Goal: Task Accomplishment & Management: Manage account settings

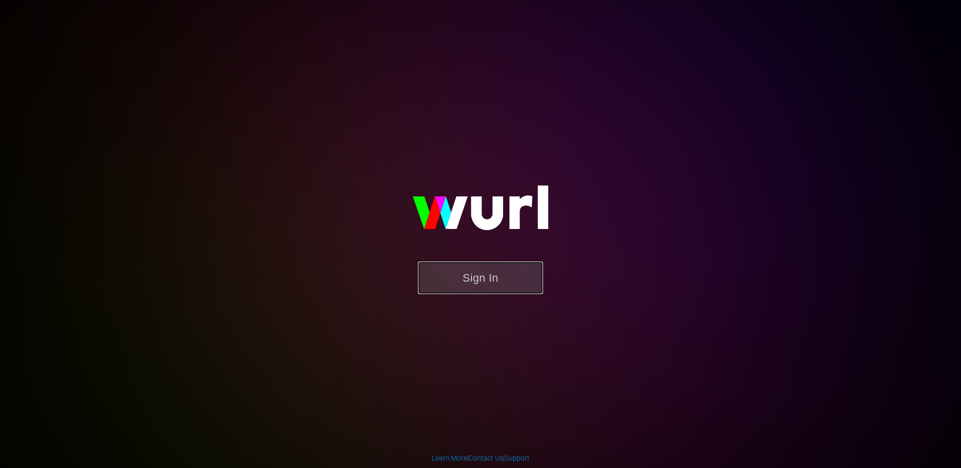
click at [509, 289] on button "Sign In" at bounding box center [480, 277] width 125 height 33
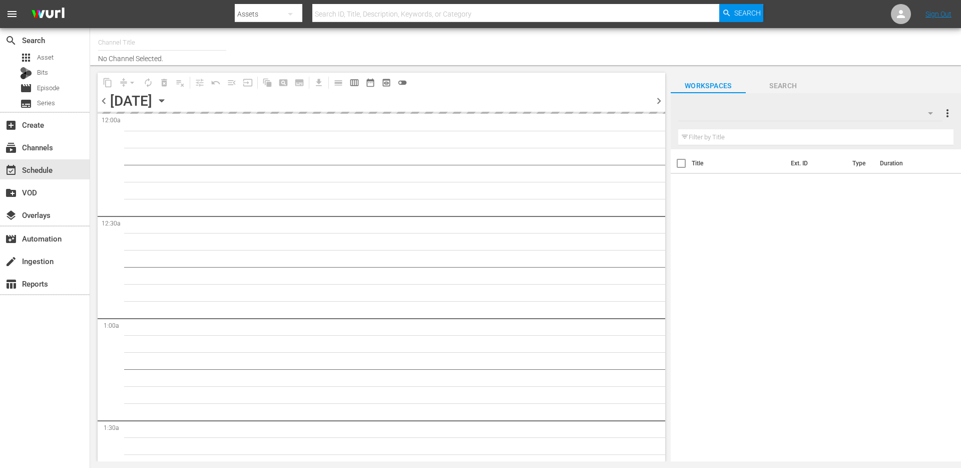
type input "Just For Laughs Comedy Clips (2025)"
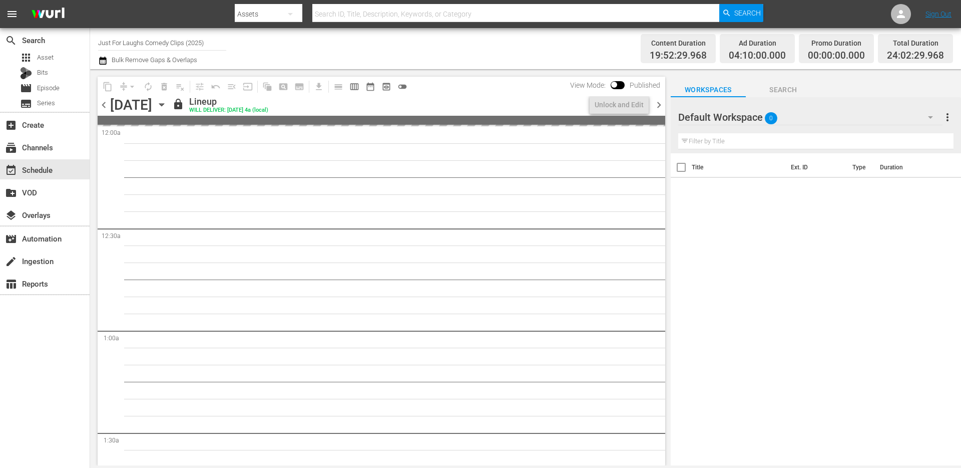
click at [170, 106] on div "Saturday, August 30th August 30th" at bounding box center [140, 105] width 60 height 17
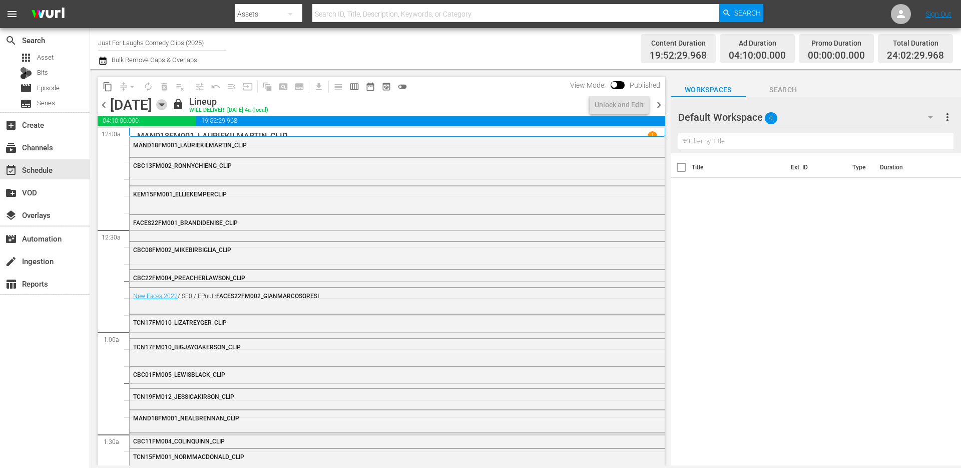
click at [167, 103] on icon "button" at bounding box center [161, 104] width 11 height 11
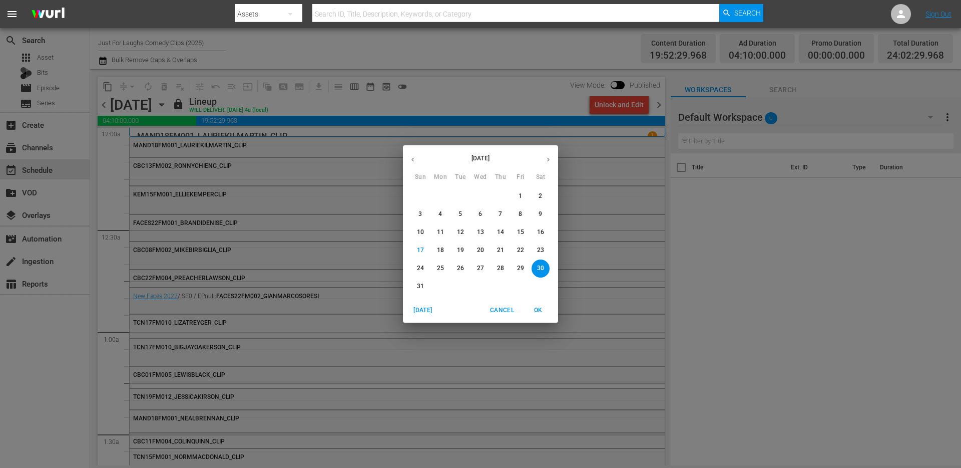
click at [547, 158] on icon "button" at bounding box center [549, 160] width 8 height 8
click at [459, 196] on p "2" at bounding box center [461, 196] width 4 height 9
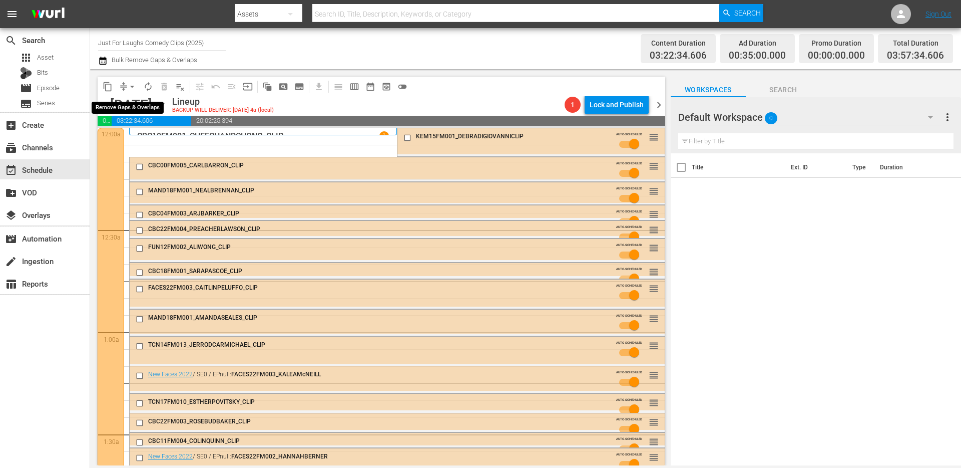
click at [126, 85] on button "arrow_drop_down" at bounding box center [132, 87] width 16 height 16
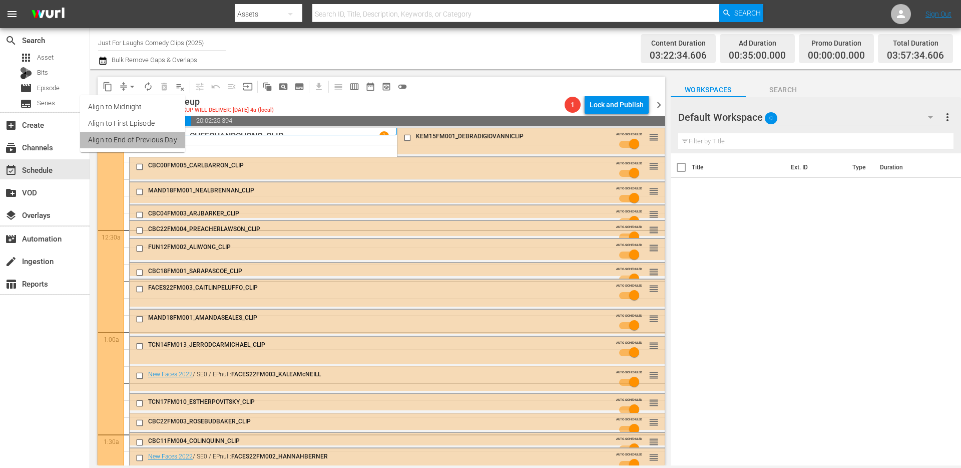
click at [134, 138] on li "Align to End of Previous Day" at bounding box center [132, 140] width 105 height 17
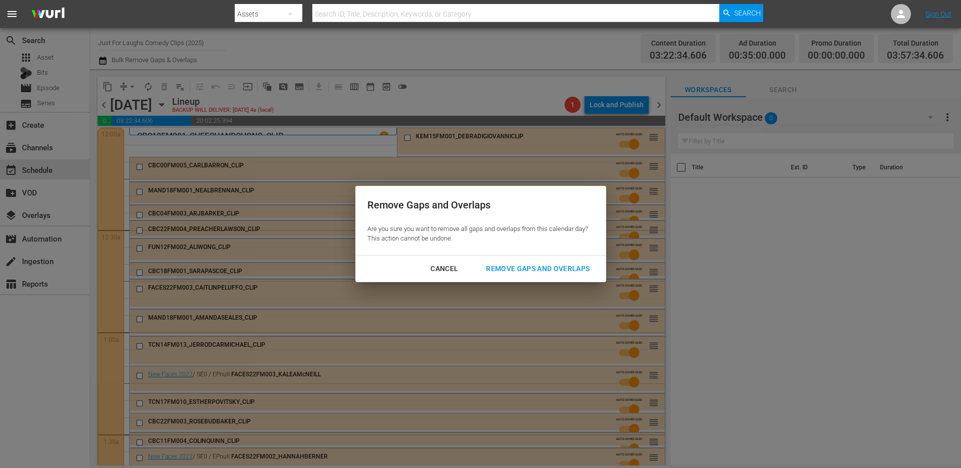
click at [552, 262] on div "Remove Gaps and Overlaps" at bounding box center [538, 268] width 120 height 13
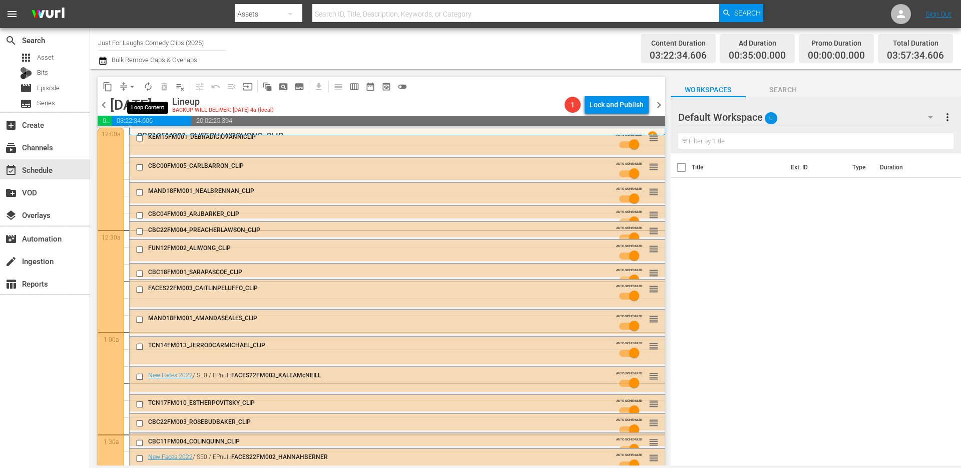
click at [154, 82] on button "autorenew_outlined" at bounding box center [148, 87] width 16 height 16
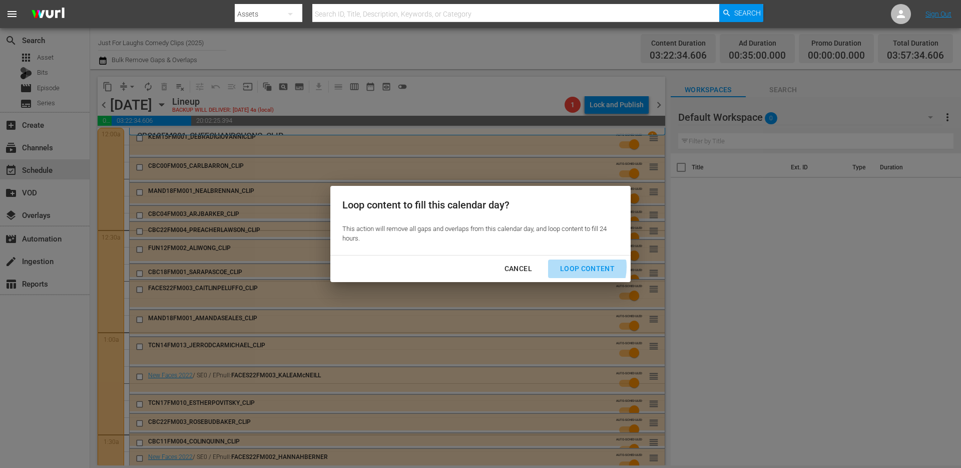
click at [571, 266] on div "Loop Content" at bounding box center [587, 268] width 71 height 13
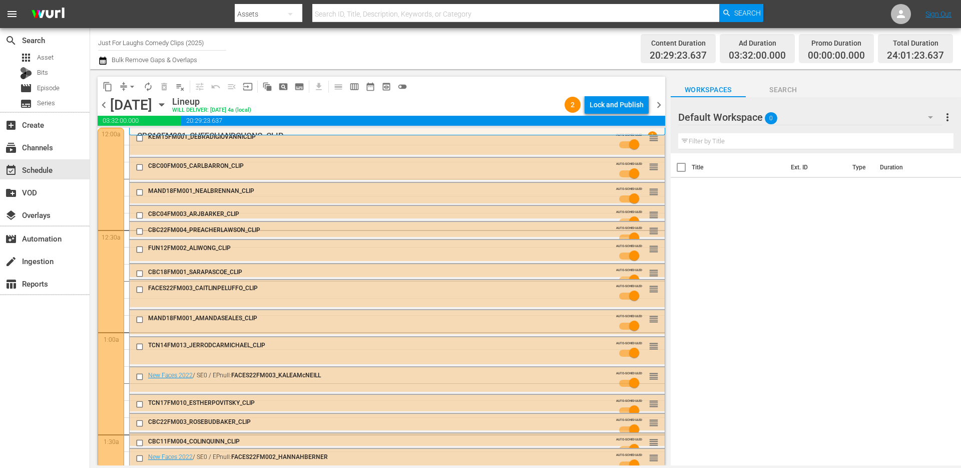
click at [623, 95] on div "content_copy compress arrow_drop_down autorenew_outlined delete_forever_outline…" at bounding box center [382, 87] width 568 height 20
click at [616, 103] on div "Lock and Publish" at bounding box center [617, 105] width 54 height 18
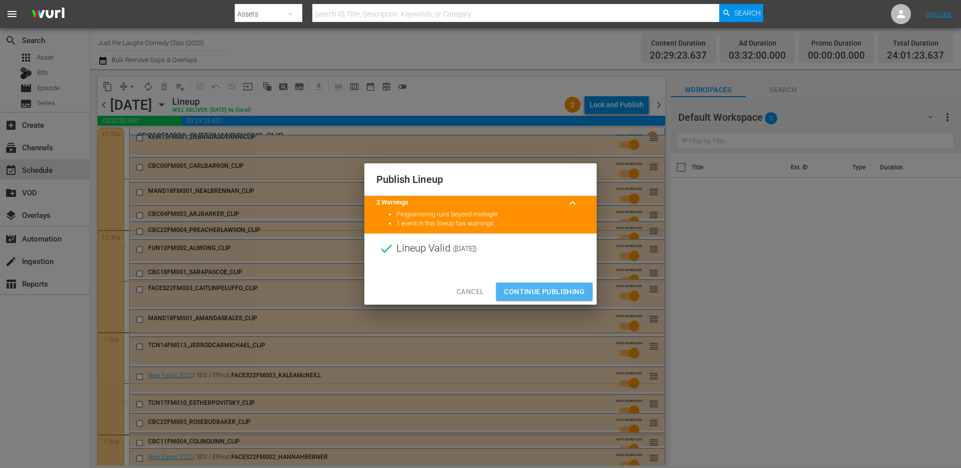
click at [549, 298] on button "Continue Publishing" at bounding box center [544, 291] width 97 height 19
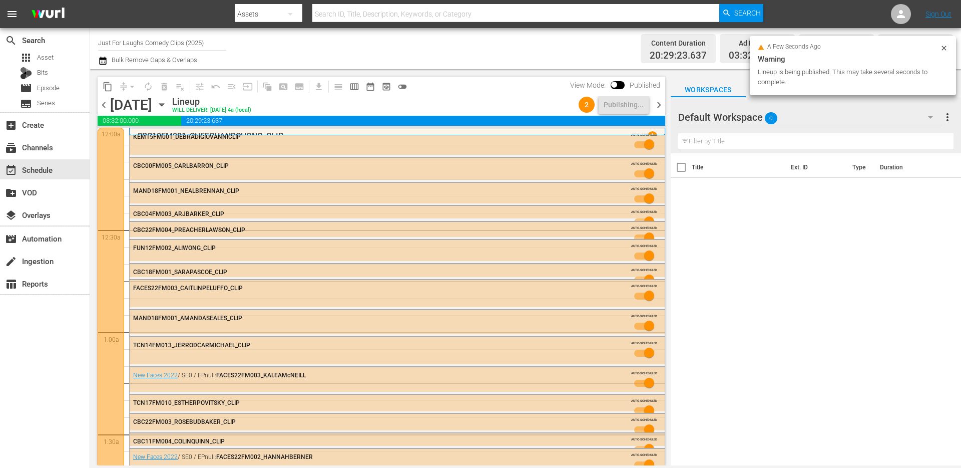
click at [943, 46] on icon at bounding box center [944, 48] width 8 height 8
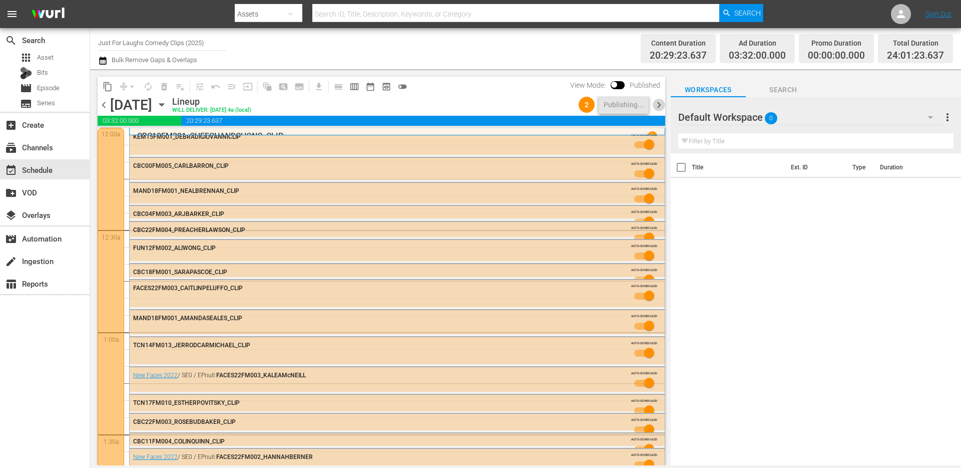
click at [661, 103] on span "chevron_right" at bounding box center [659, 105] width 13 height 13
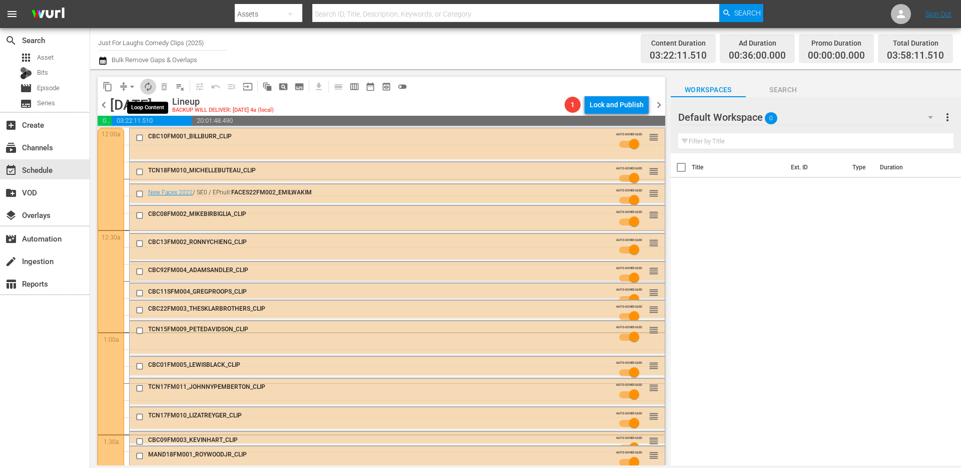
click at [147, 84] on span "autorenew_outlined" at bounding box center [148, 87] width 10 height 10
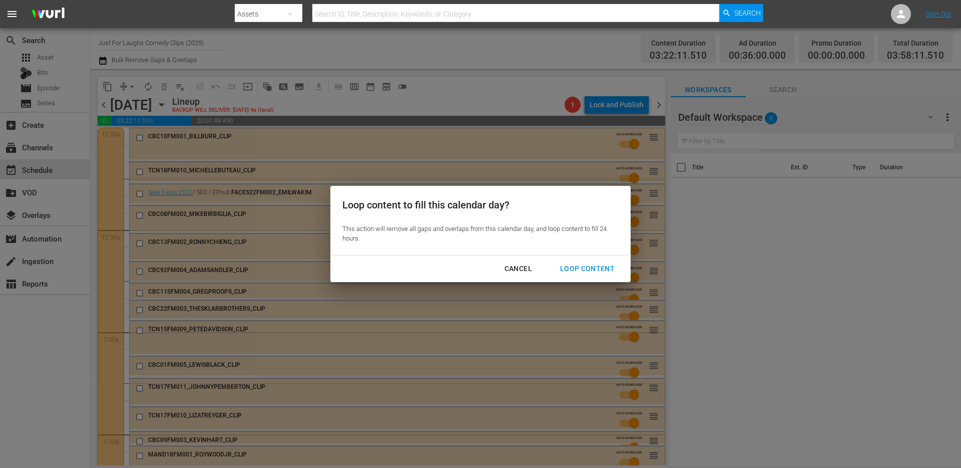
click at [580, 270] on div "Loop Content" at bounding box center [587, 268] width 71 height 13
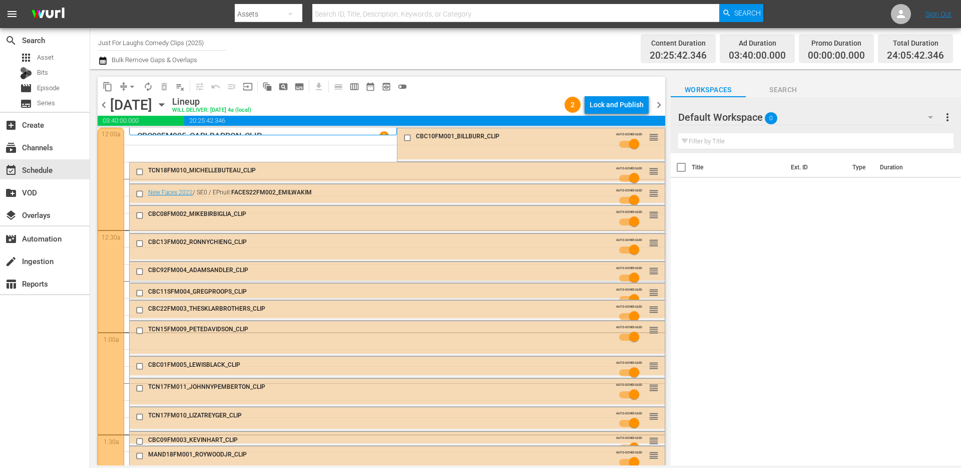
click at [123, 90] on span "compress" at bounding box center [124, 87] width 10 height 10
click at [123, 83] on span "compress" at bounding box center [124, 87] width 10 height 10
click at [122, 86] on span "compress" at bounding box center [124, 87] width 10 height 10
click at [129, 87] on span "arrow_drop_down" at bounding box center [132, 87] width 10 height 10
click at [129, 145] on li "Align to End of Previous Day" at bounding box center [132, 140] width 105 height 17
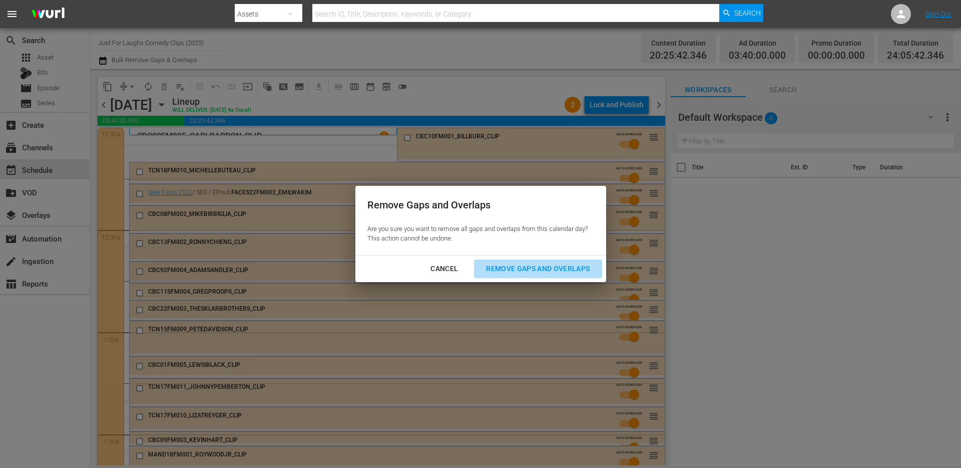
click at [519, 268] on div "Remove Gaps and Overlaps" at bounding box center [538, 268] width 120 height 13
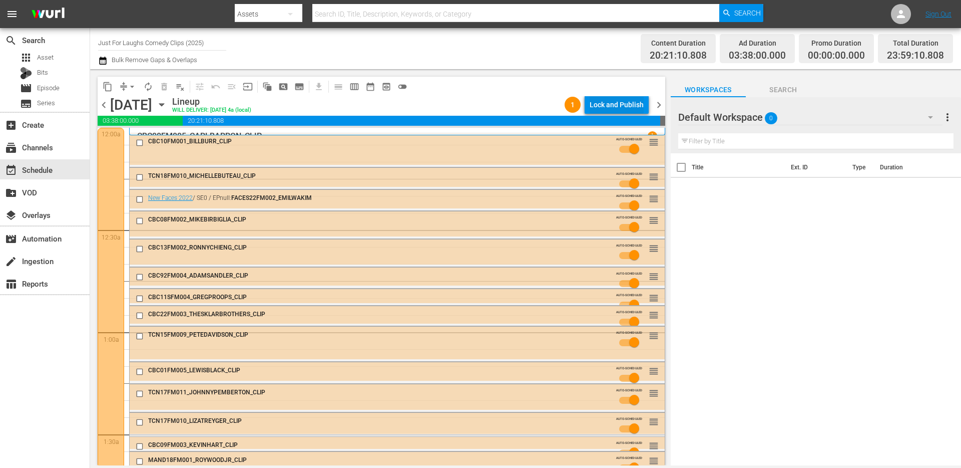
click at [628, 106] on div "Lock and Publish" at bounding box center [617, 105] width 54 height 18
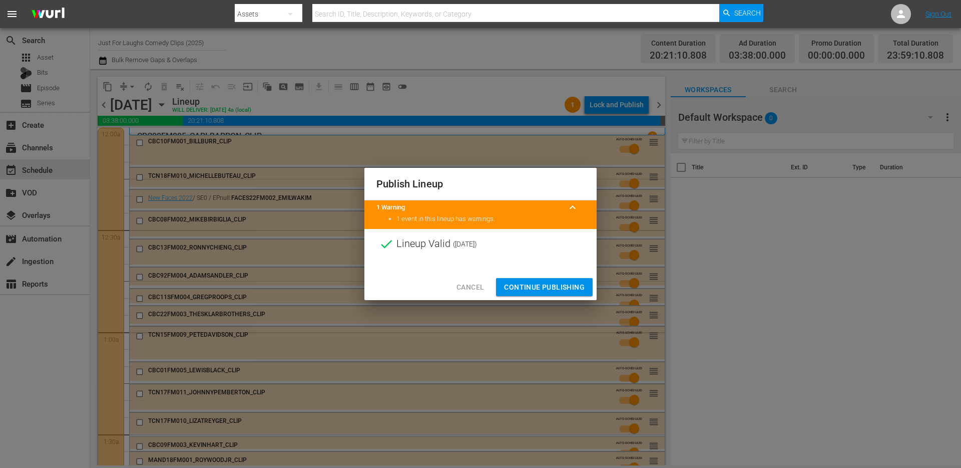
click at [541, 291] on span "Continue Publishing" at bounding box center [544, 287] width 81 height 13
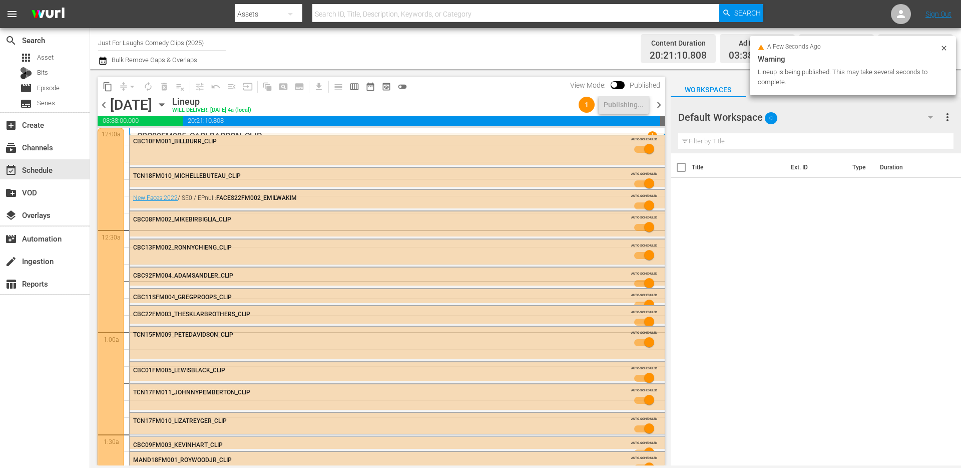
click at [660, 106] on span "chevron_right" at bounding box center [659, 105] width 13 height 13
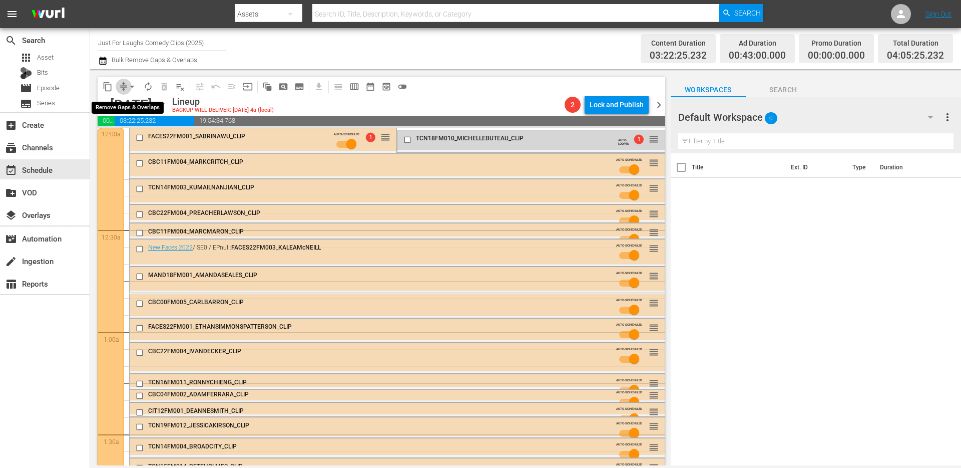
click at [119, 88] on span "compress" at bounding box center [124, 87] width 10 height 10
click at [129, 91] on button "arrow_drop_down" at bounding box center [132, 87] width 16 height 16
click at [133, 123] on li "Align to First Episode" at bounding box center [132, 123] width 83 height 17
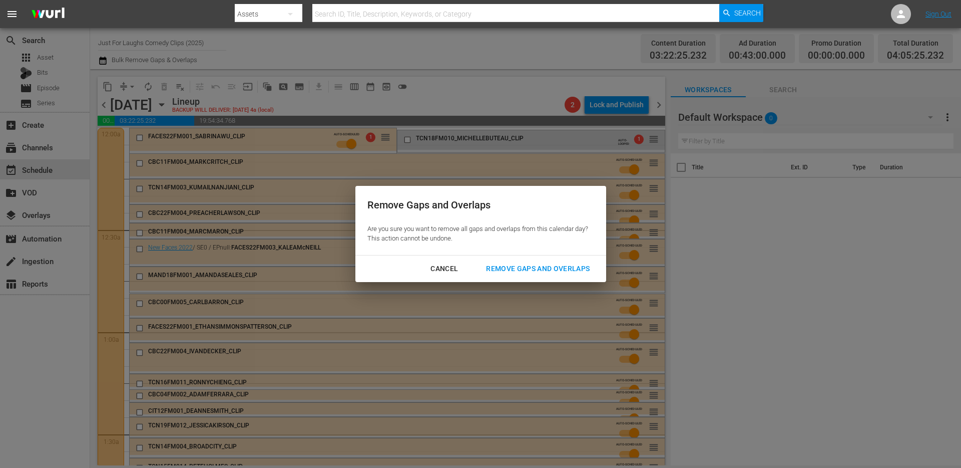
click at [447, 268] on div "Cancel" at bounding box center [445, 268] width 44 height 13
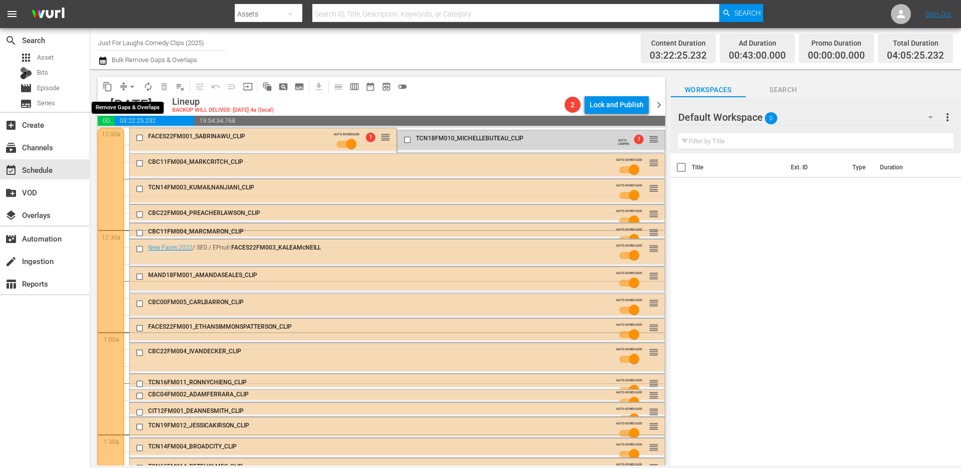
click at [132, 86] on span "arrow_drop_down" at bounding box center [132, 87] width 10 height 10
click at [509, 139] on span "TCN18FM010_MICHELLEBUTEAU_CLIP" at bounding box center [470, 138] width 108 height 7
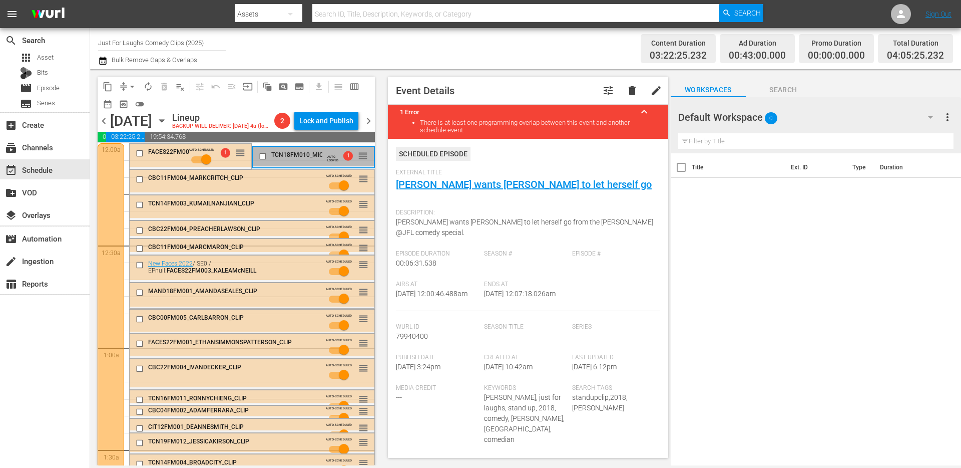
click at [287, 158] on span "TCN18FM010_MICHELLEBUTEAU_CLIP" at bounding box center [325, 154] width 108 height 7
click at [541, 52] on div "Channel Title Just For Laughs Comedy Clips (2025) Bulk Remove Gaps & Overlaps" at bounding box center [331, 49] width 467 height 36
click at [351, 88] on span "calendar_view_week_outlined" at bounding box center [354, 87] width 10 height 10
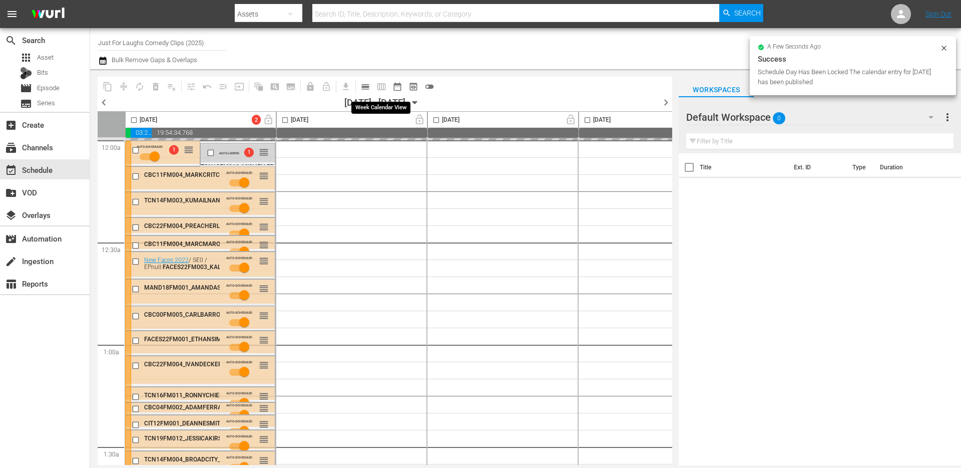
click at [366, 88] on span "calendar_view_day_outlined" at bounding box center [366, 87] width 10 height 10
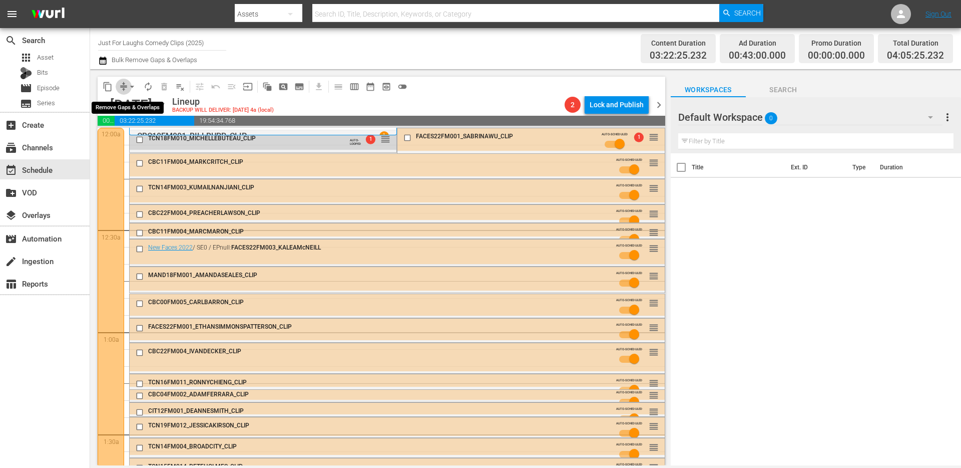
click at [123, 84] on span "compress" at bounding box center [124, 87] width 10 height 10
click at [129, 88] on span "arrow_drop_down" at bounding box center [132, 87] width 10 height 10
click at [135, 139] on li "Align to End of Previous Day" at bounding box center [132, 140] width 105 height 17
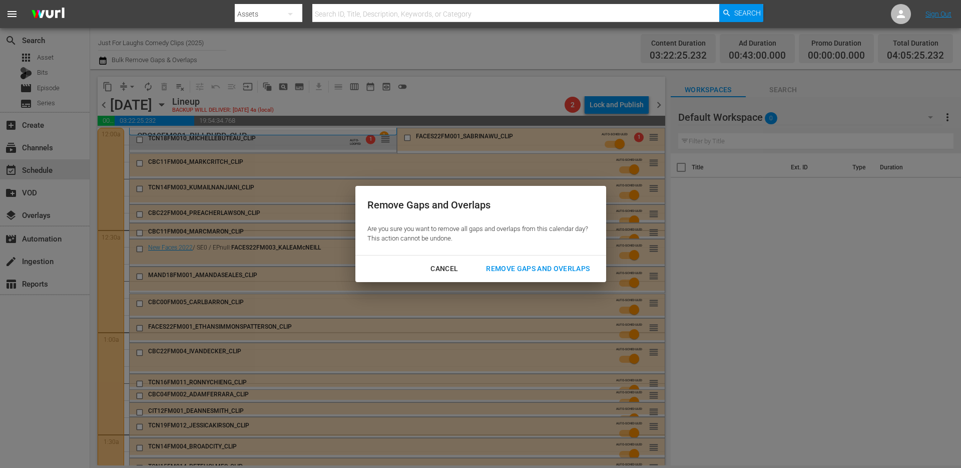
click at [536, 268] on div "Remove Gaps and Overlaps" at bounding box center [538, 268] width 120 height 13
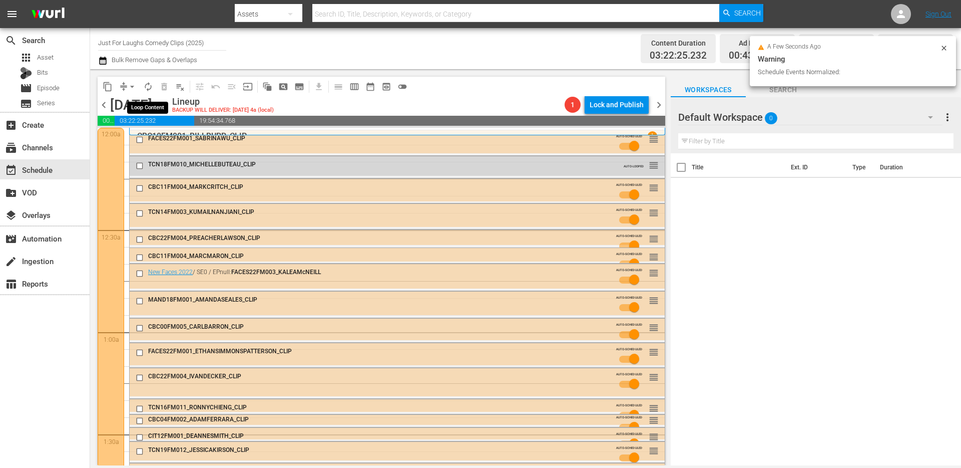
click at [151, 86] on span "autorenew_outlined" at bounding box center [148, 87] width 10 height 10
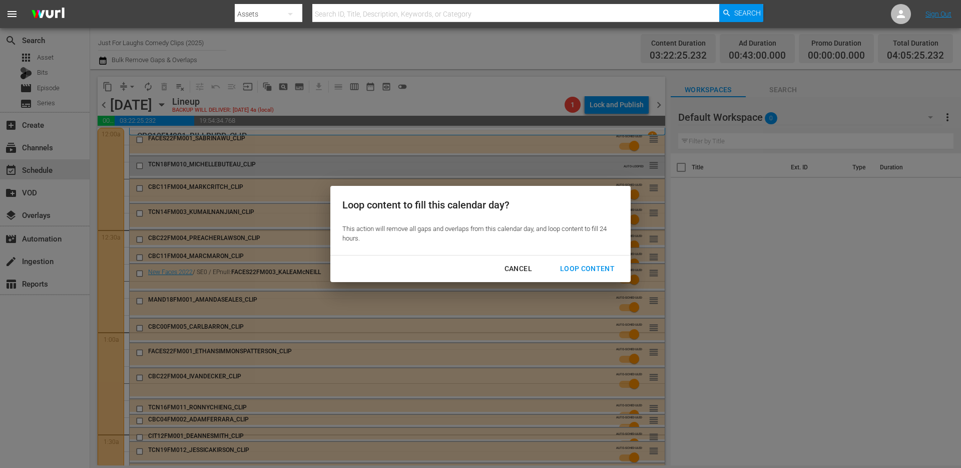
click at [584, 265] on div "Loop Content" at bounding box center [587, 268] width 71 height 13
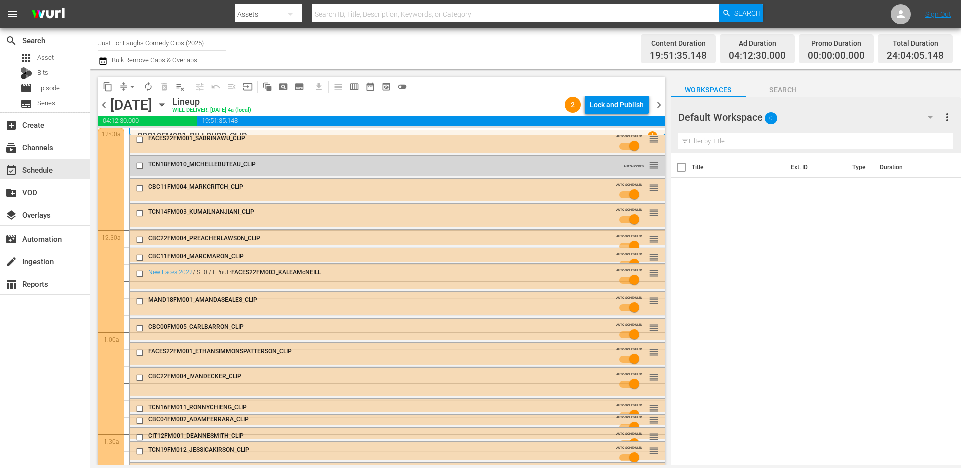
click at [620, 109] on div "Lock and Publish" at bounding box center [617, 105] width 54 height 18
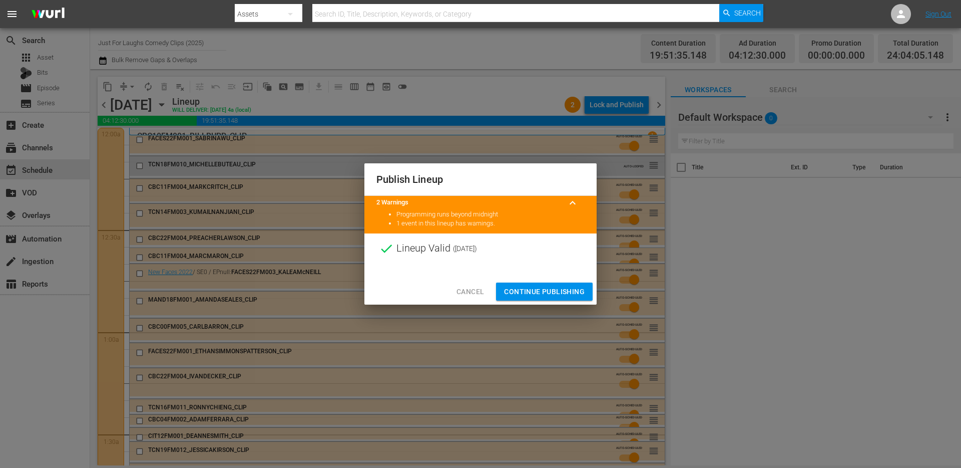
click at [559, 290] on span "Continue Publishing" at bounding box center [544, 291] width 81 height 13
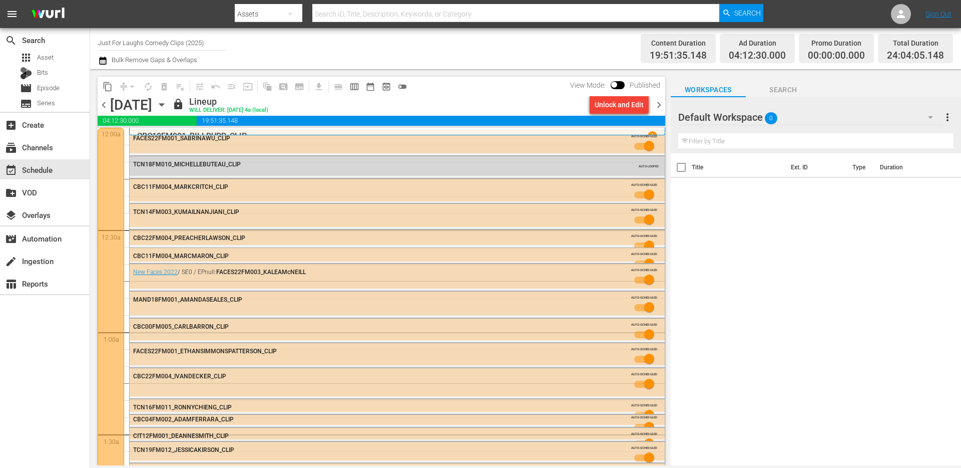
click at [658, 103] on span "chevron_right" at bounding box center [659, 105] width 13 height 13
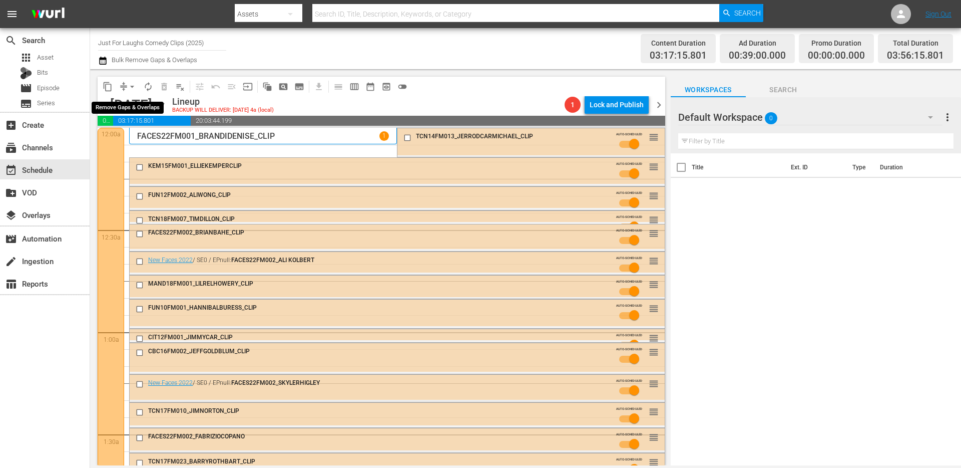
click at [118, 84] on button "compress" at bounding box center [124, 87] width 16 height 16
click at [133, 90] on span "arrow_drop_down" at bounding box center [132, 87] width 10 height 10
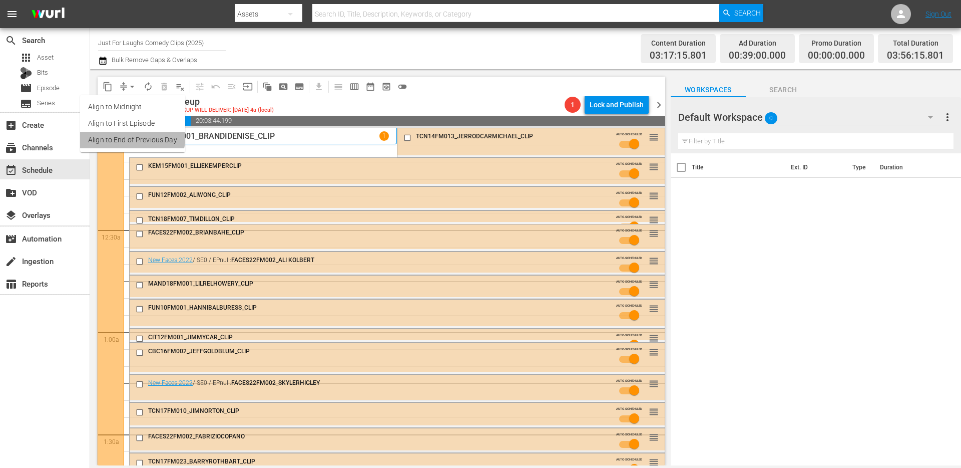
click at [125, 135] on li "Align to End of Previous Day" at bounding box center [132, 140] width 105 height 17
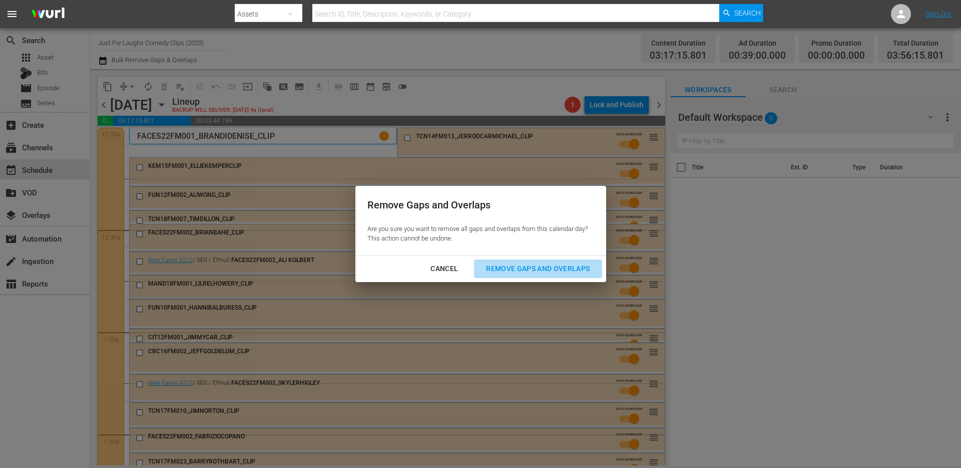
click at [568, 271] on div "Remove Gaps and Overlaps" at bounding box center [538, 268] width 120 height 13
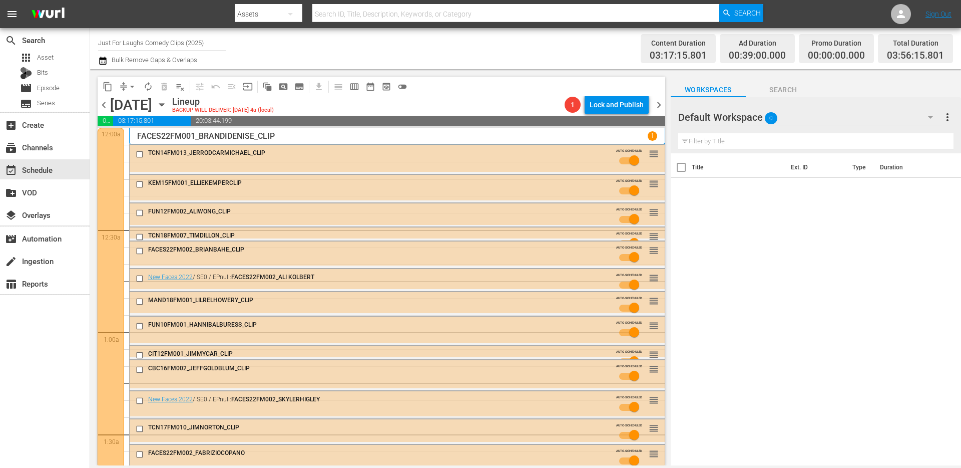
click at [145, 91] on span "autorenew_outlined" at bounding box center [148, 87] width 10 height 10
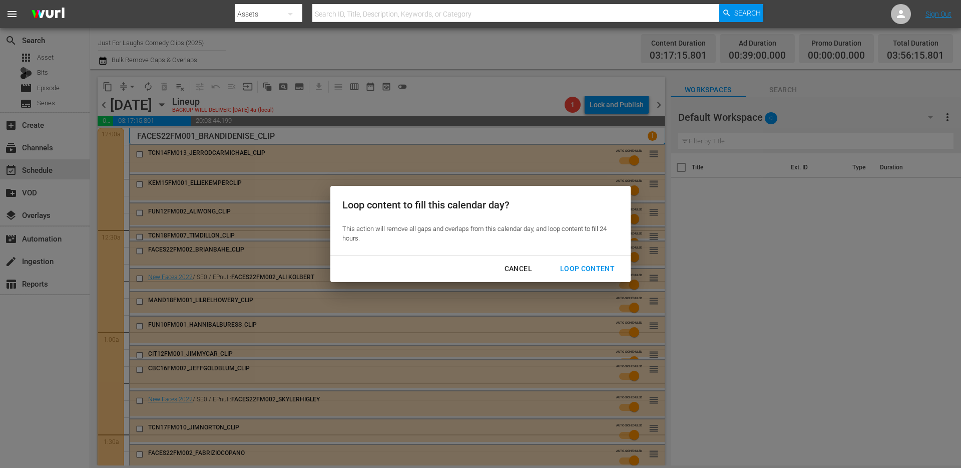
click at [576, 270] on div "Loop Content" at bounding box center [587, 268] width 71 height 13
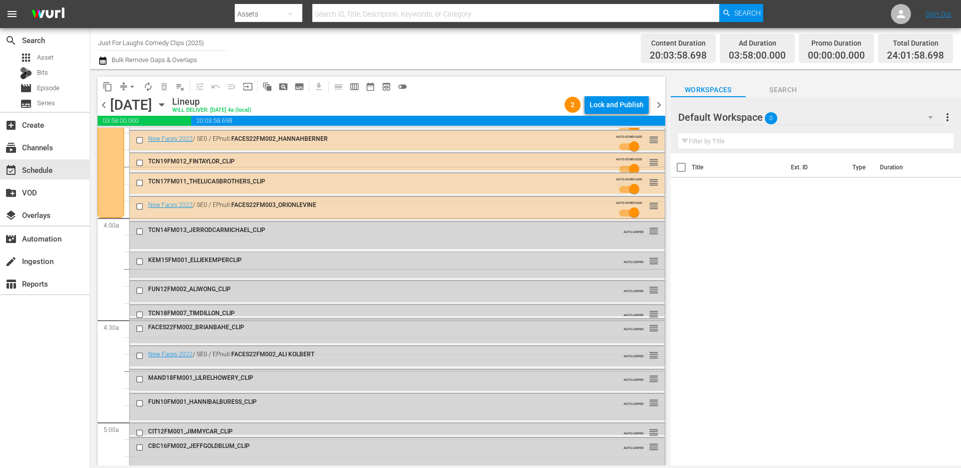
scroll to position [10, 0]
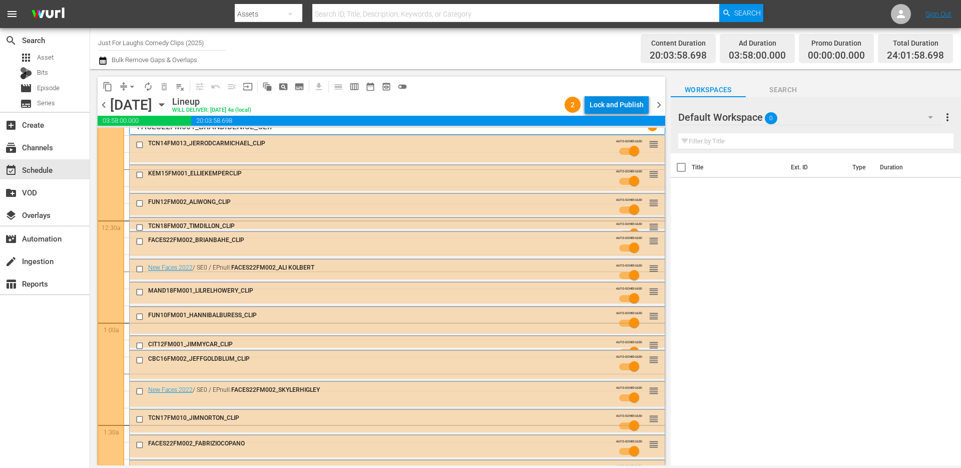
click at [620, 104] on div "Lock and Publish" at bounding box center [617, 105] width 54 height 18
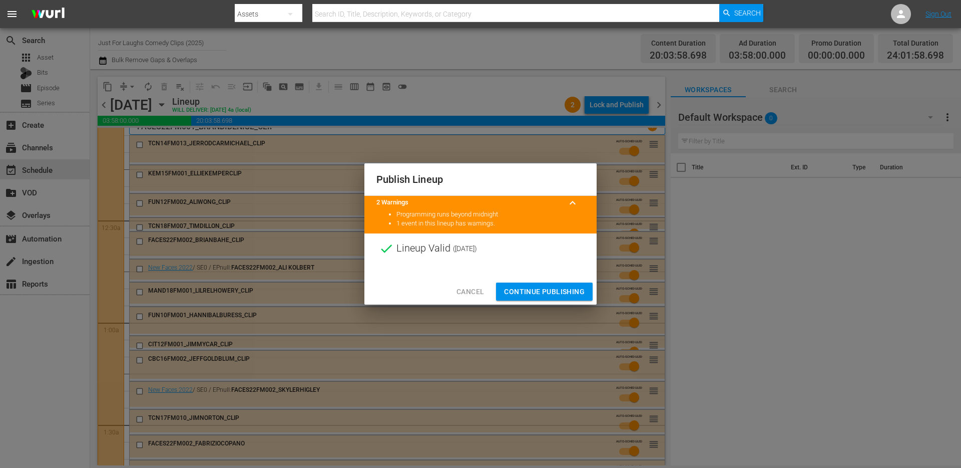
click at [515, 286] on span "Continue Publishing" at bounding box center [544, 291] width 81 height 13
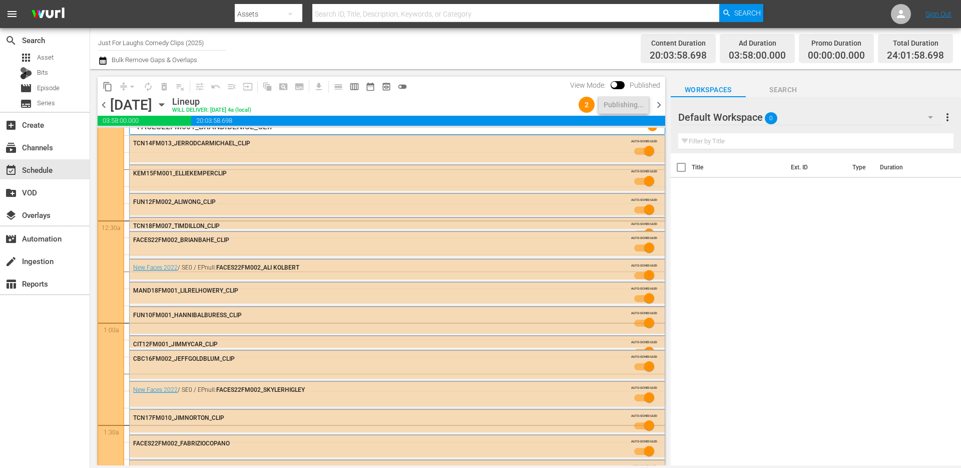
click at [167, 105] on icon "button" at bounding box center [161, 104] width 11 height 11
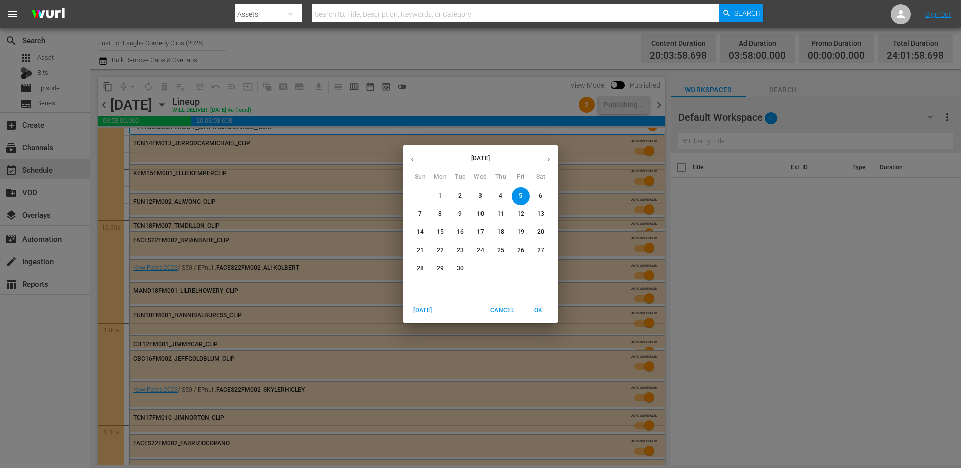
click at [542, 193] on p "6" at bounding box center [541, 196] width 4 height 9
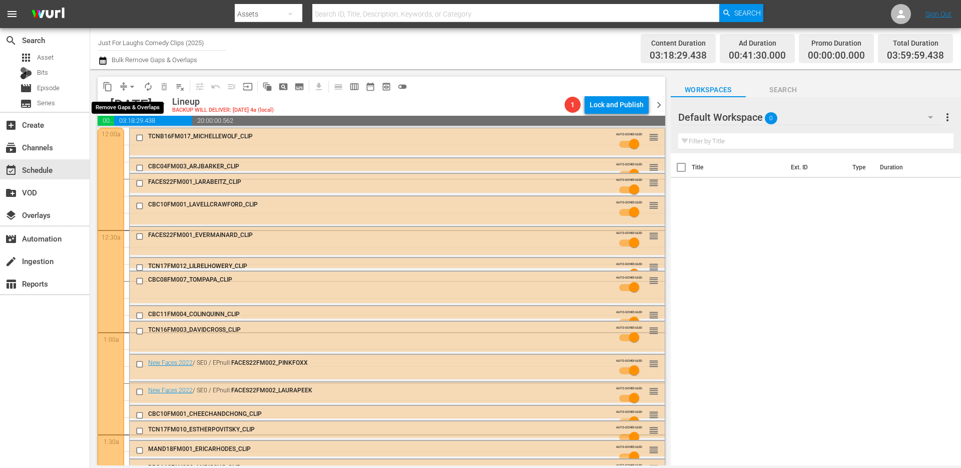
click at [127, 87] on span "arrow_drop_down" at bounding box center [132, 87] width 10 height 10
click at [471, 75] on div "content_copy compress arrow_drop_down autorenew_outlined delete_forever_outline…" at bounding box center [379, 267] width 578 height 396
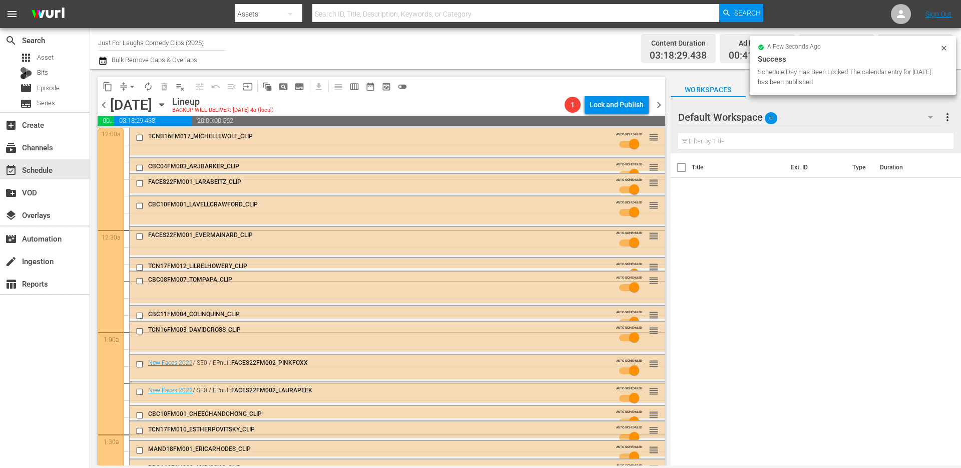
click at [106, 106] on span "chevron_left" at bounding box center [104, 105] width 13 height 13
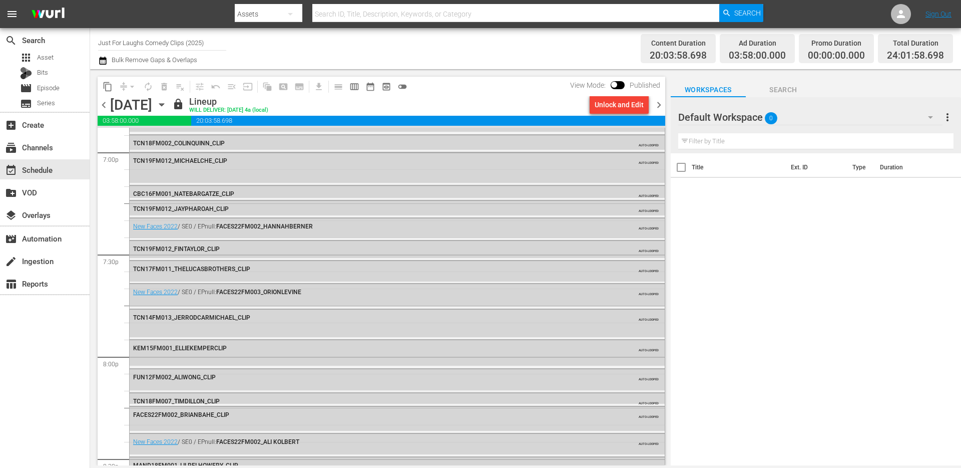
scroll to position [4588, 0]
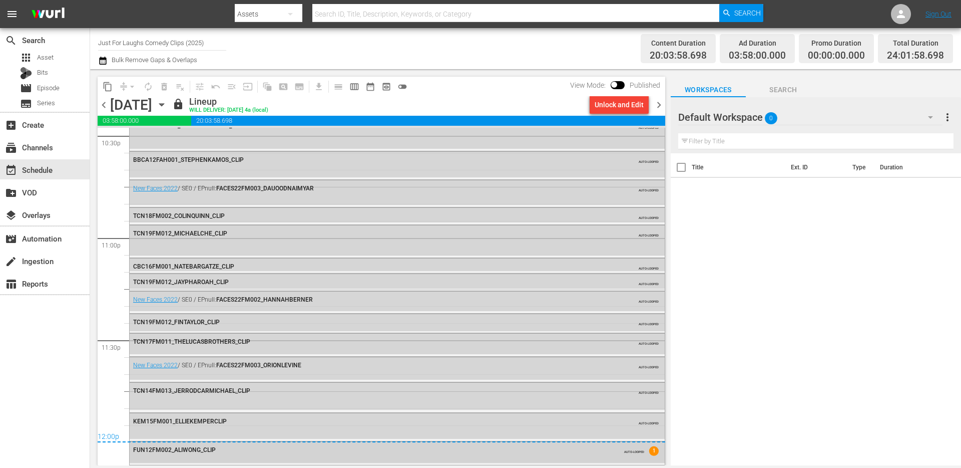
click at [238, 453] on div "FUN12FM002_ALIWONG_CLIP AUTO-LOOPED 1" at bounding box center [397, 449] width 535 height 15
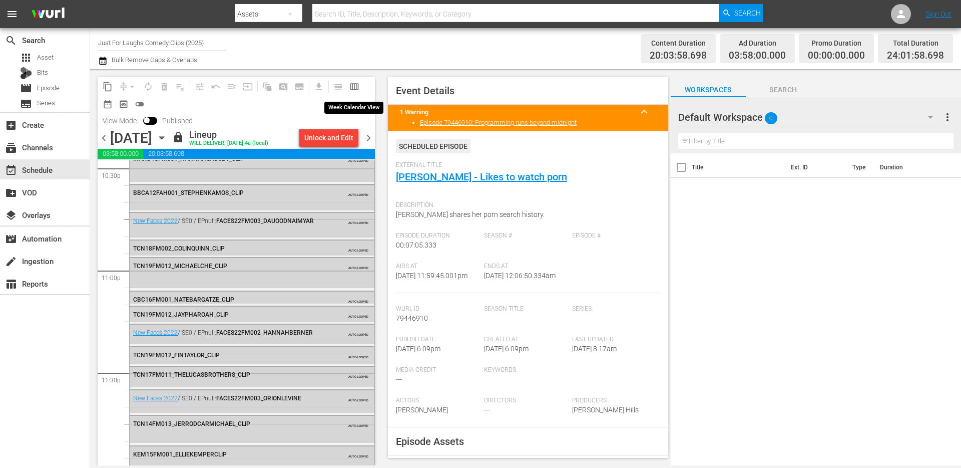
click at [350, 90] on span "calendar_view_week_outlined" at bounding box center [354, 87] width 10 height 10
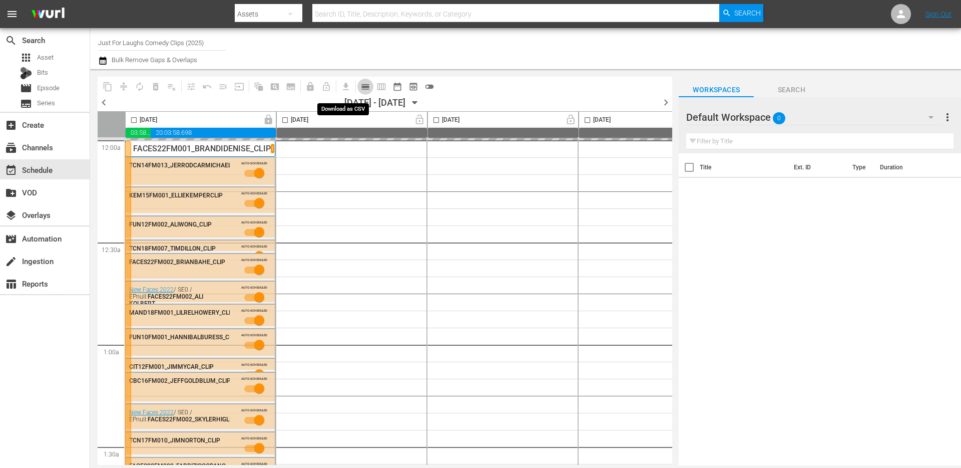
click at [367, 89] on span "calendar_view_day_outlined" at bounding box center [366, 87] width 10 height 10
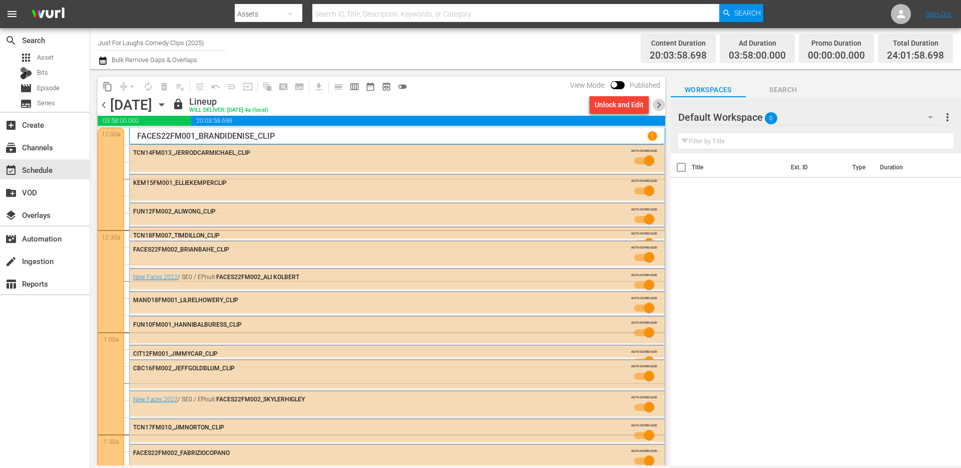
click at [662, 103] on span "chevron_right" at bounding box center [659, 105] width 13 height 13
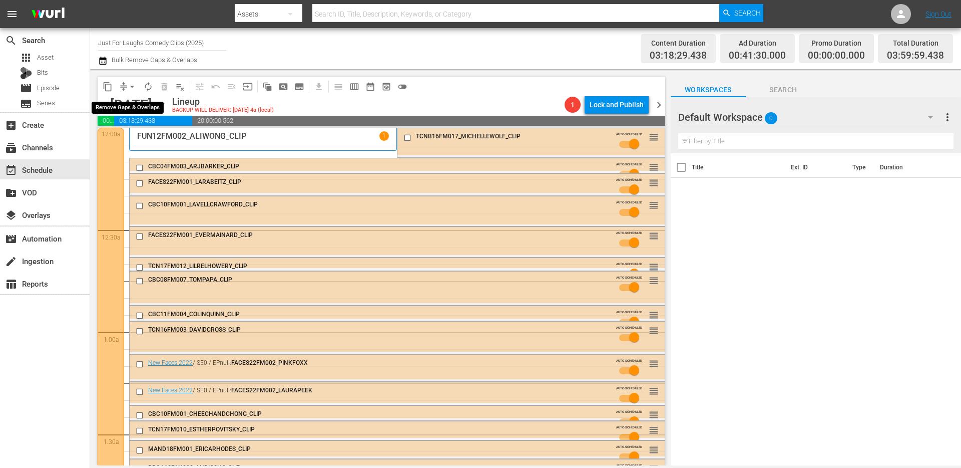
click at [129, 85] on span "arrow_drop_down" at bounding box center [132, 87] width 10 height 10
click at [131, 136] on li "Align to End of Previous Day" at bounding box center [132, 140] width 105 height 17
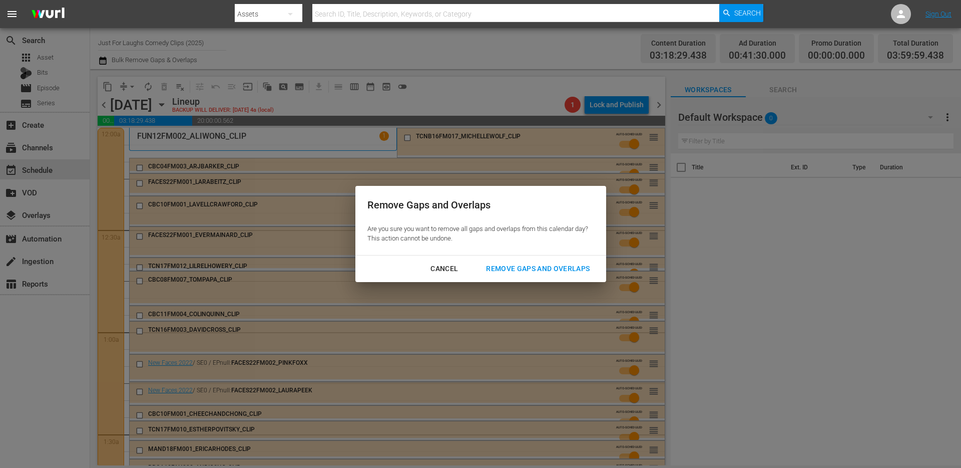
click at [518, 271] on div "Remove Gaps and Overlaps" at bounding box center [538, 268] width 120 height 13
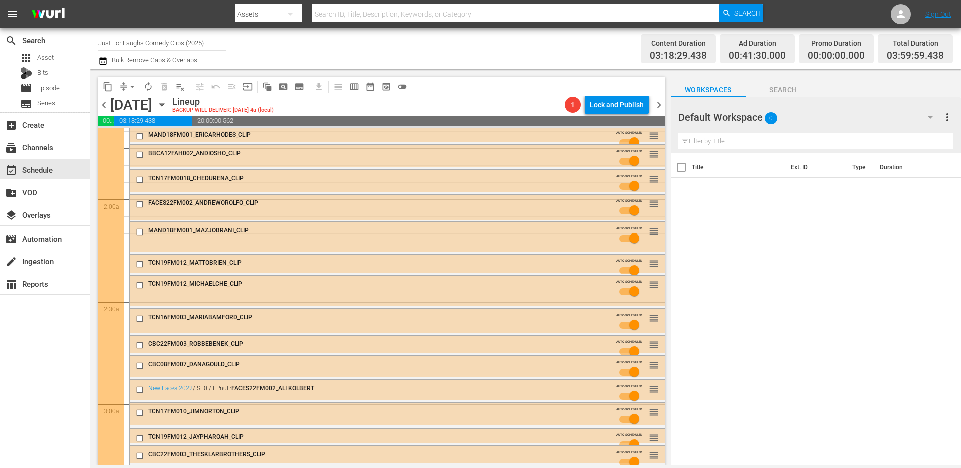
scroll to position [47, 0]
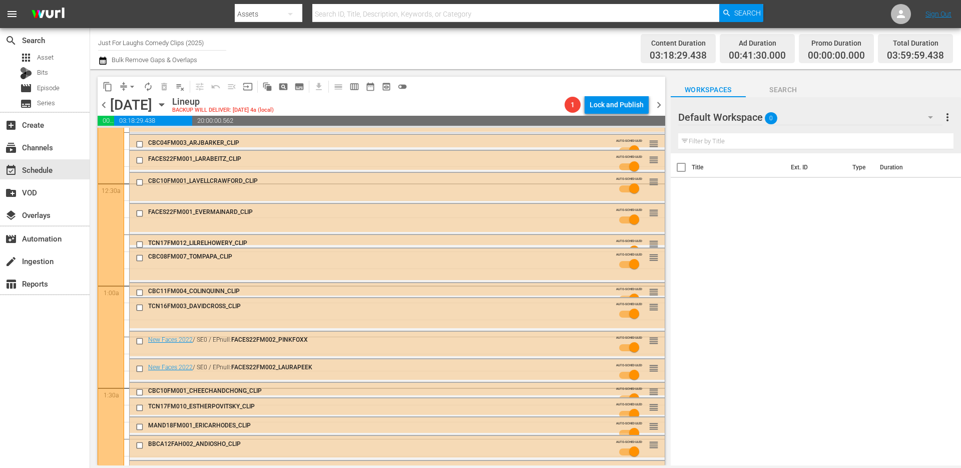
click at [150, 85] on span "autorenew_outlined" at bounding box center [148, 87] width 10 height 10
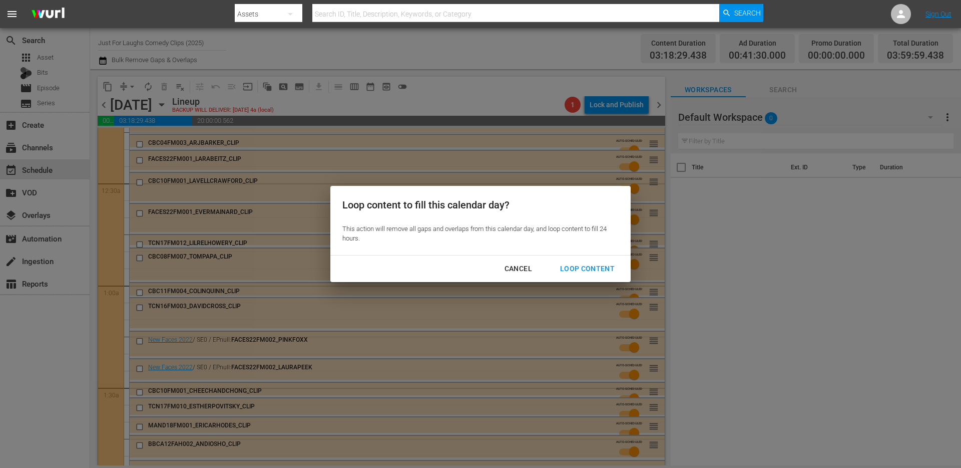
click at [590, 266] on div "Loop Content" at bounding box center [587, 268] width 71 height 13
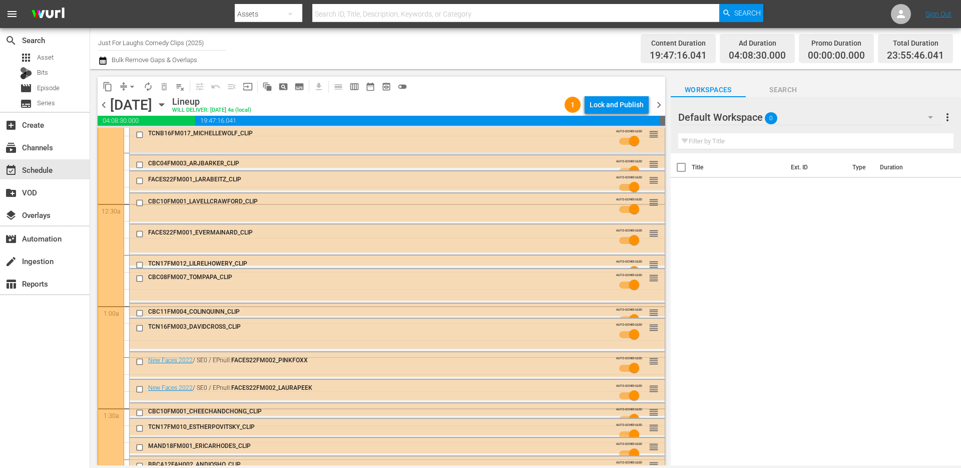
scroll to position [0, 0]
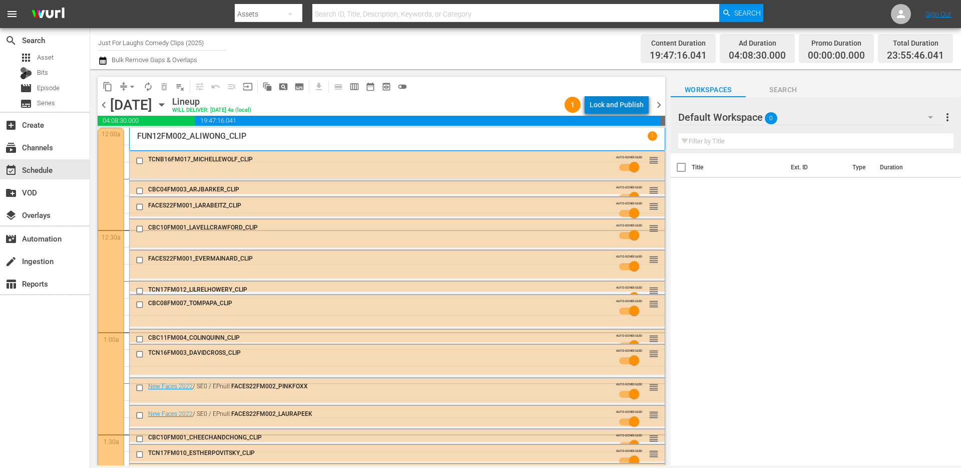
click at [629, 105] on div "Lock and Publish" at bounding box center [617, 105] width 54 height 18
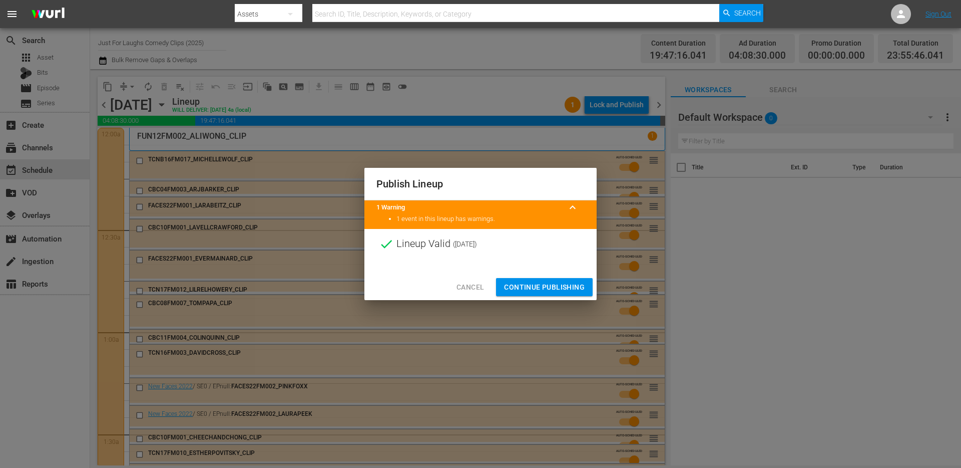
click at [538, 283] on span "Continue Publishing" at bounding box center [544, 287] width 81 height 13
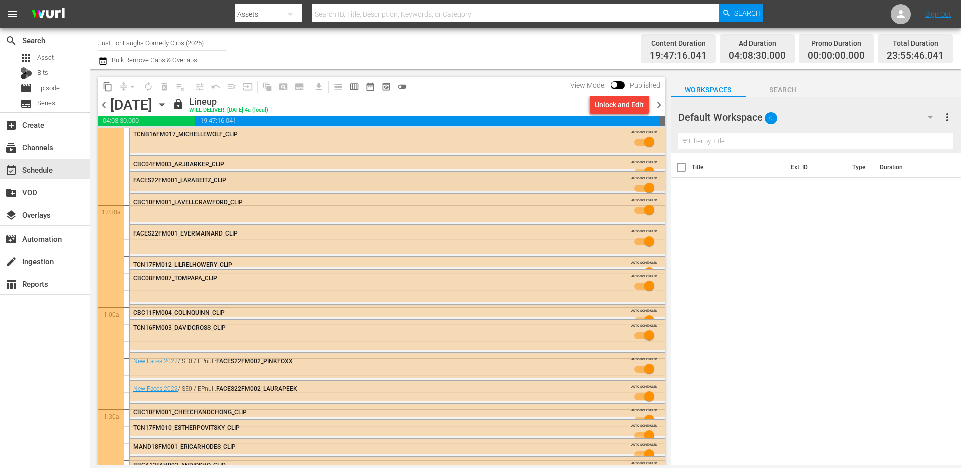
scroll to position [41, 0]
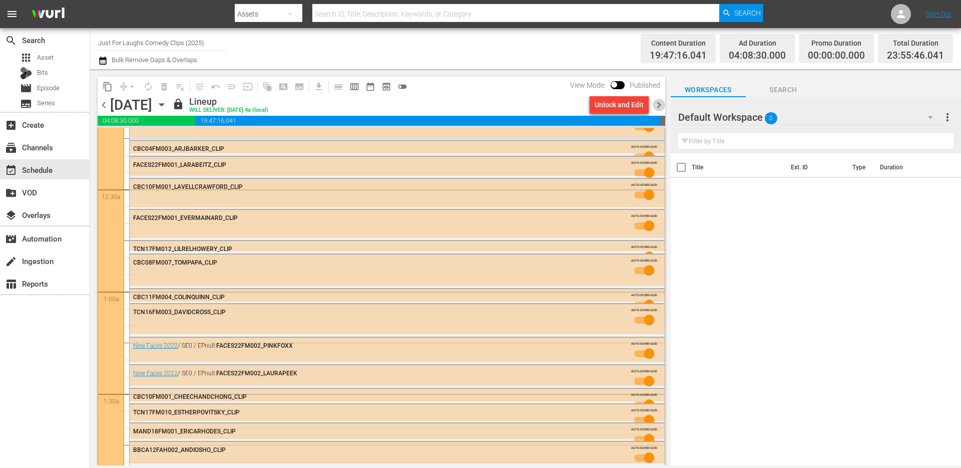
click at [662, 104] on span "chevron_right" at bounding box center [659, 105] width 13 height 13
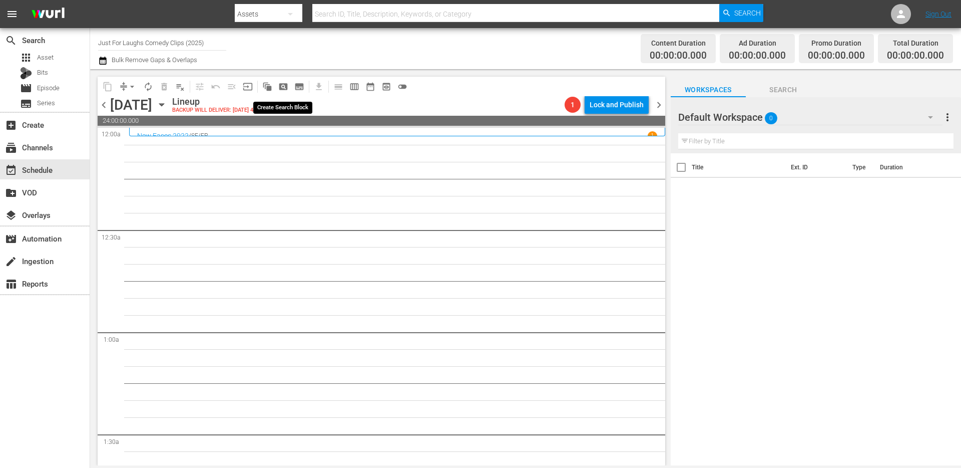
click at [282, 85] on span "pageview_outlined" at bounding box center [283, 87] width 10 height 10
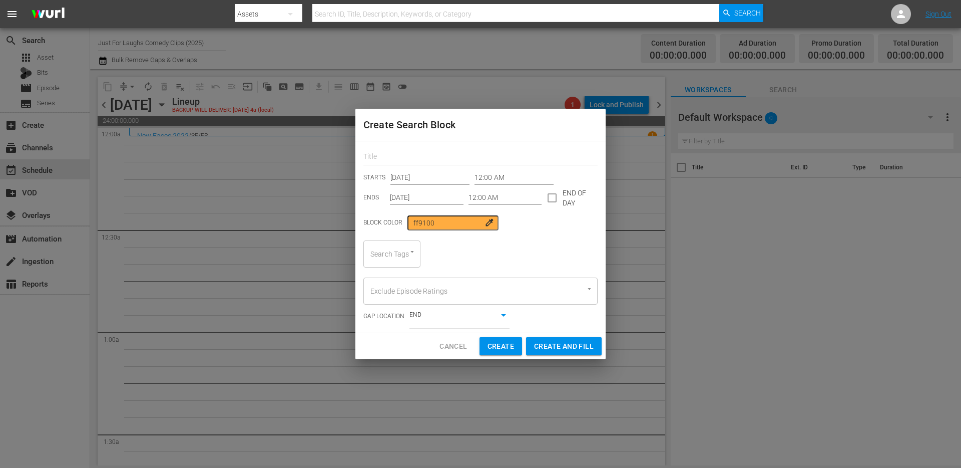
click at [507, 202] on input "12:00 AM" at bounding box center [506, 197] width 74 height 15
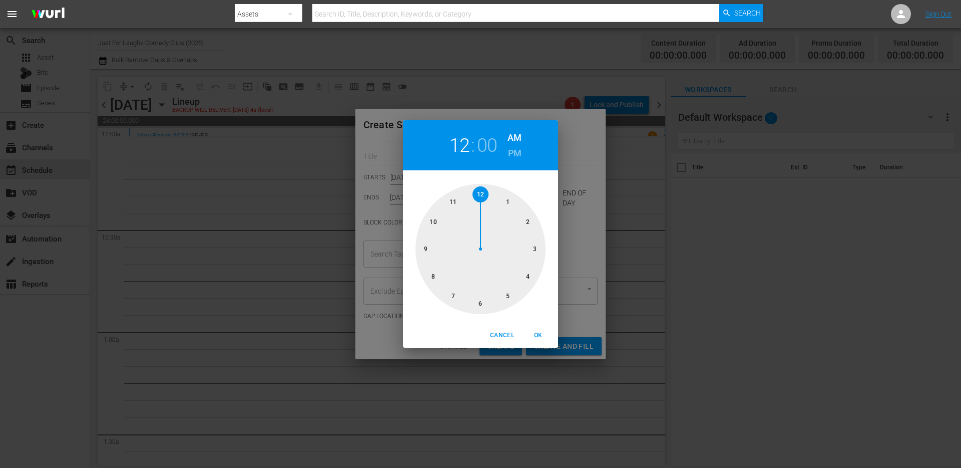
click at [526, 274] on div at bounding box center [481, 249] width 130 height 130
click at [537, 326] on div "Cancel OK" at bounding box center [480, 335] width 155 height 25
click at [540, 334] on span "OK" at bounding box center [538, 335] width 24 height 11
type input "04:00 AM"
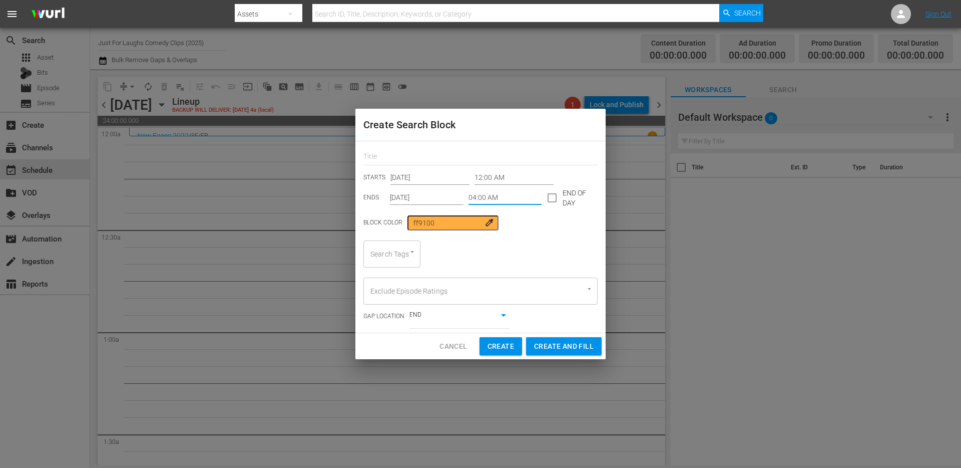
click at [408, 256] on div at bounding box center [408, 252] width 18 height 11
type input "clip"
click at [396, 284] on span "standupclip" at bounding box center [390, 281] width 37 height 11
click at [553, 348] on span "Create and Fill" at bounding box center [564, 346] width 60 height 13
type input "12:00 AM"
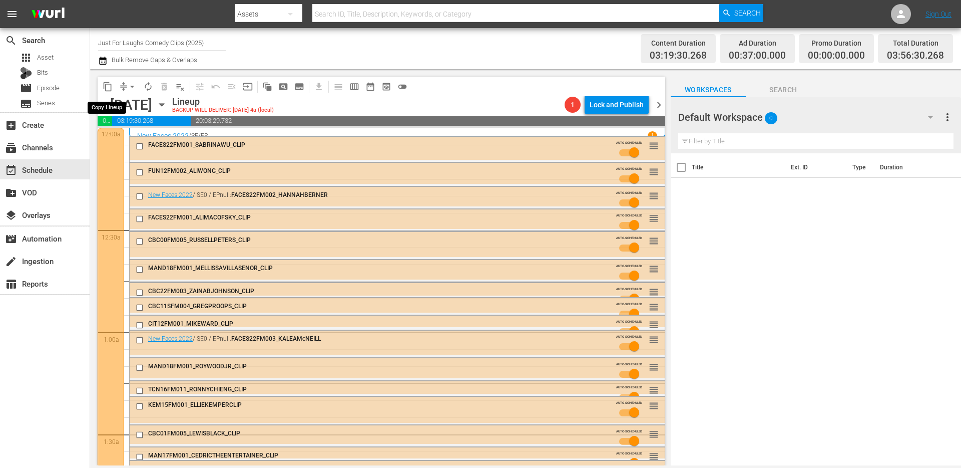
click at [110, 88] on span "content_copy" at bounding box center [108, 87] width 10 height 10
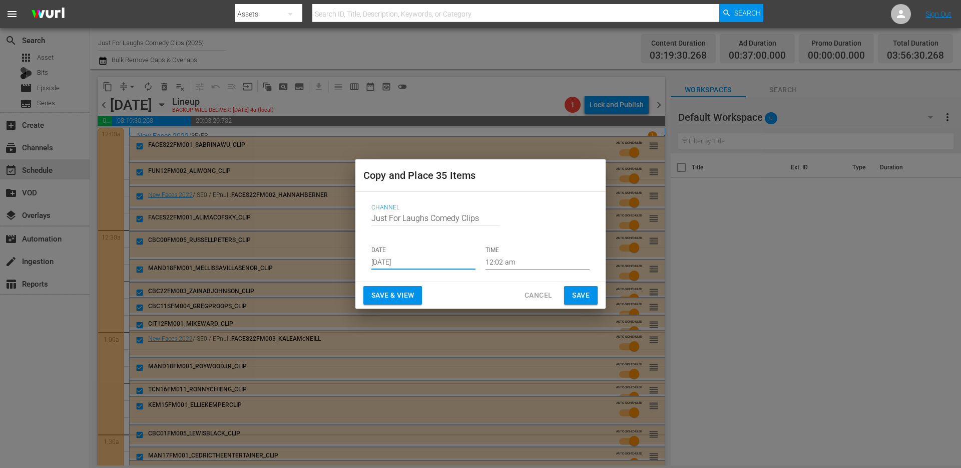
click at [452, 260] on input "Aug 19th 2025" at bounding box center [424, 261] width 104 height 15
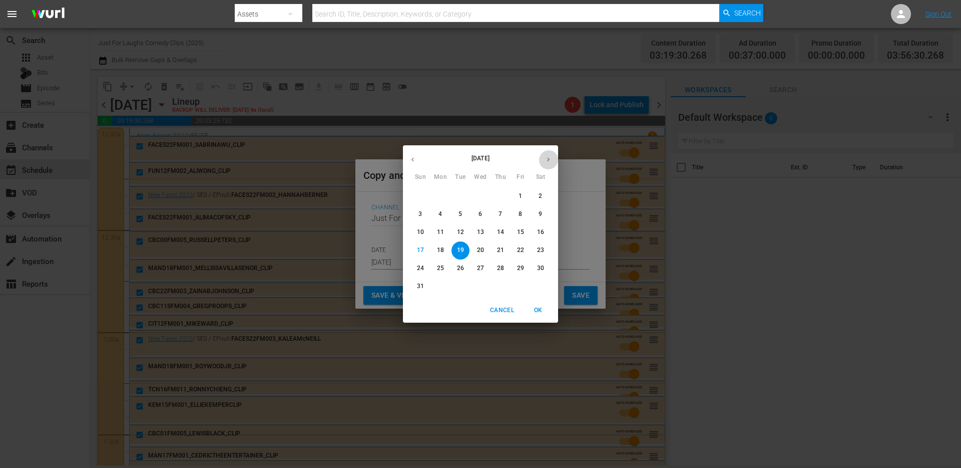
click at [548, 157] on icon "button" at bounding box center [549, 160] width 8 height 8
click at [440, 216] on p "8" at bounding box center [441, 214] width 4 height 9
type input "Sep 8th 2025"
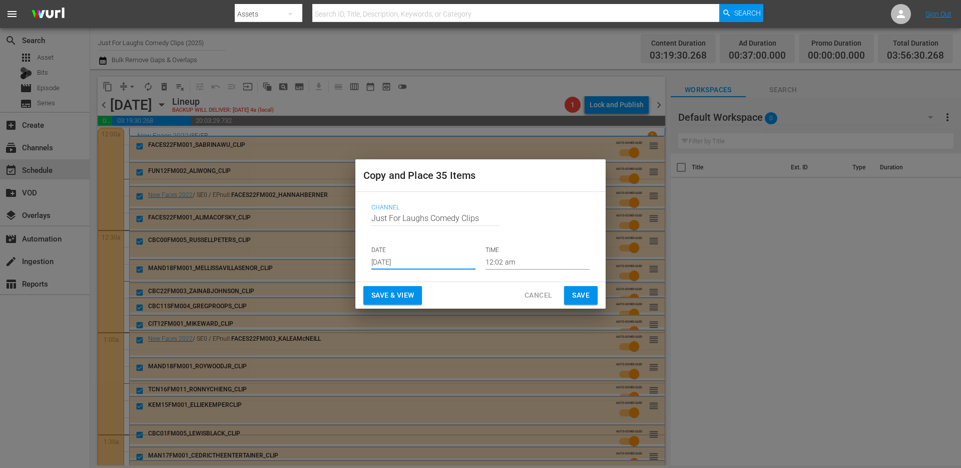
click at [542, 263] on input "12:02 am" at bounding box center [538, 261] width 104 height 15
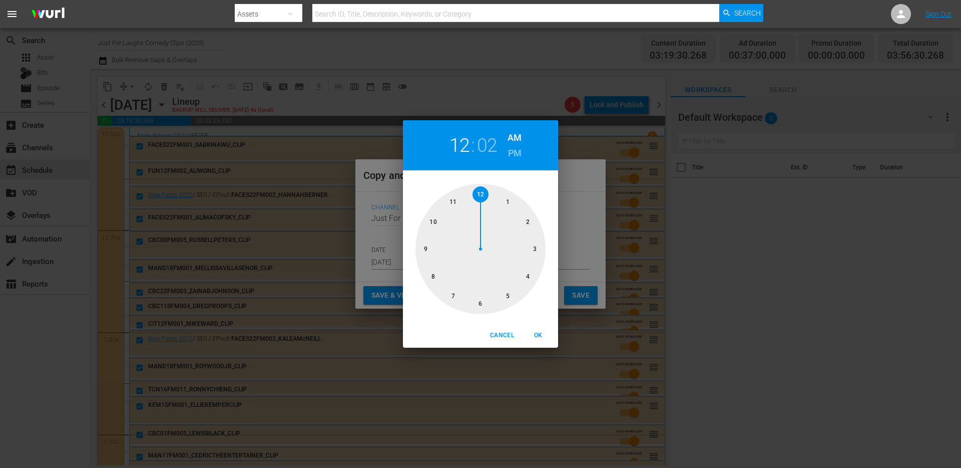
click at [480, 191] on div at bounding box center [481, 249] width 130 height 130
click at [477, 195] on div at bounding box center [481, 249] width 130 height 130
click at [538, 333] on span "OK" at bounding box center [538, 335] width 24 height 11
type input "12:00 am"
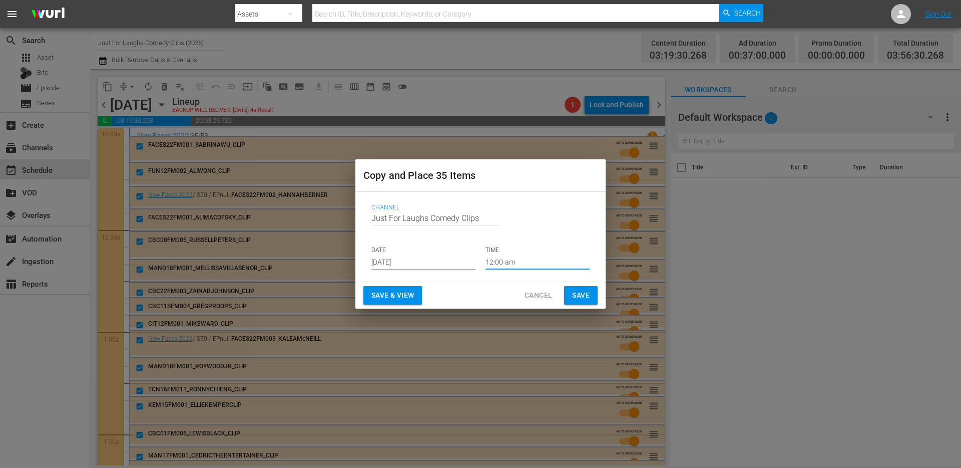
click at [582, 297] on span "Save" at bounding box center [581, 295] width 18 height 13
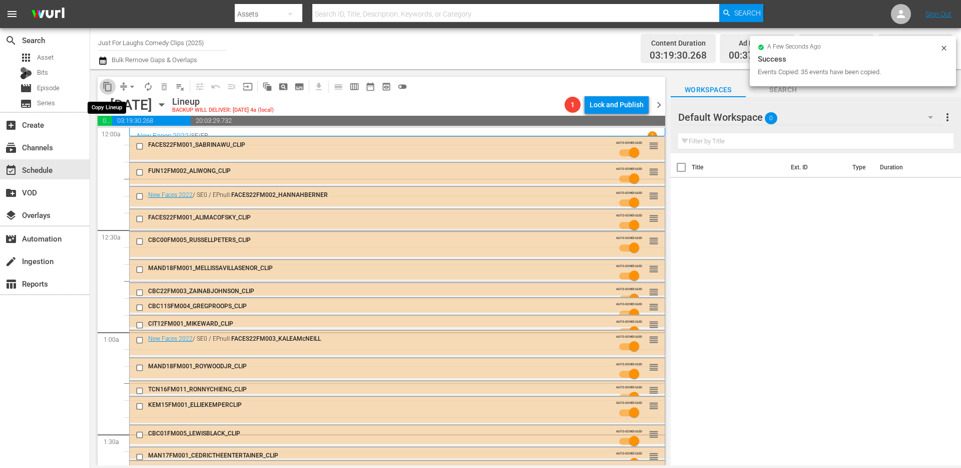
click at [106, 85] on span "content_copy" at bounding box center [108, 87] width 10 height 10
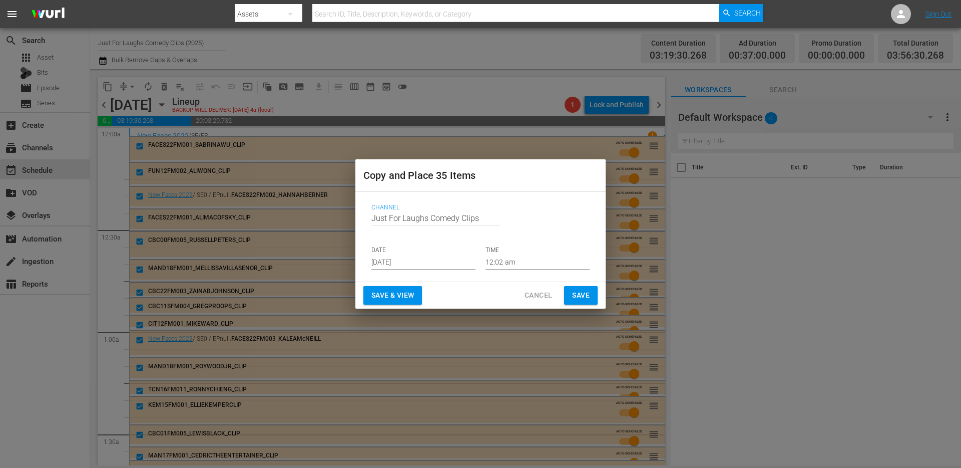
click at [437, 261] on input "Aug 19th 2025" at bounding box center [424, 261] width 104 height 15
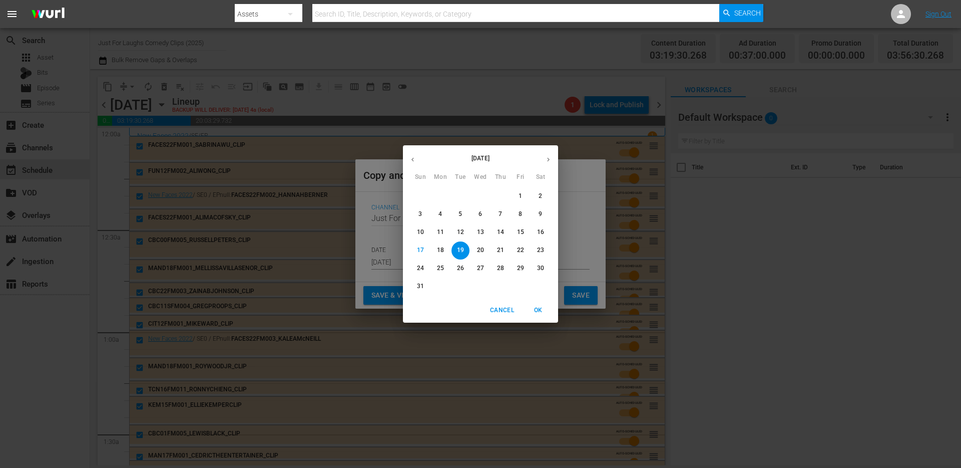
click at [548, 161] on icon "button" at bounding box center [548, 160] width 3 height 4
click at [459, 215] on p "9" at bounding box center [461, 214] width 4 height 9
type input "Sep 9th 2025"
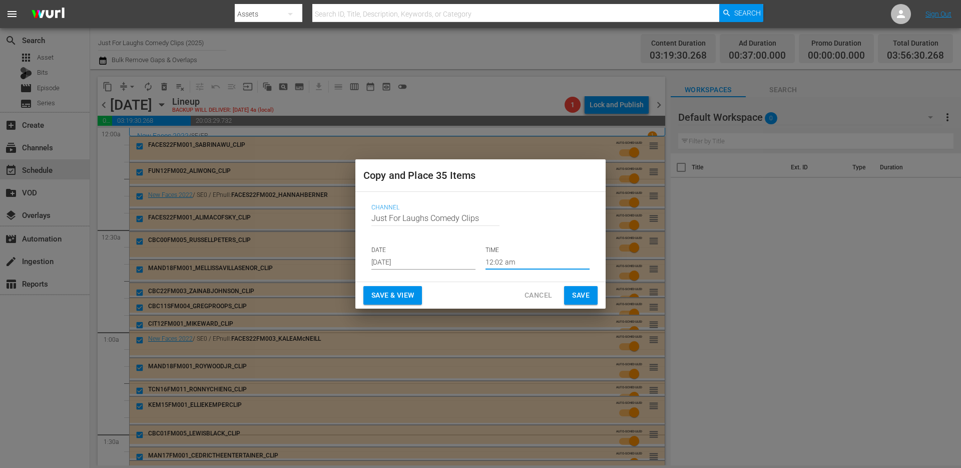
click at [521, 259] on input "12:02 am" at bounding box center [538, 261] width 104 height 15
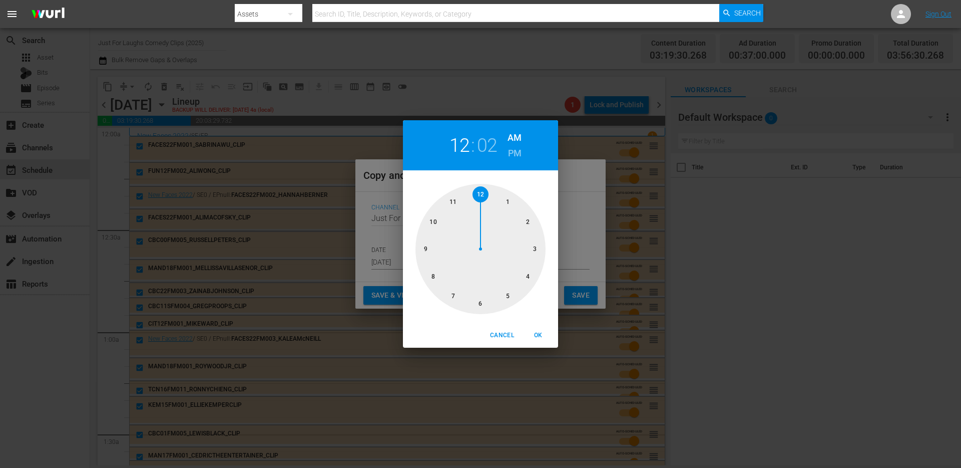
click at [482, 192] on div at bounding box center [481, 249] width 130 height 130
click at [542, 337] on span "OK" at bounding box center [538, 335] width 24 height 11
type input "12:00 am"
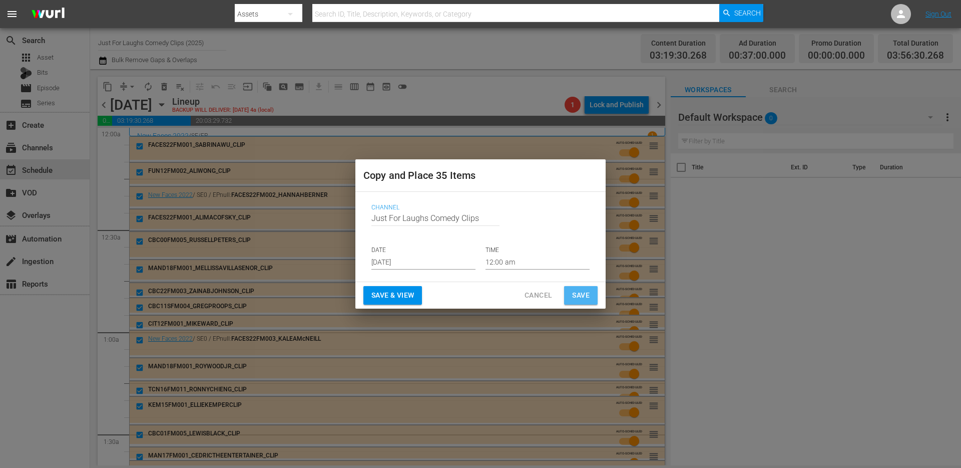
click at [581, 297] on span "Save" at bounding box center [581, 295] width 18 height 13
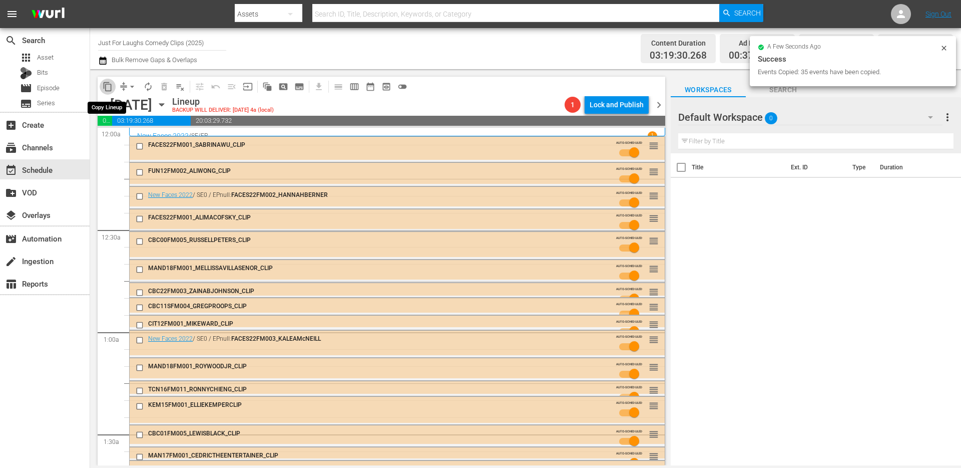
click at [110, 88] on span "content_copy" at bounding box center [108, 87] width 10 height 10
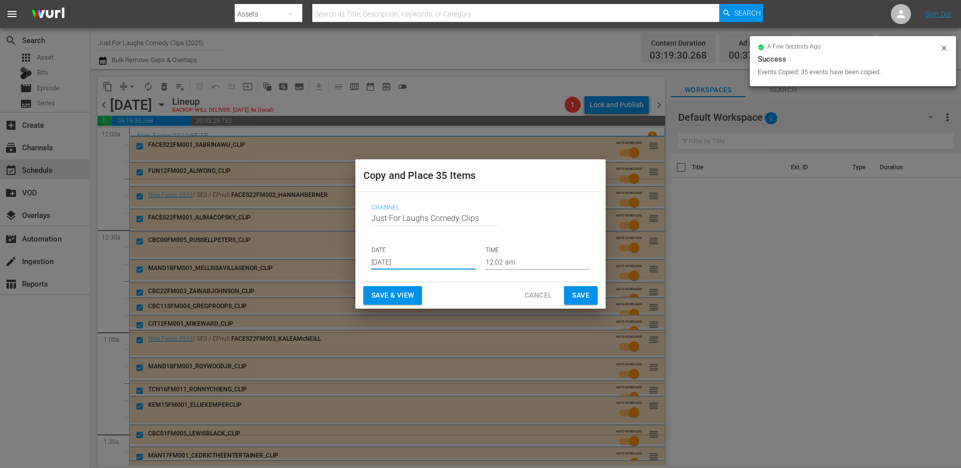
click at [441, 260] on input "Aug 19th 2025" at bounding box center [424, 261] width 104 height 15
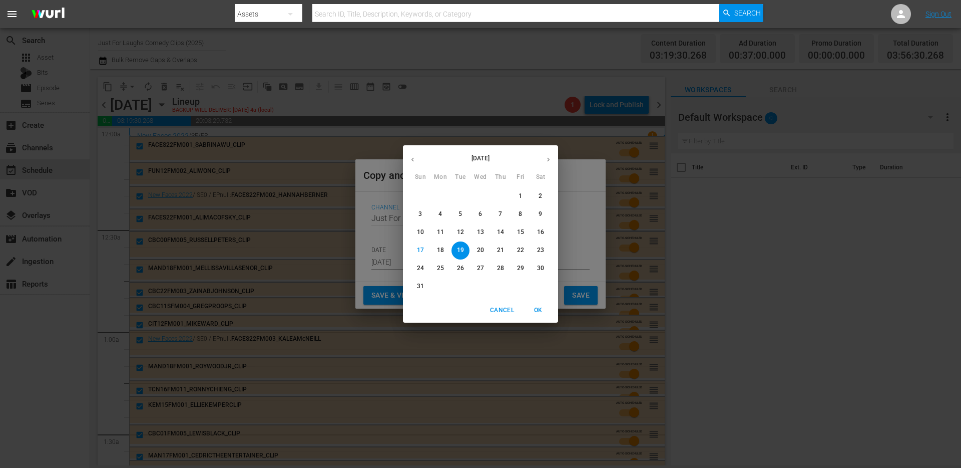
click at [548, 153] on button "button" at bounding box center [549, 160] width 20 height 20
click at [460, 214] on p "9" at bounding box center [461, 214] width 4 height 9
type input "Sep 9th 2025"
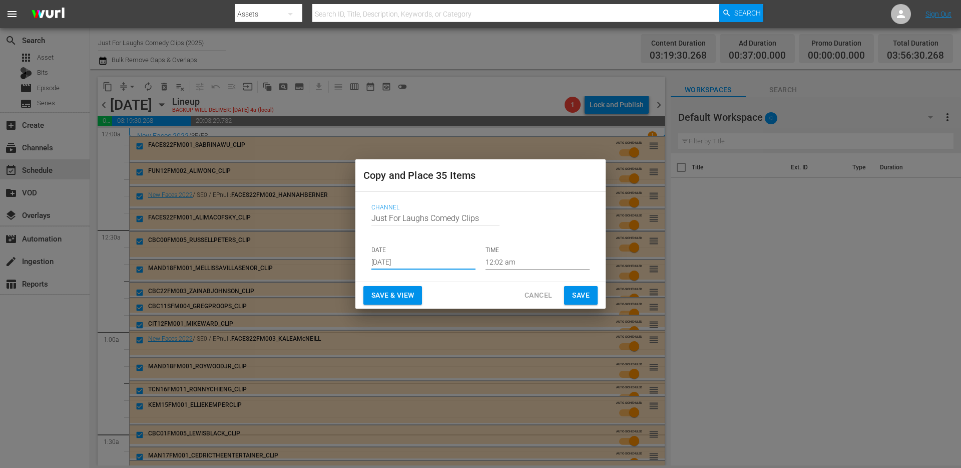
click at [517, 263] on input "12:02 am" at bounding box center [538, 261] width 104 height 15
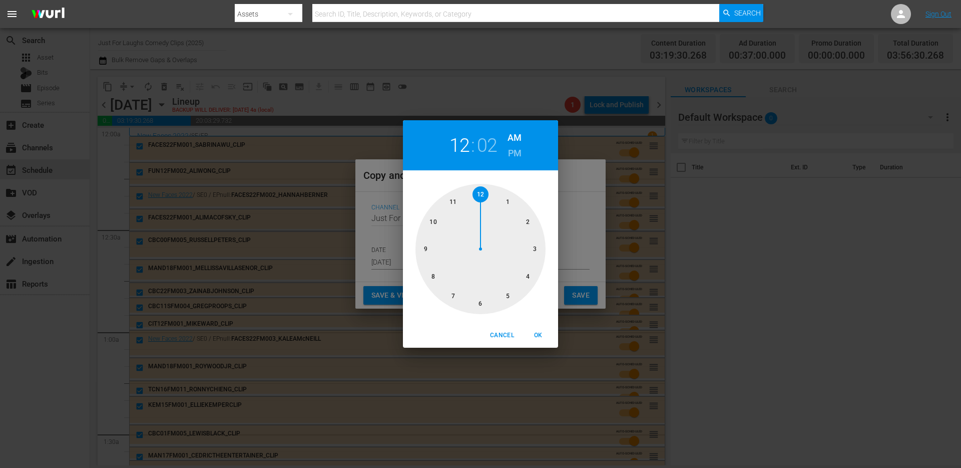
click at [478, 189] on div at bounding box center [481, 249] width 130 height 130
click at [478, 190] on div at bounding box center [481, 249] width 130 height 130
click at [537, 330] on span "OK" at bounding box center [538, 335] width 24 height 11
type input "12:00 am"
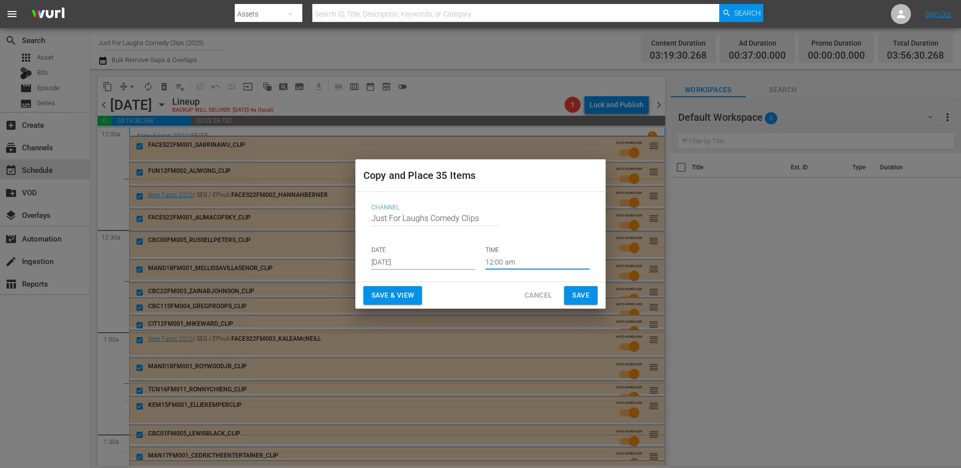
click at [577, 306] on div "Save & View Cancel Save" at bounding box center [480, 295] width 250 height 27
click at [580, 296] on span "Save" at bounding box center [581, 295] width 18 height 13
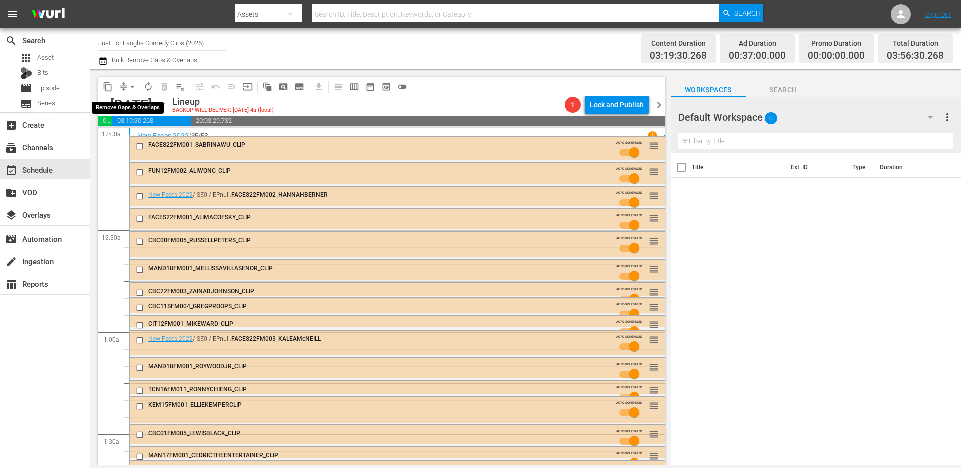
click at [130, 88] on span "arrow_drop_down" at bounding box center [132, 87] width 10 height 10
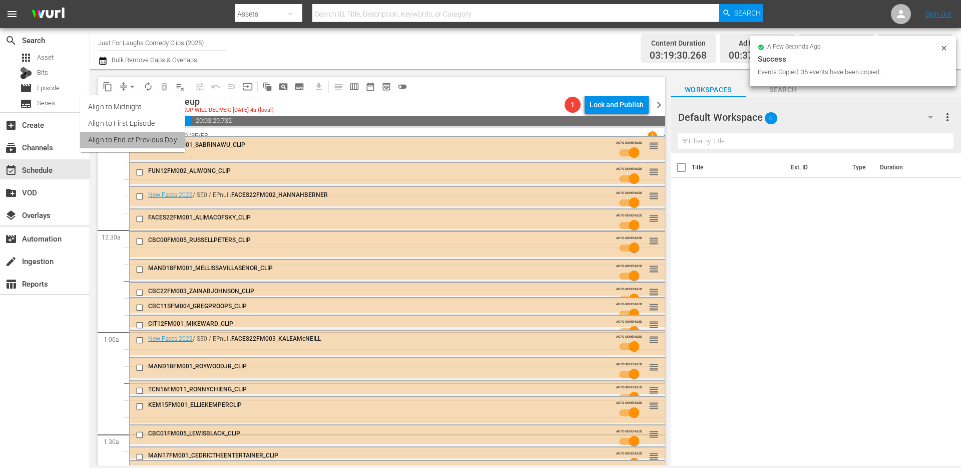
click at [135, 138] on li "Align to End of Previous Day" at bounding box center [132, 140] width 105 height 17
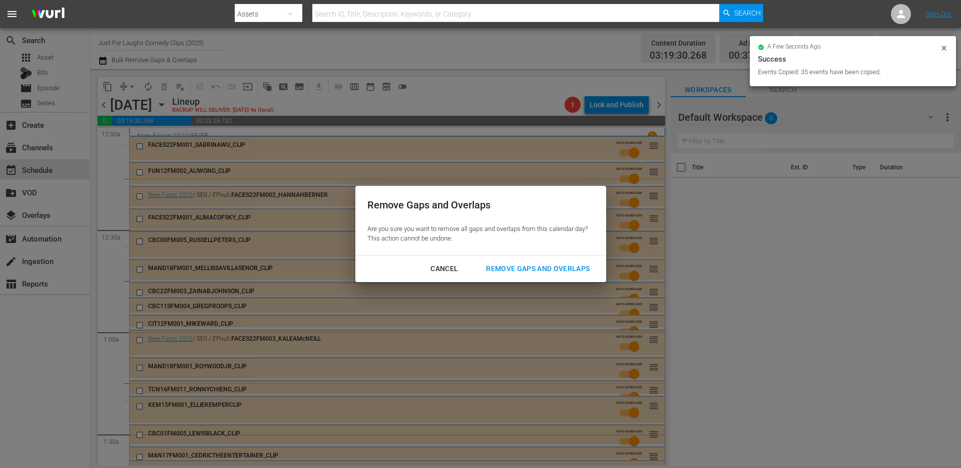
click at [529, 266] on div "Remove Gaps and Overlaps" at bounding box center [538, 268] width 120 height 13
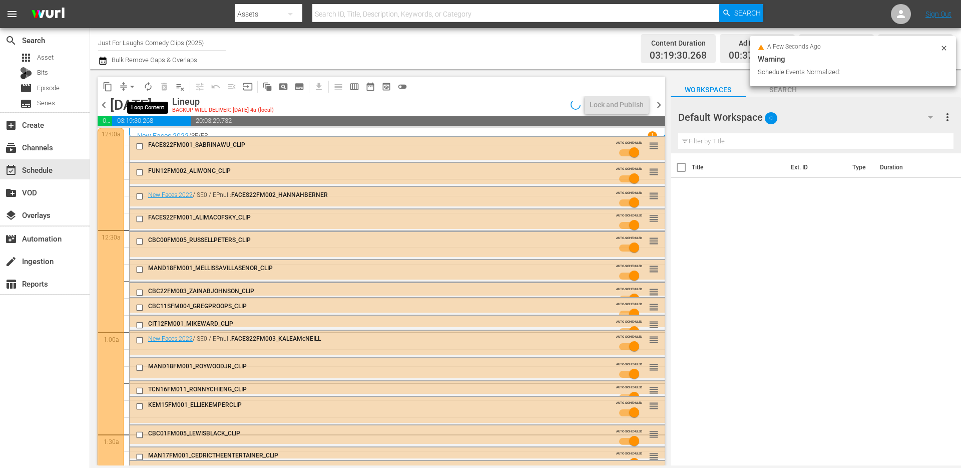
click at [145, 84] on span "autorenew_outlined" at bounding box center [148, 87] width 10 height 10
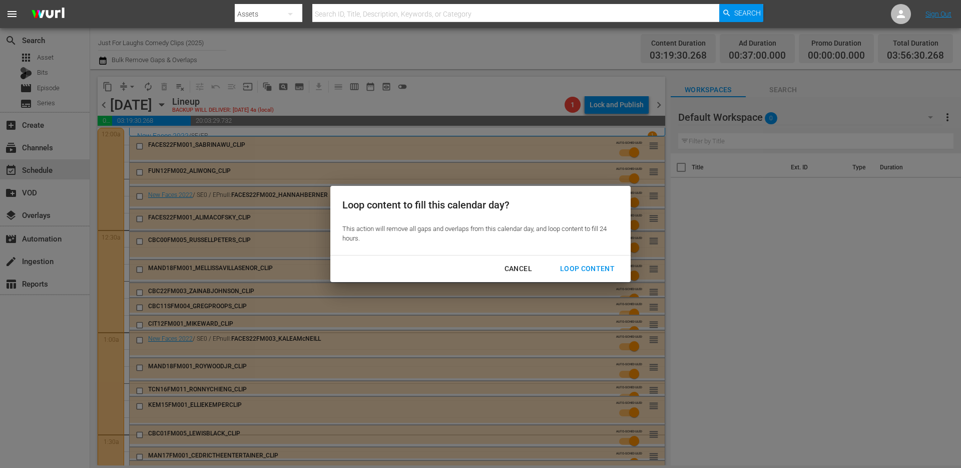
click at [592, 255] on div "Cancel Loop Content" at bounding box center [480, 268] width 300 height 27
click at [589, 267] on div "Loop Content" at bounding box center [587, 268] width 71 height 13
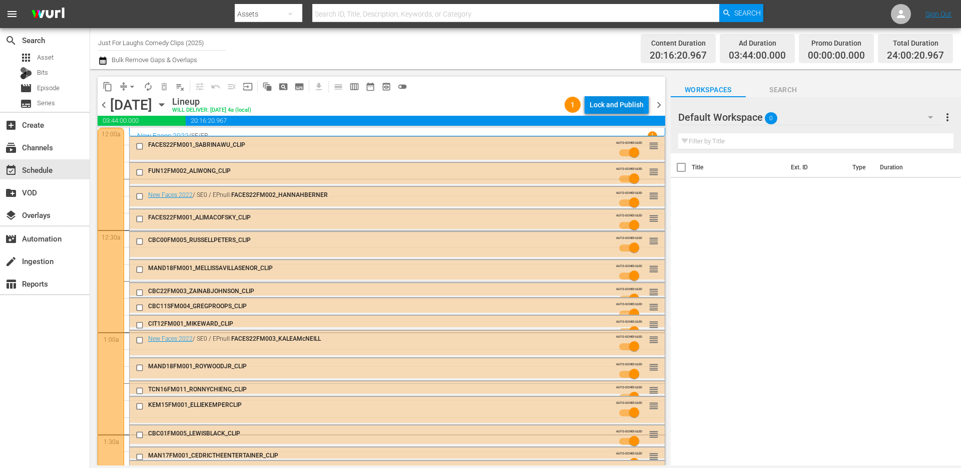
click at [606, 106] on div "Lock and Publish" at bounding box center [617, 105] width 54 height 18
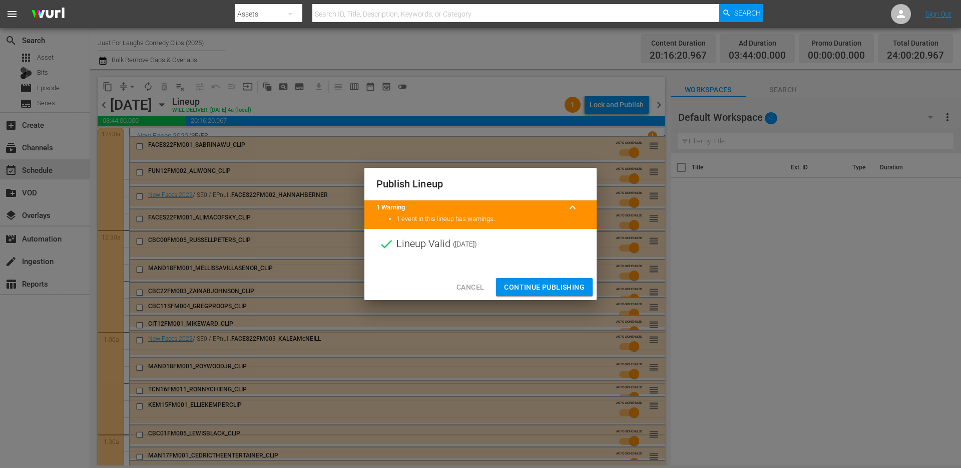
click at [538, 286] on span "Continue Publishing" at bounding box center [544, 287] width 81 height 13
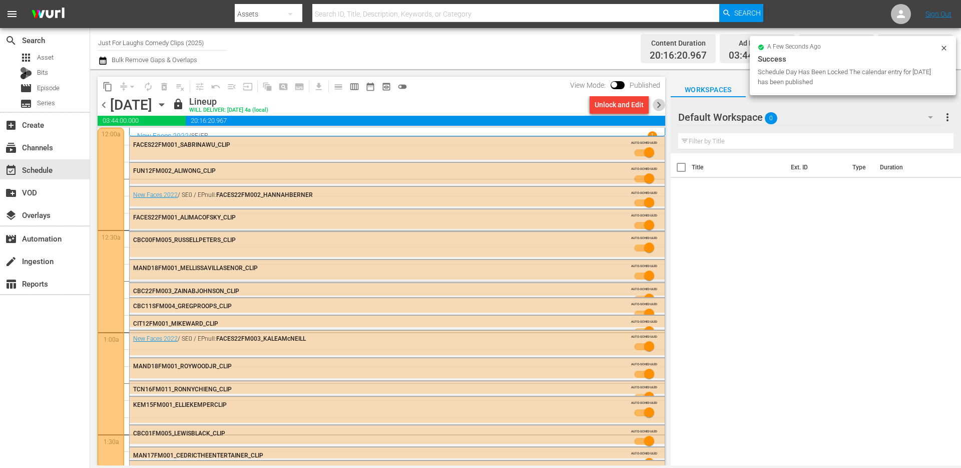
click at [659, 106] on span "chevron_right" at bounding box center [659, 105] width 13 height 13
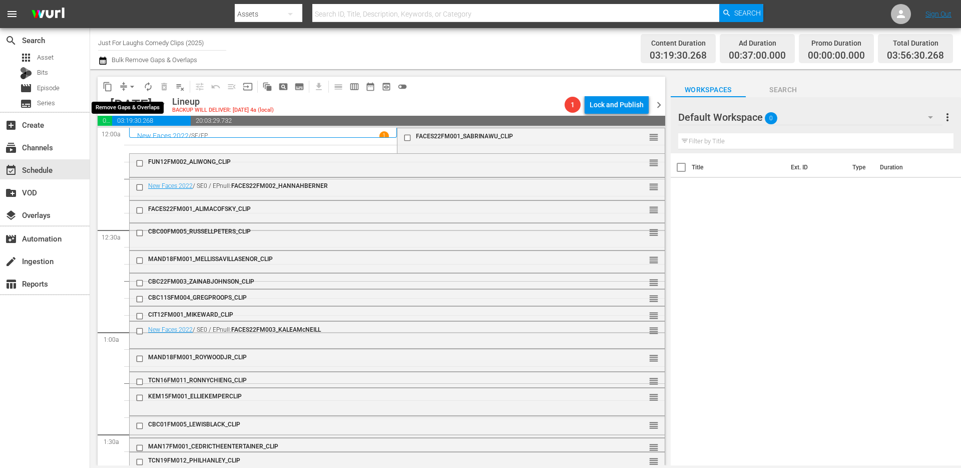
click at [128, 86] on span "arrow_drop_down" at bounding box center [132, 87] width 10 height 10
click at [141, 134] on li "Align to End of Previous Day" at bounding box center [132, 140] width 105 height 17
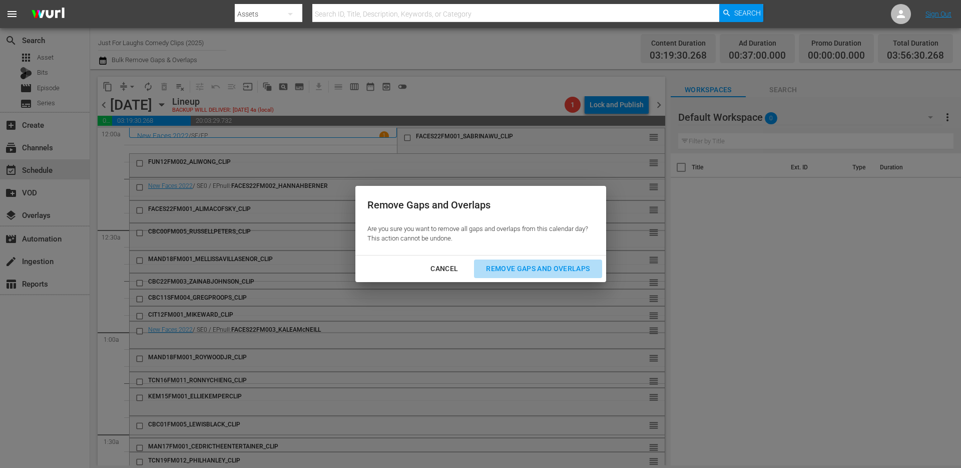
click at [499, 268] on div "Remove Gaps and Overlaps" at bounding box center [538, 268] width 120 height 13
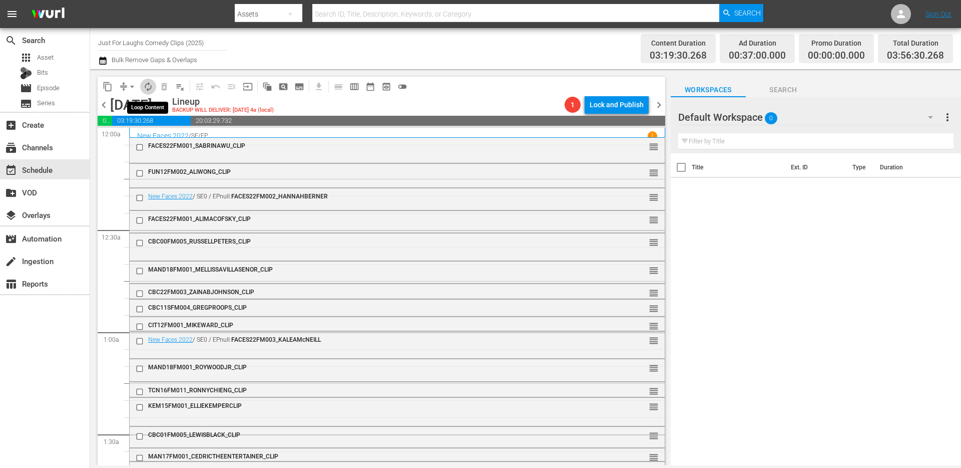
click at [147, 87] on span "autorenew_outlined" at bounding box center [148, 87] width 10 height 10
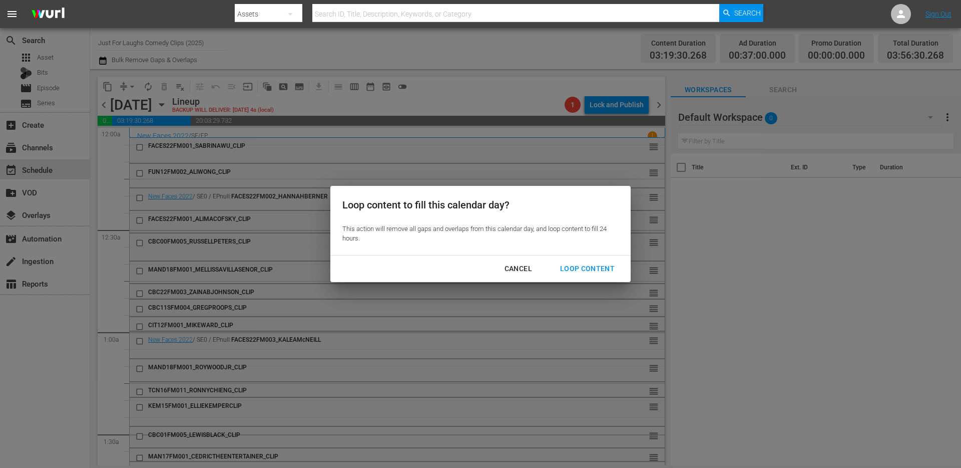
click at [584, 275] on button "Loop Content" at bounding box center [587, 268] width 79 height 19
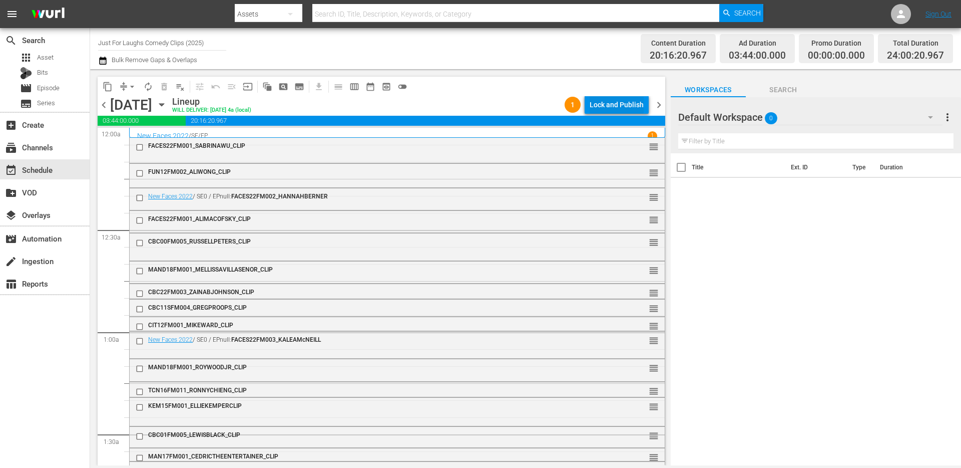
click at [611, 102] on div "Lock and Publish" at bounding box center [617, 105] width 54 height 18
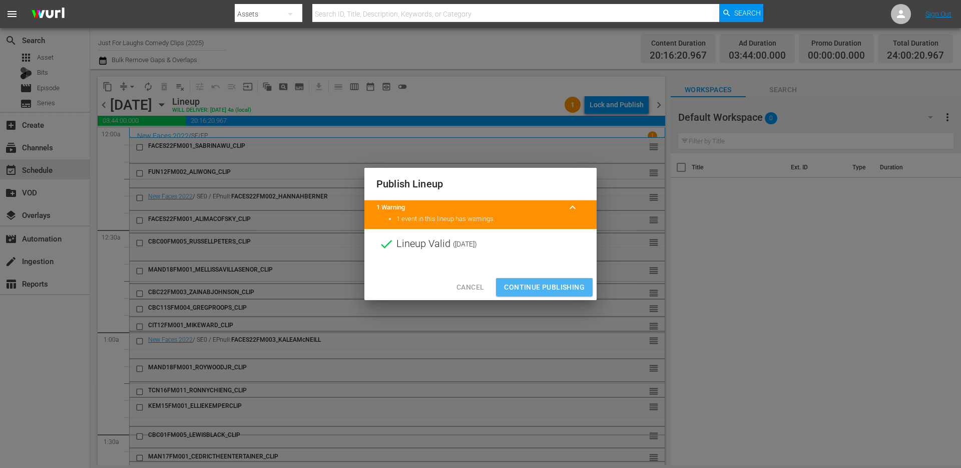
click at [554, 290] on span "Continue Publishing" at bounding box center [544, 287] width 81 height 13
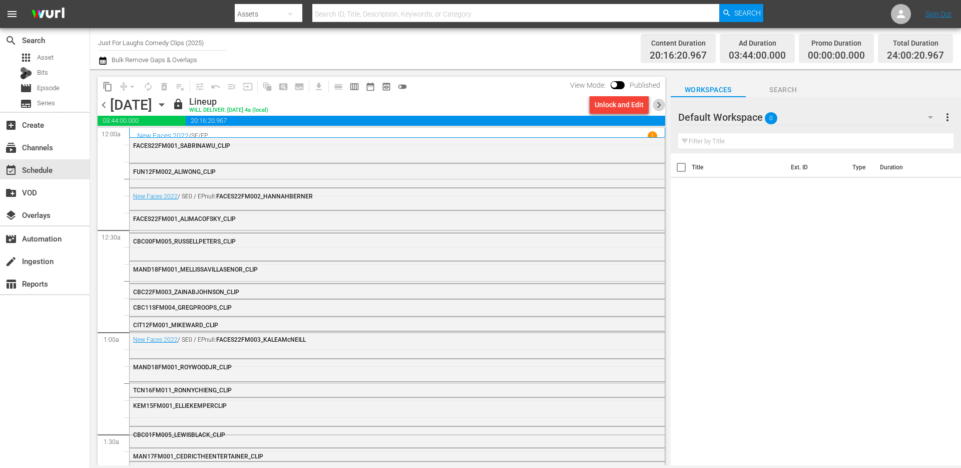
click at [657, 102] on span "chevron_right" at bounding box center [659, 105] width 13 height 13
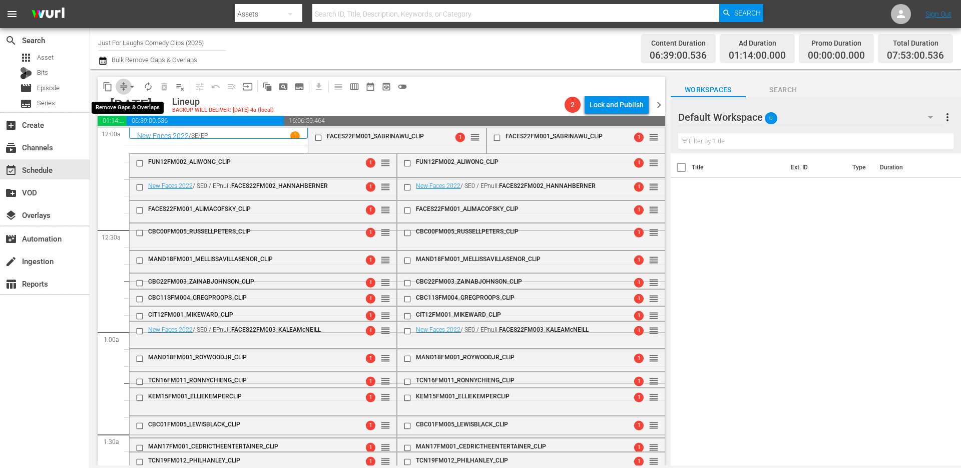
click at [124, 88] on span "compress" at bounding box center [124, 87] width 10 height 10
click at [129, 87] on span "arrow_drop_down" at bounding box center [132, 87] width 10 height 10
click at [135, 143] on li "Align to End of Previous Day" at bounding box center [132, 140] width 105 height 17
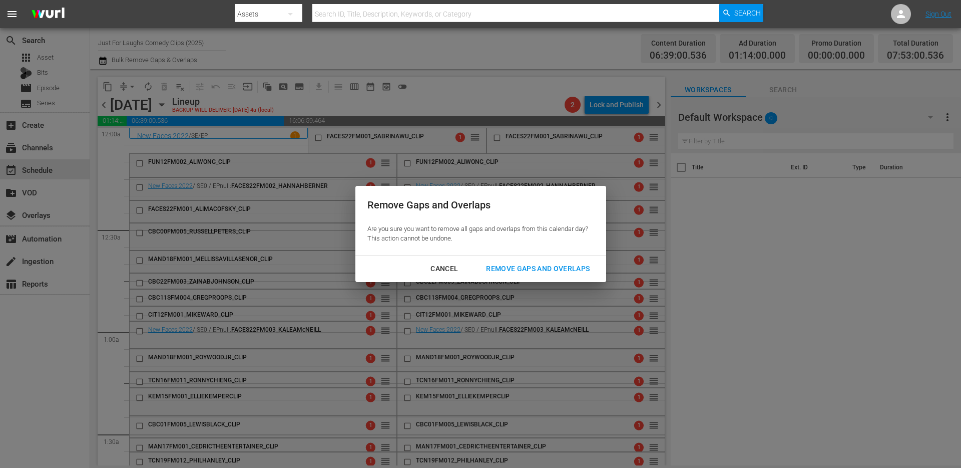
click at [550, 266] on div "Remove Gaps and Overlaps" at bounding box center [538, 268] width 120 height 13
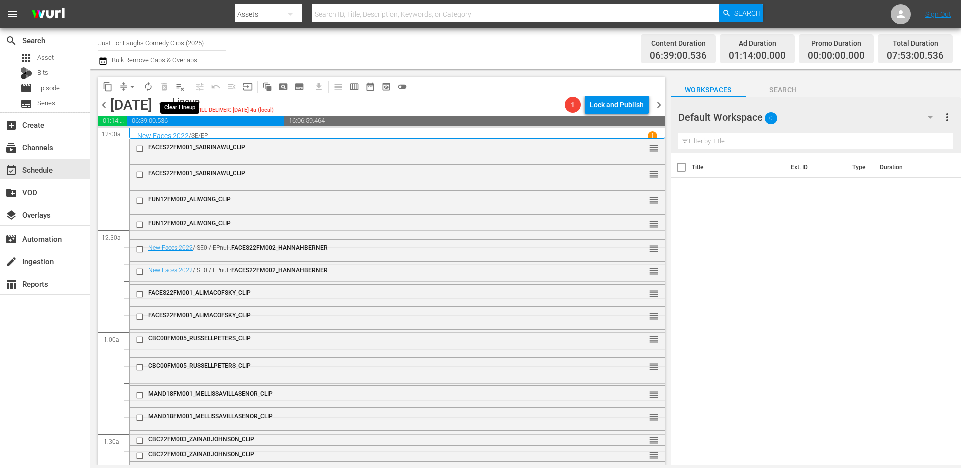
click at [182, 88] on span "playlist_remove_outlined" at bounding box center [180, 87] width 10 height 10
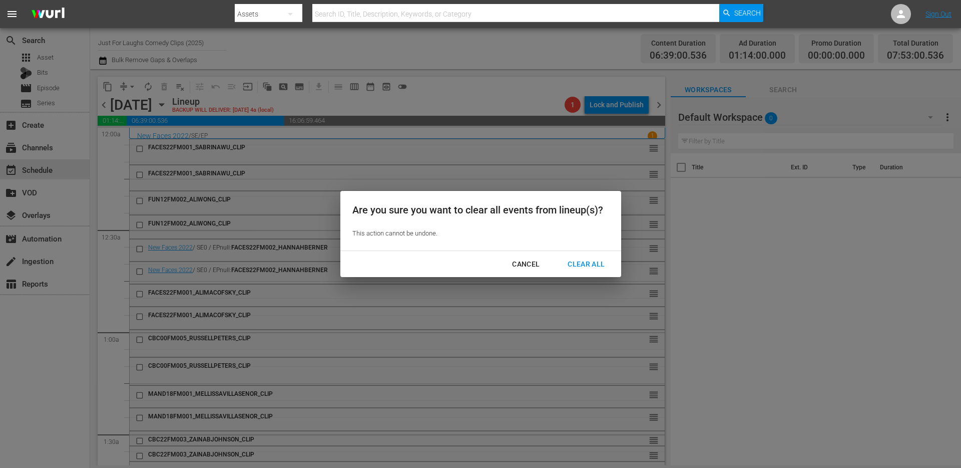
click at [589, 264] on div "Clear All" at bounding box center [586, 264] width 53 height 13
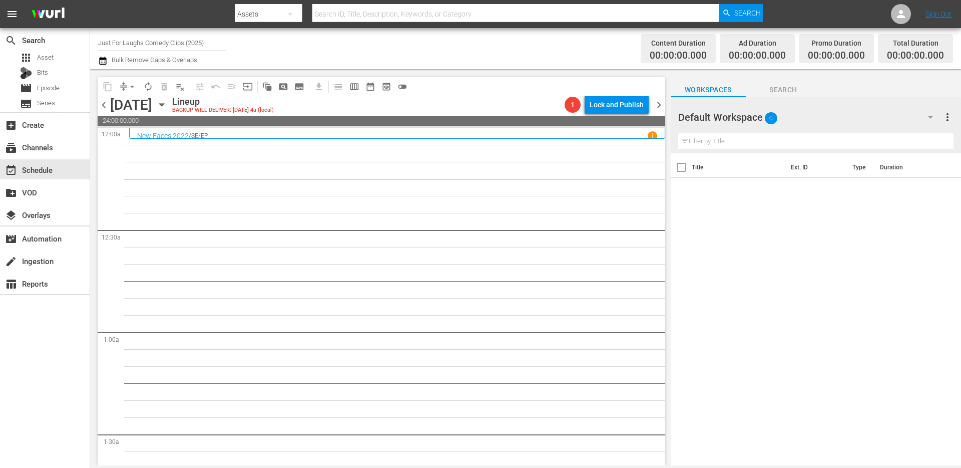
click at [103, 106] on span "chevron_left" at bounding box center [104, 105] width 13 height 13
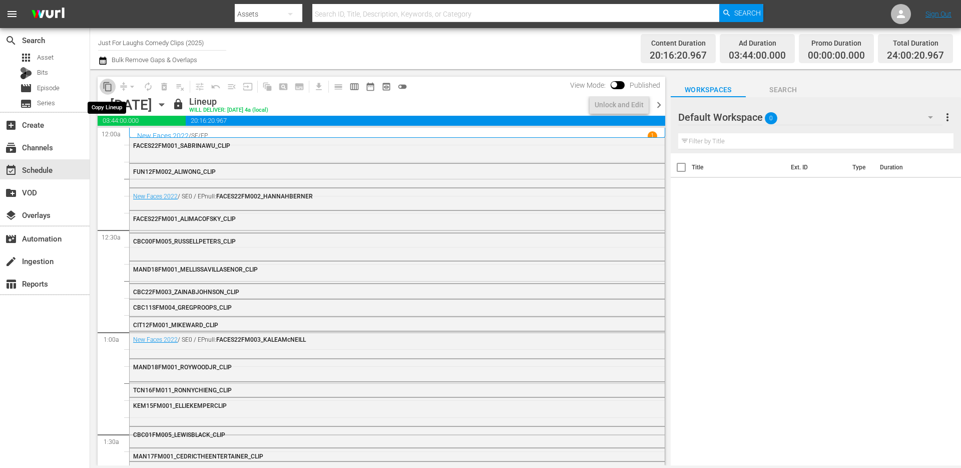
click at [107, 83] on span "content_copy" at bounding box center [108, 87] width 10 height 10
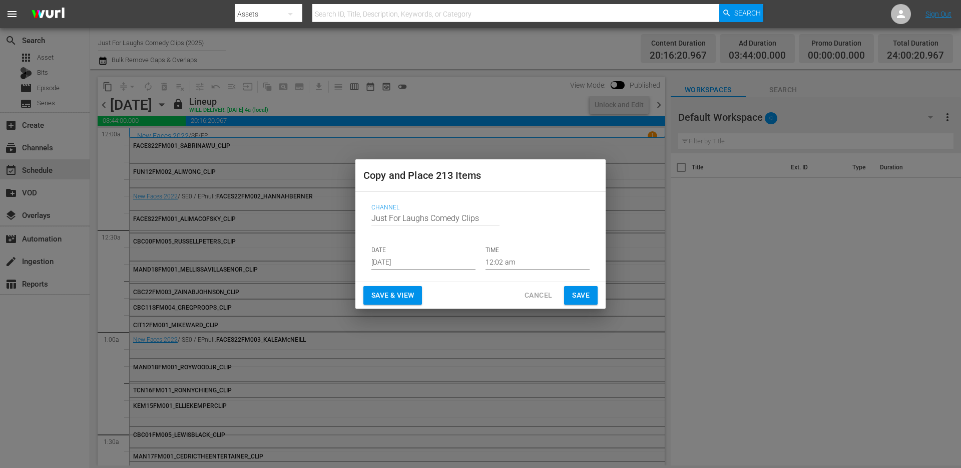
click at [446, 266] on input "Aug 19th 2025" at bounding box center [424, 261] width 104 height 15
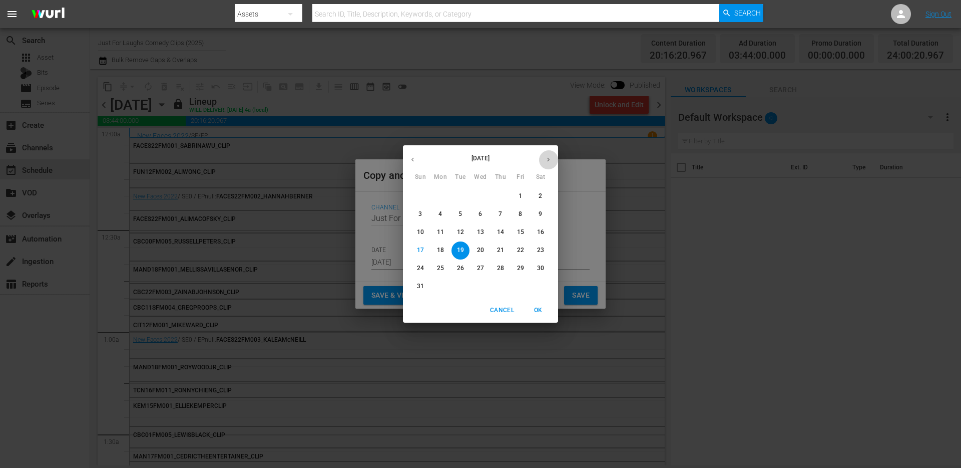
click at [549, 158] on icon "button" at bounding box center [549, 160] width 8 height 8
click at [458, 212] on span "9" at bounding box center [461, 214] width 18 height 9
type input "Sep 9th 2025"
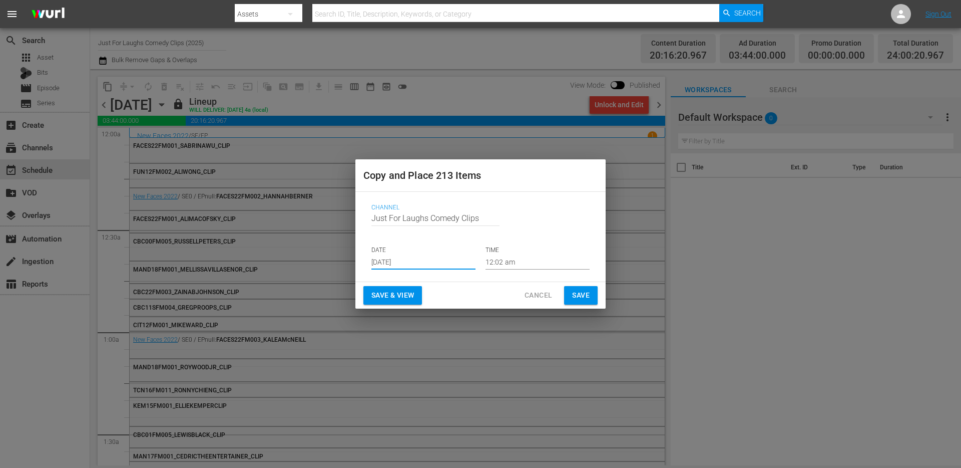
click at [588, 298] on span "Save" at bounding box center [581, 295] width 18 height 13
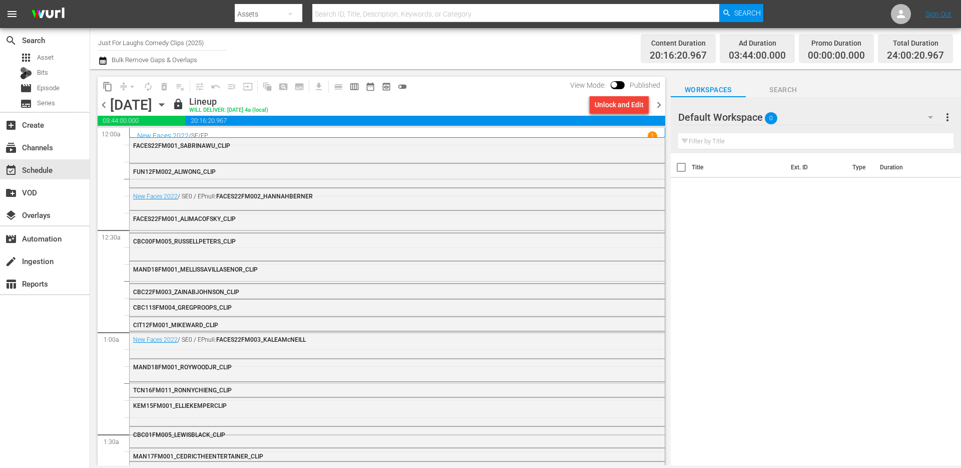
click at [167, 102] on icon "button" at bounding box center [161, 104] width 11 height 11
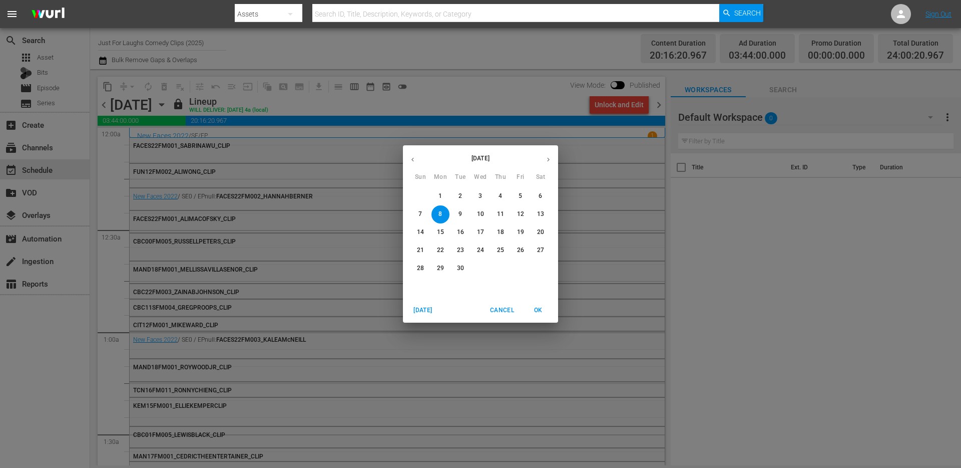
click at [462, 214] on span "9" at bounding box center [461, 214] width 18 height 9
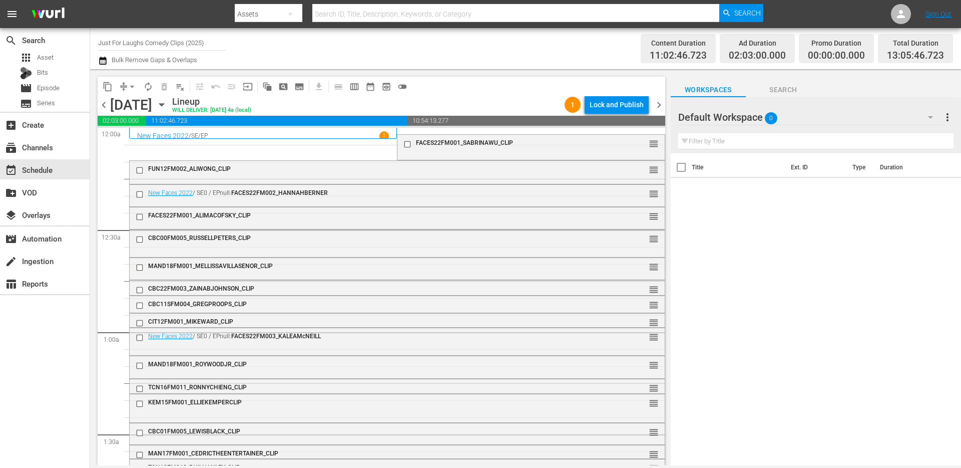
click at [126, 85] on button "arrow_drop_down" at bounding box center [132, 87] width 16 height 16
click at [134, 140] on li "Align to End of Previous Day" at bounding box center [132, 140] width 105 height 17
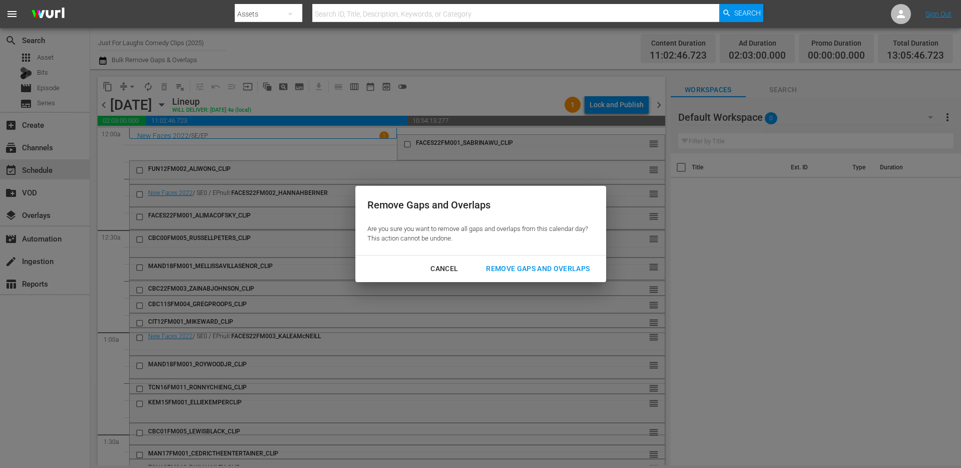
click at [502, 261] on button "Remove Gaps and Overlaps" at bounding box center [538, 268] width 128 height 19
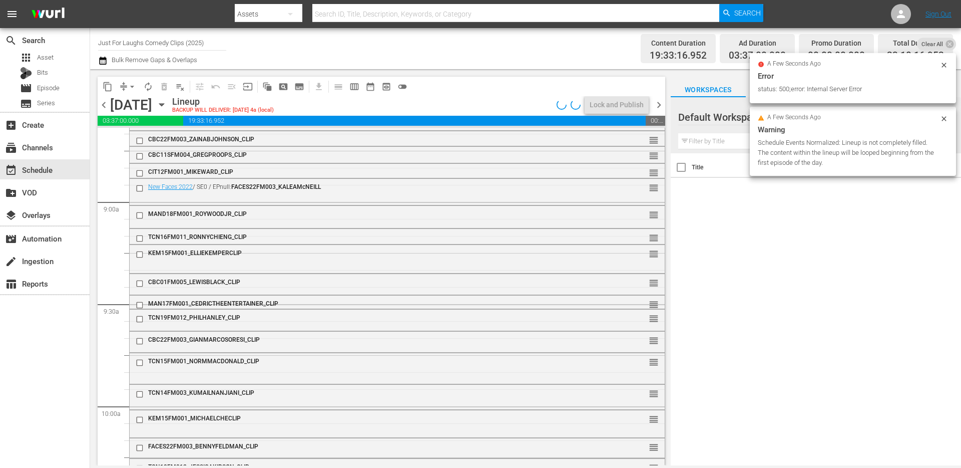
scroll to position [1003, 0]
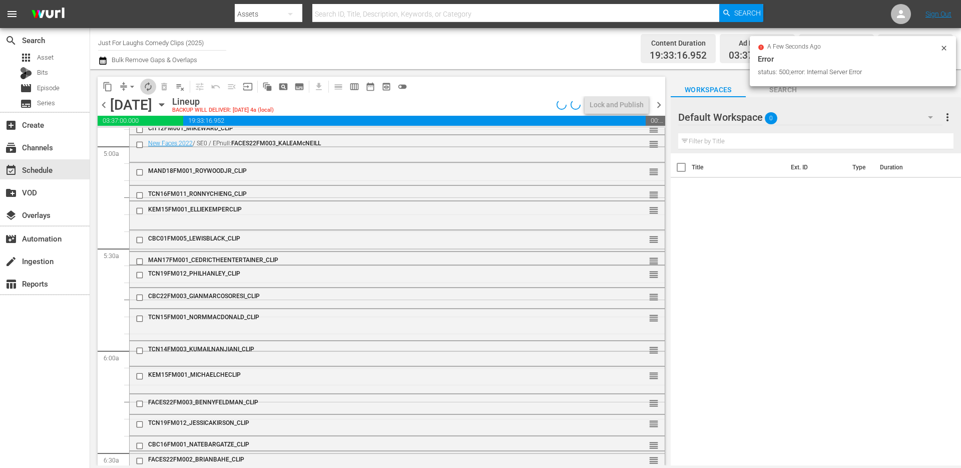
click at [148, 88] on span "autorenew_outlined" at bounding box center [148, 87] width 10 height 10
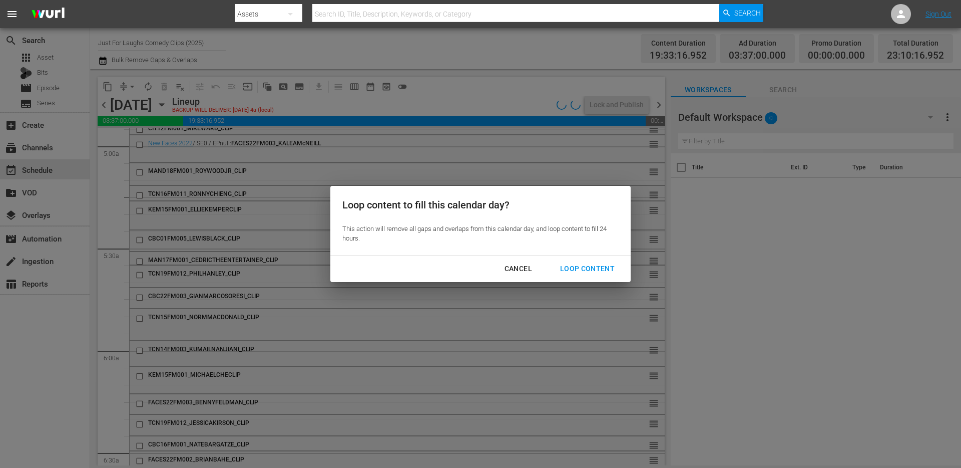
click at [584, 271] on div "Loop Content" at bounding box center [587, 268] width 71 height 13
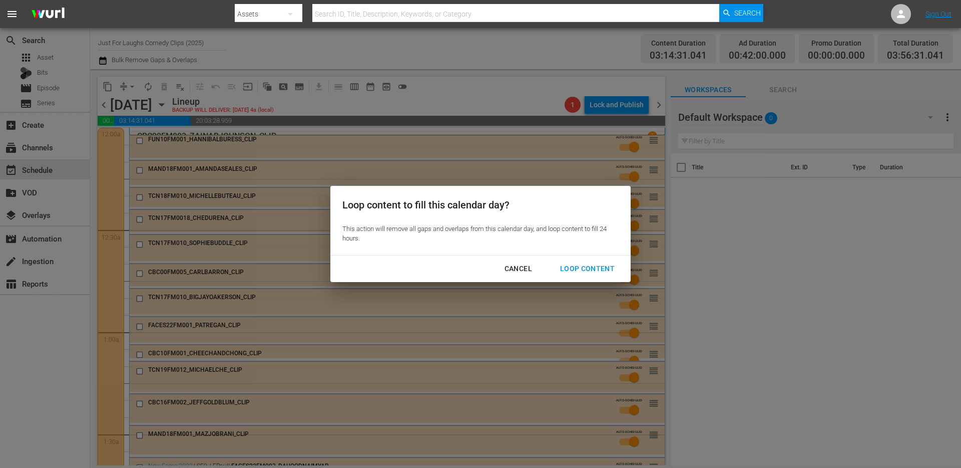
click at [573, 271] on div "Loop Content" at bounding box center [587, 268] width 71 height 13
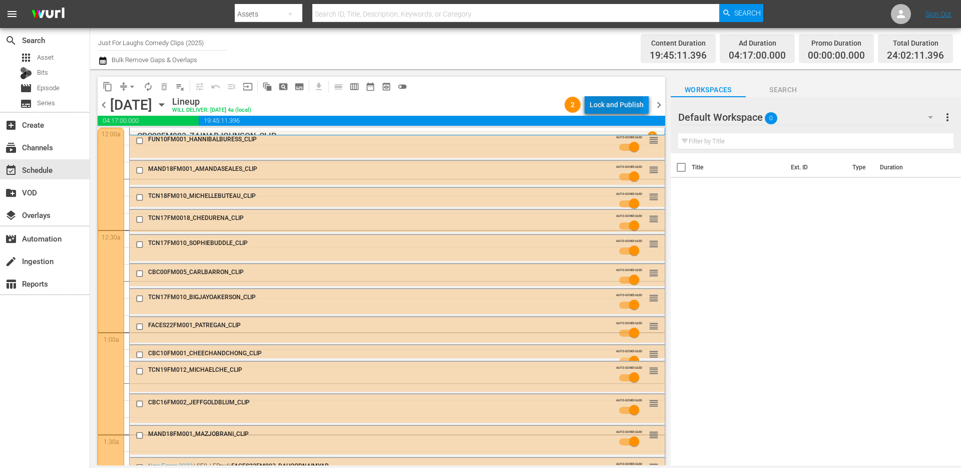
click at [616, 97] on div "Lock and Publish" at bounding box center [617, 105] width 54 height 18
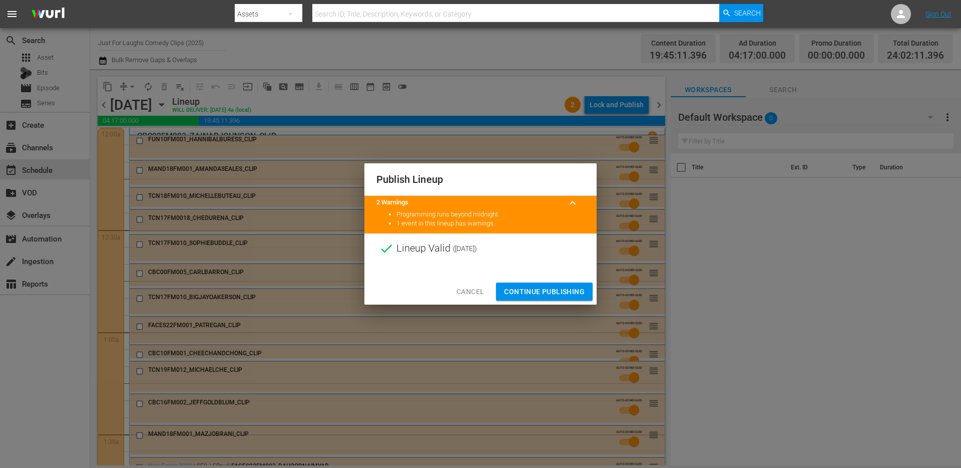
click at [549, 287] on span "Continue Publishing" at bounding box center [544, 291] width 81 height 13
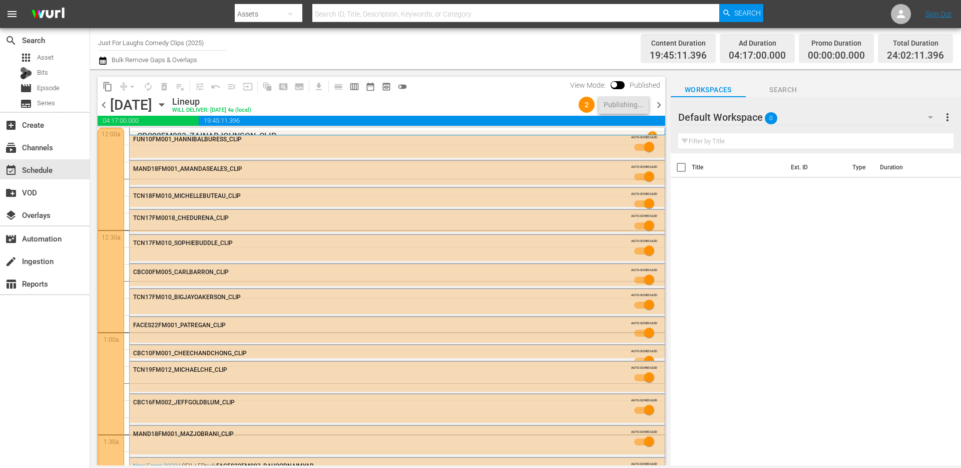
click at [747, 348] on div "Title Ext. ID Type Duration" at bounding box center [816, 309] width 290 height 313
click at [660, 104] on span "chevron_right" at bounding box center [659, 105] width 13 height 13
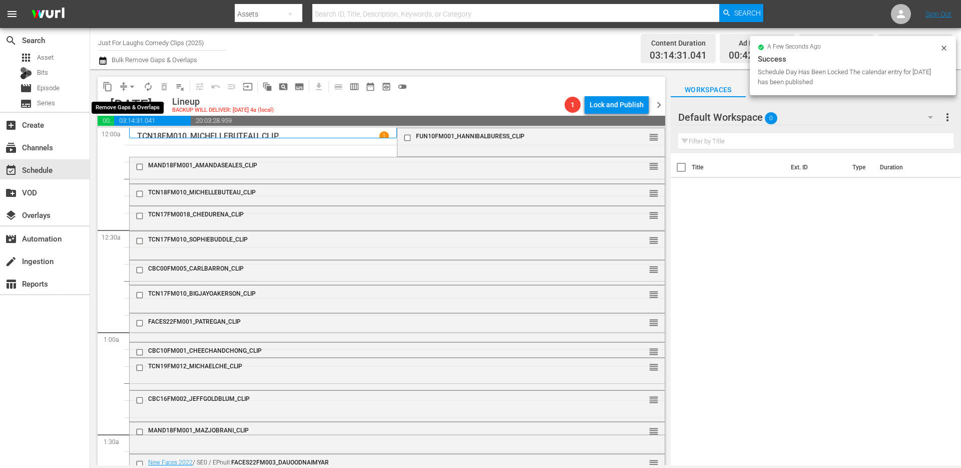
click at [129, 84] on span "arrow_drop_down" at bounding box center [132, 87] width 10 height 10
click at [163, 138] on li "Align to End of Previous Day" at bounding box center [132, 140] width 105 height 17
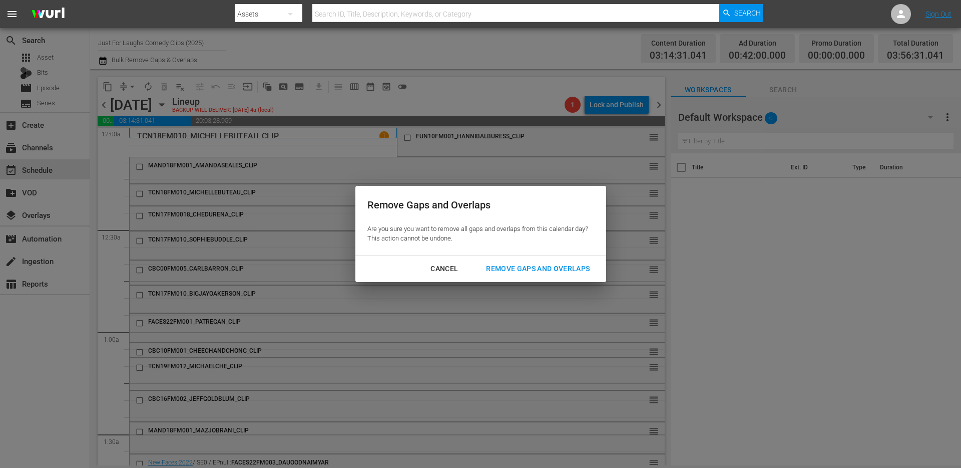
click at [546, 268] on div "Remove Gaps and Overlaps" at bounding box center [538, 268] width 120 height 13
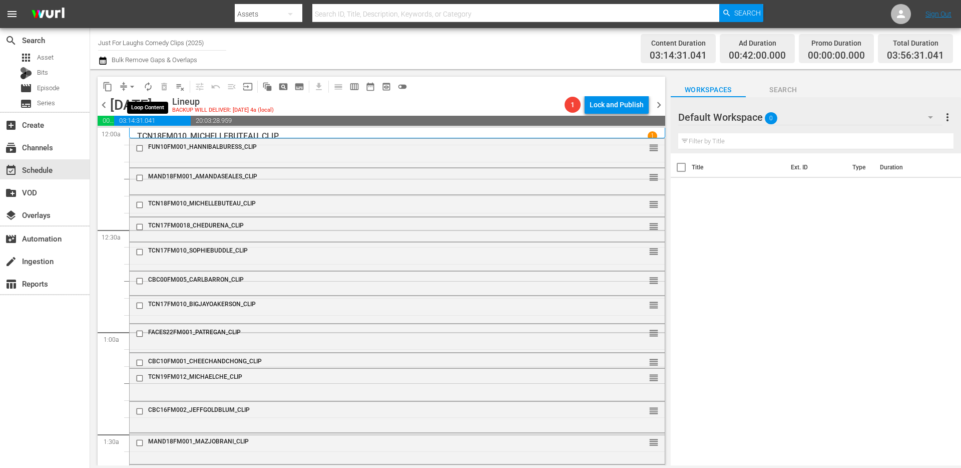
click at [150, 87] on span "autorenew_outlined" at bounding box center [148, 87] width 10 height 10
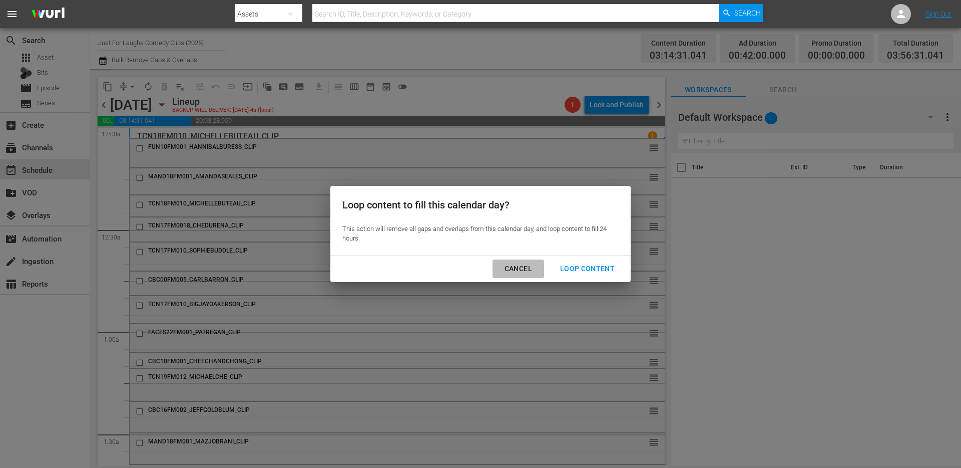
click at [519, 269] on div "Cancel" at bounding box center [519, 268] width 44 height 13
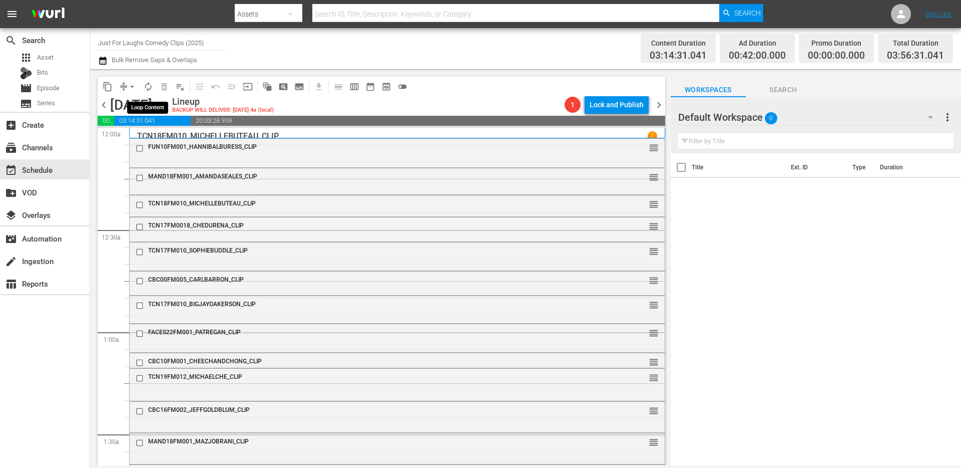
click at [147, 87] on span "autorenew_outlined" at bounding box center [148, 87] width 10 height 10
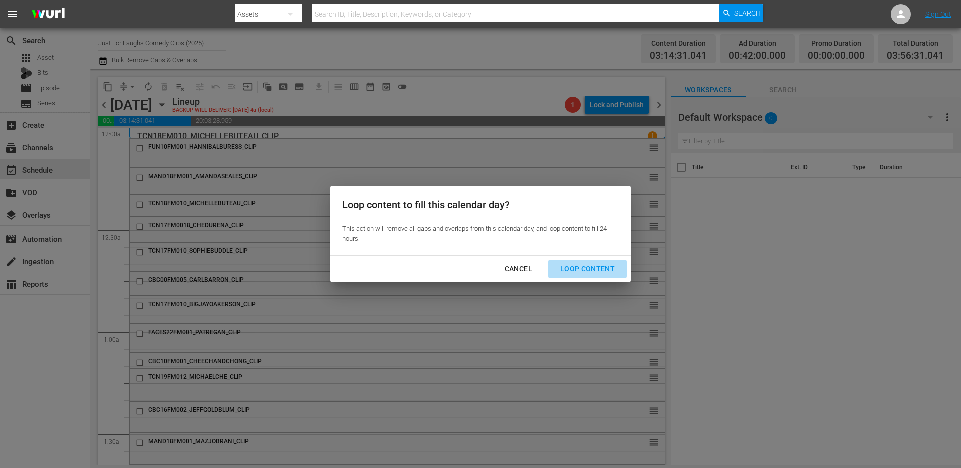
click at [589, 272] on div "Loop Content" at bounding box center [587, 268] width 71 height 13
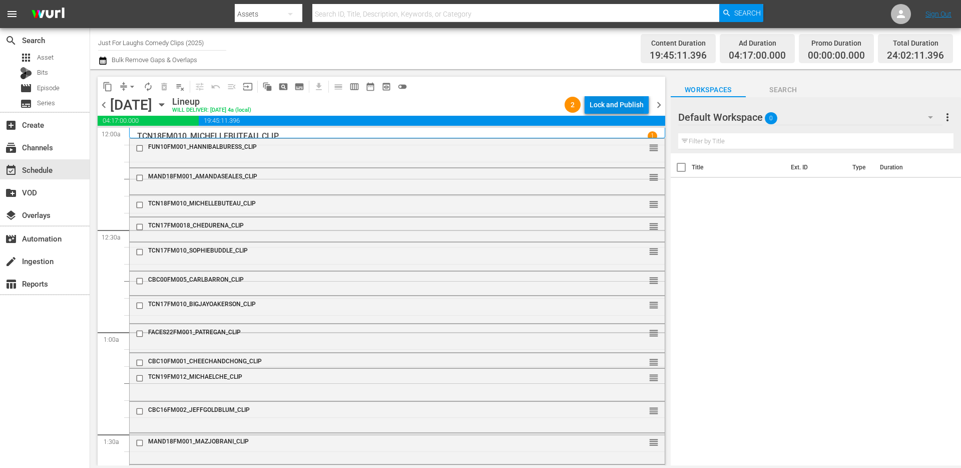
click at [616, 104] on div "Lock and Publish" at bounding box center [617, 105] width 54 height 18
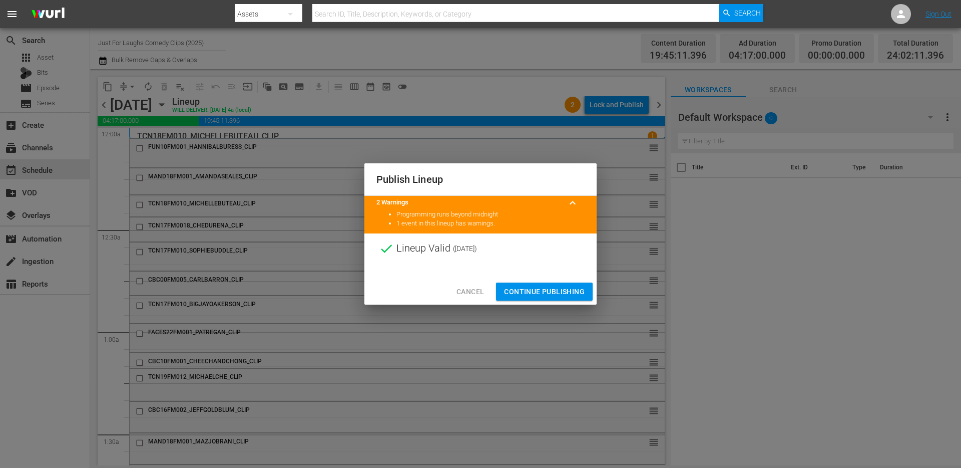
click at [525, 285] on span "Continue Publishing" at bounding box center [544, 291] width 81 height 13
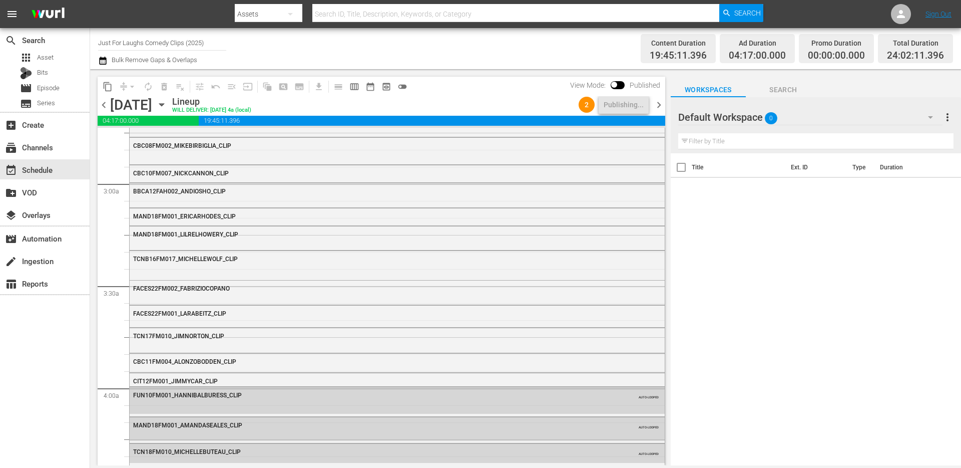
scroll to position [107, 0]
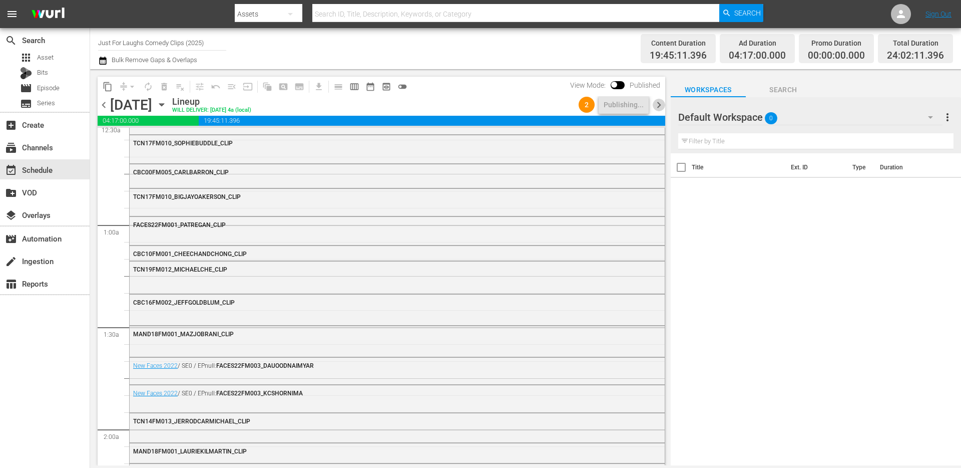
click at [655, 111] on span "chevron_right" at bounding box center [659, 105] width 13 height 13
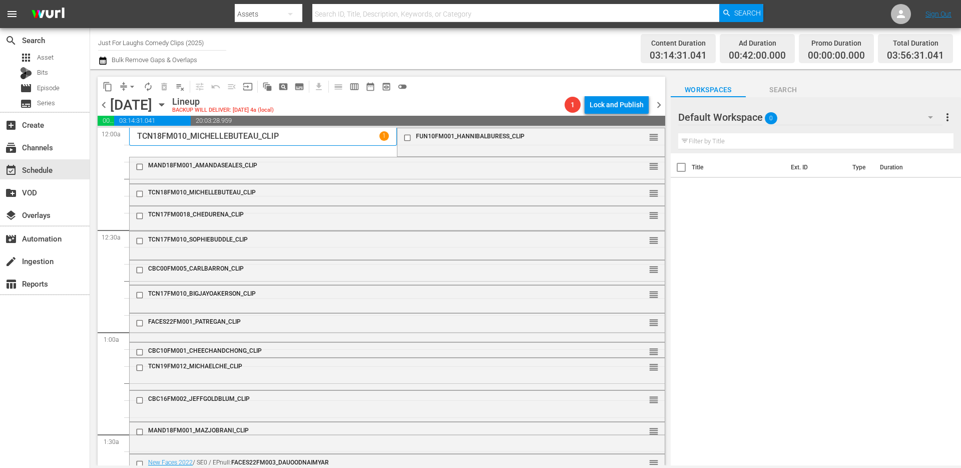
click at [127, 95] on div "content_copy compress arrow_drop_down autorenew_outlined delete_forever_outline…" at bounding box center [255, 87] width 315 height 20
click at [127, 91] on span "arrow_drop_down" at bounding box center [132, 87] width 10 height 10
click at [138, 137] on li "Align to End of Previous Day" at bounding box center [132, 140] width 105 height 17
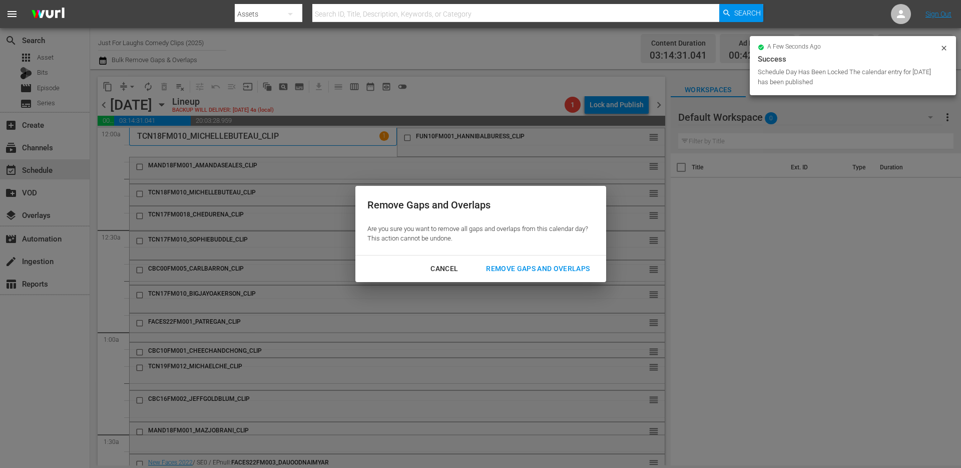
click at [542, 271] on div "Remove Gaps and Overlaps" at bounding box center [538, 268] width 120 height 13
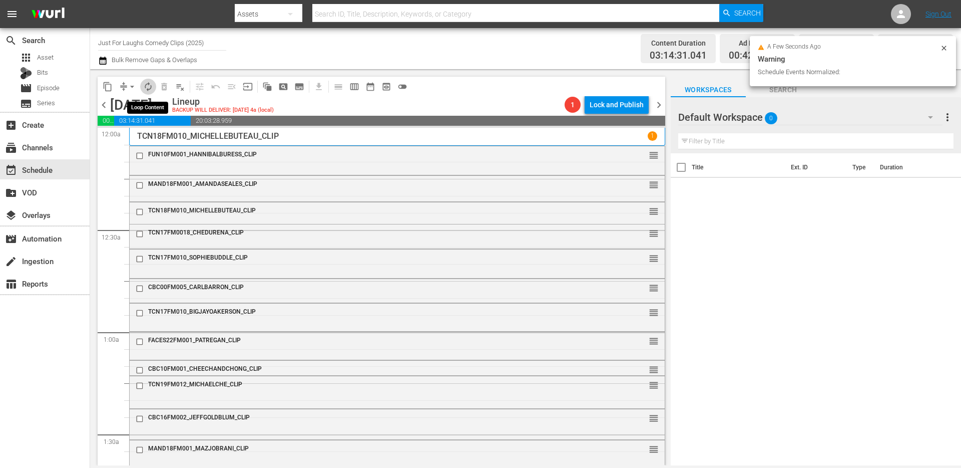
click at [146, 86] on span "autorenew_outlined" at bounding box center [148, 87] width 10 height 10
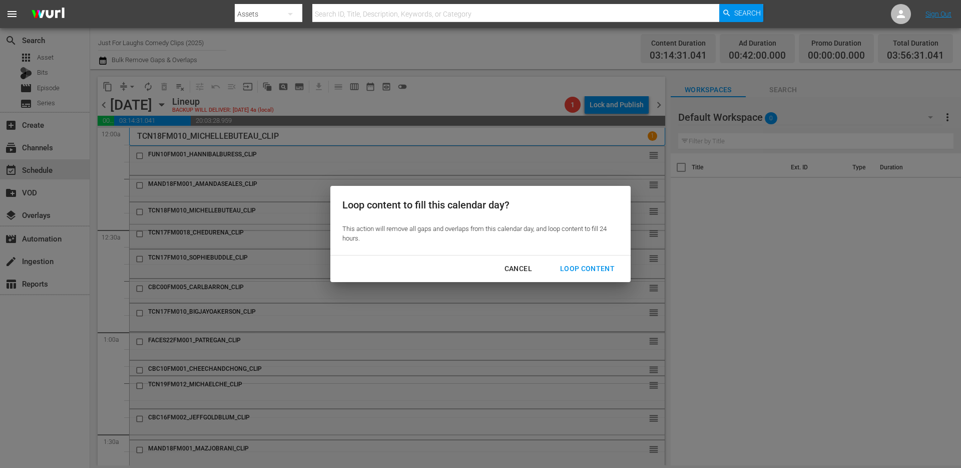
click at [575, 262] on div "Loop Content" at bounding box center [587, 268] width 71 height 13
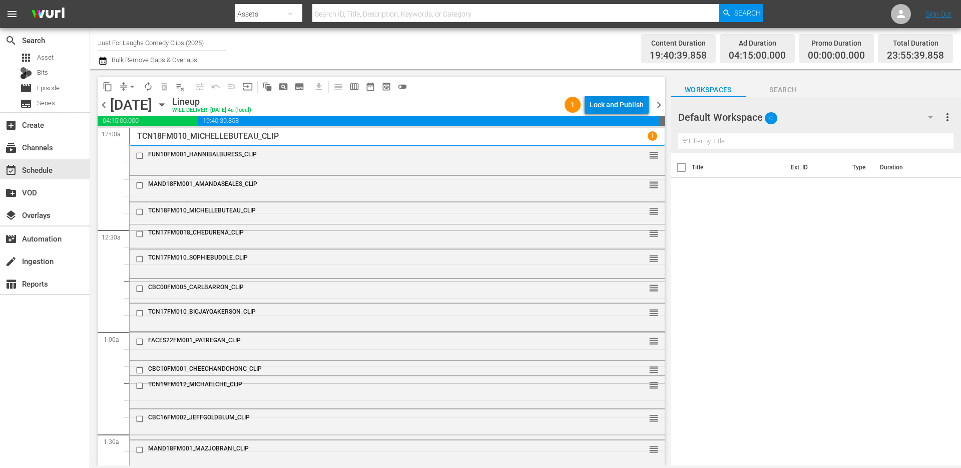
click at [625, 106] on div "Lock and Publish" at bounding box center [617, 105] width 54 height 18
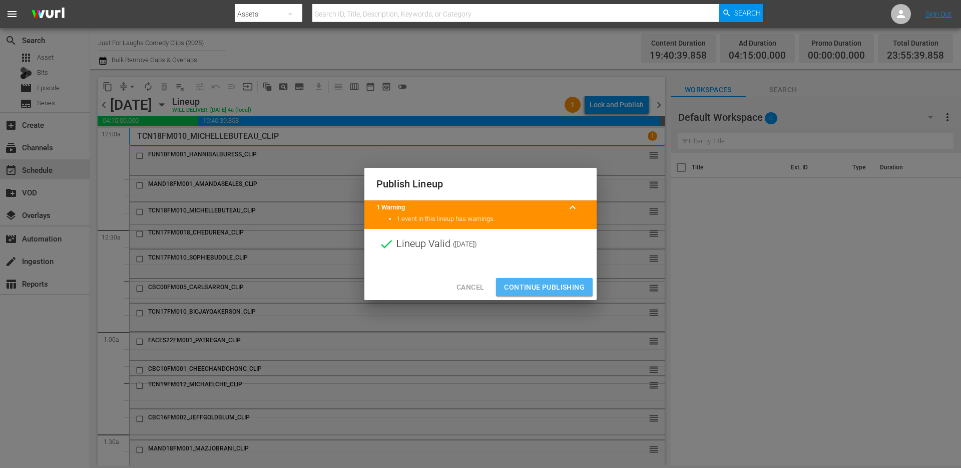
click at [557, 285] on span "Continue Publishing" at bounding box center [544, 287] width 81 height 13
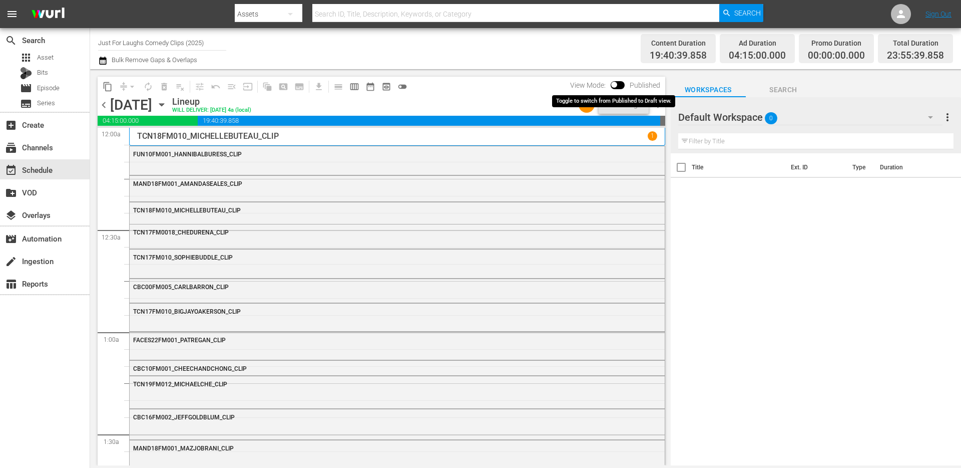
click at [621, 87] on input "checkbox" at bounding box center [614, 86] width 21 height 7
click at [625, 84] on input "checkbox" at bounding box center [625, 86] width 21 height 7
checkbox input "false"
click at [660, 104] on span "chevron_right" at bounding box center [659, 105] width 13 height 13
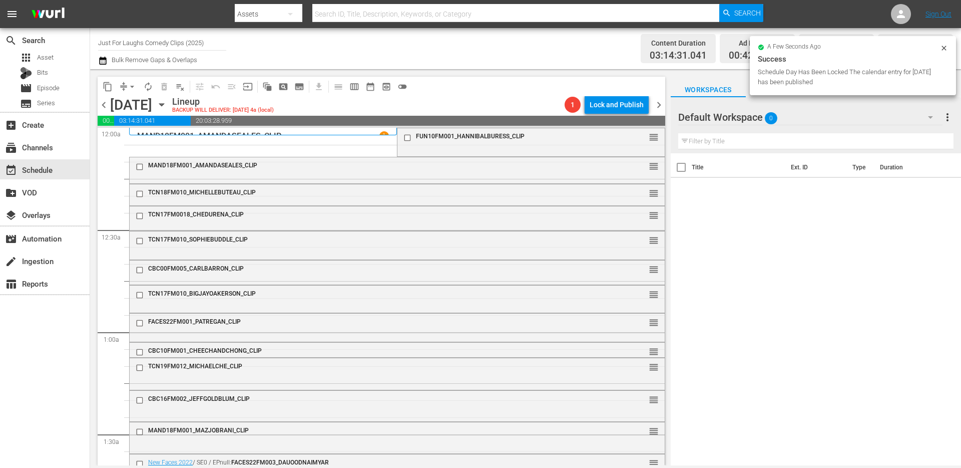
click at [129, 88] on span "arrow_drop_down" at bounding box center [132, 87] width 10 height 10
click at [133, 137] on li "Align to End of Previous Day" at bounding box center [132, 140] width 105 height 17
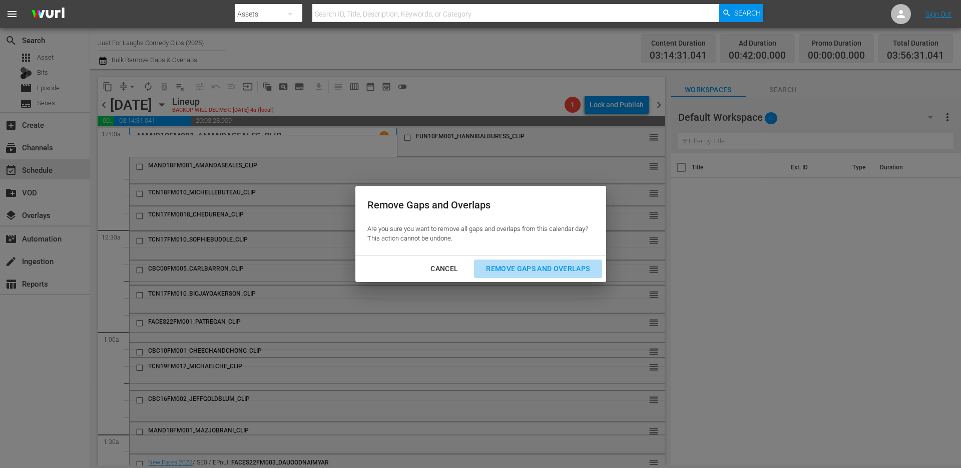
click at [531, 267] on div "Remove Gaps and Overlaps" at bounding box center [538, 268] width 120 height 13
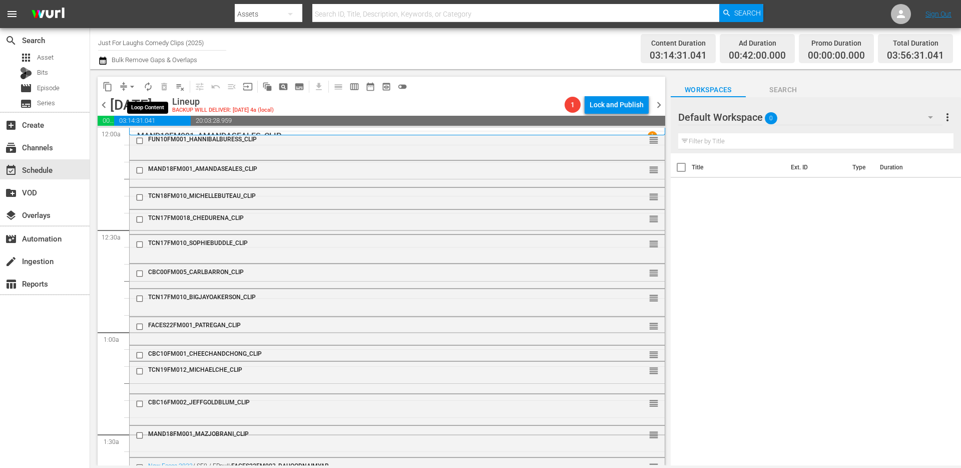
click at [148, 90] on span "autorenew_outlined" at bounding box center [148, 87] width 10 height 10
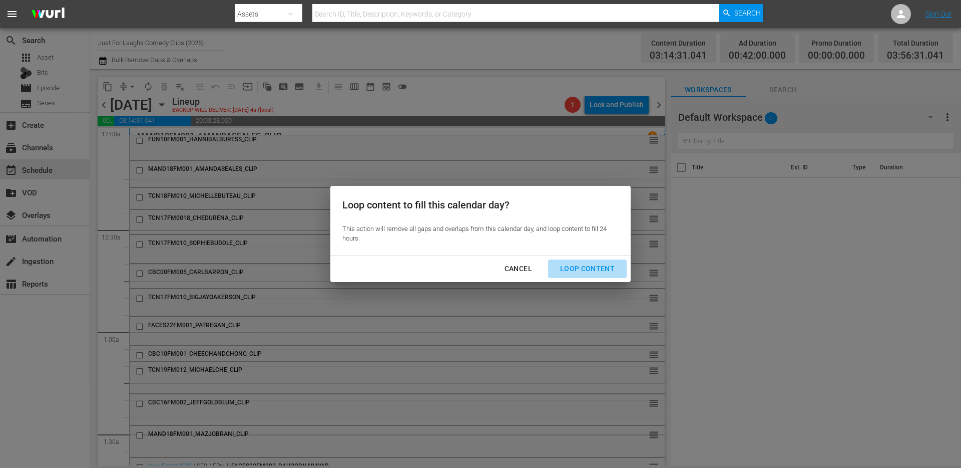
click at [593, 267] on div "Loop Content" at bounding box center [587, 268] width 71 height 13
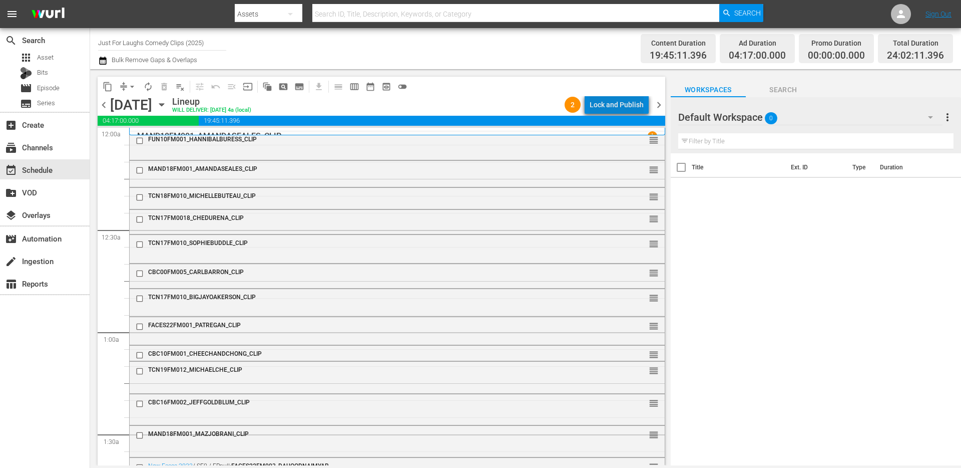
click at [625, 110] on div "Lock and Publish" at bounding box center [617, 105] width 54 height 18
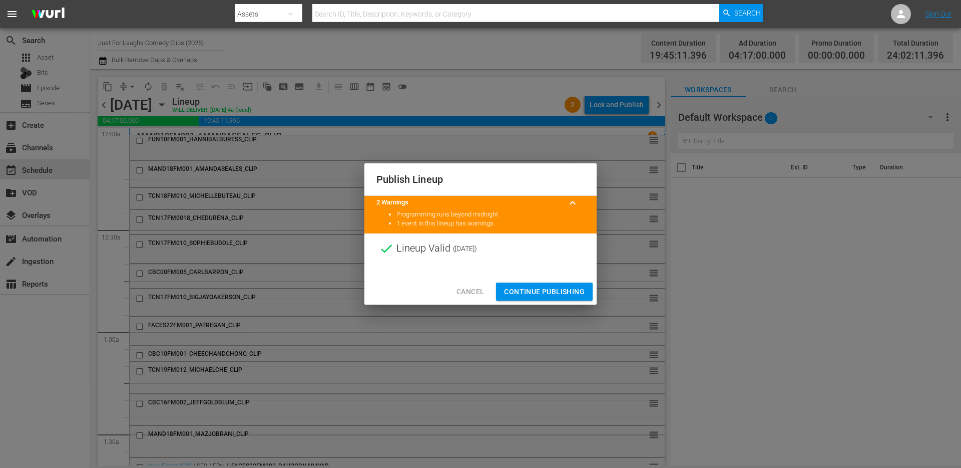
click at [554, 288] on span "Continue Publishing" at bounding box center [544, 291] width 81 height 13
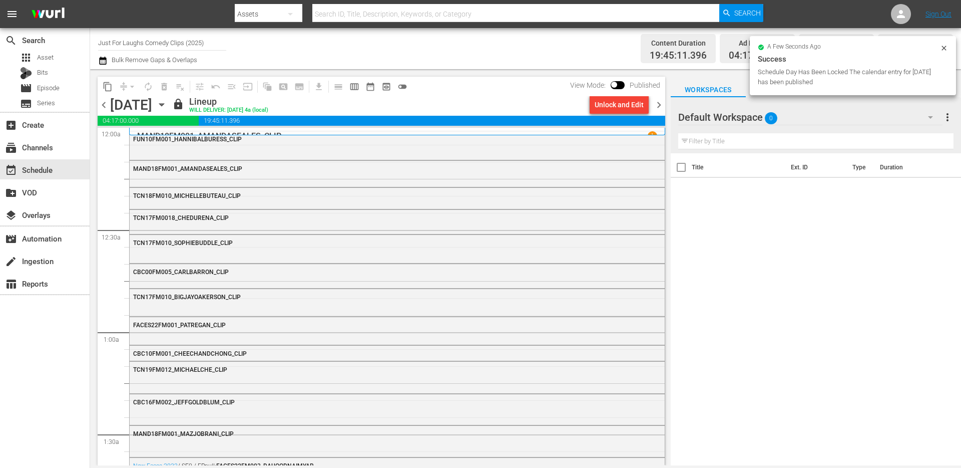
click at [660, 105] on span "chevron_right" at bounding box center [659, 105] width 13 height 13
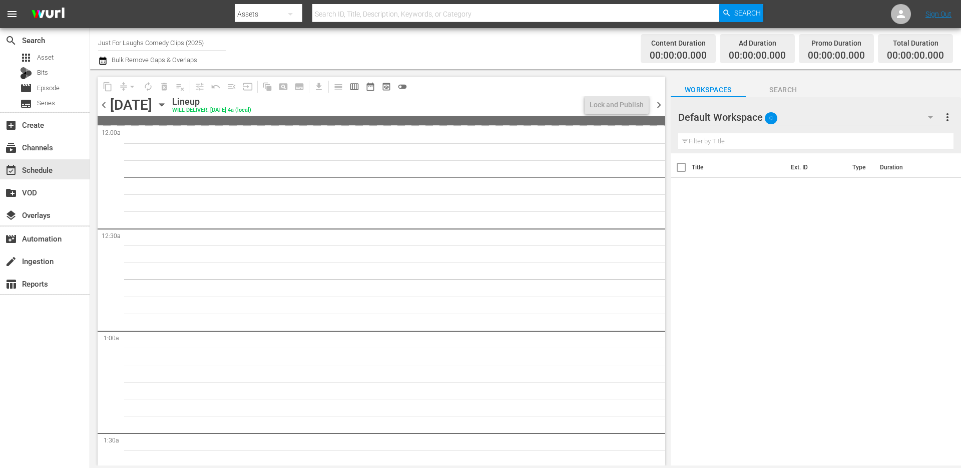
click at [399, 43] on div "Channel Title Just For Laughs Comedy Clips (2025) Bulk Remove Gaps & Overlaps" at bounding box center [331, 49] width 467 height 36
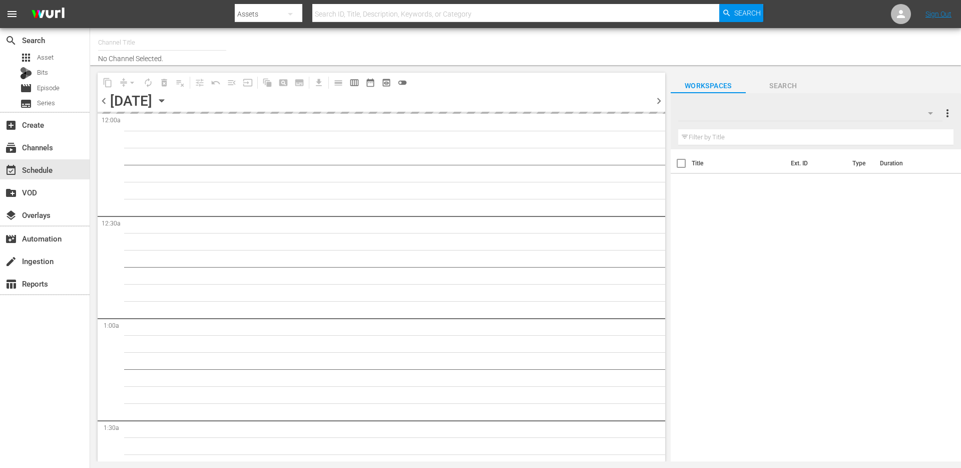
type input "Just For Laughs Comedy Clips (2025)"
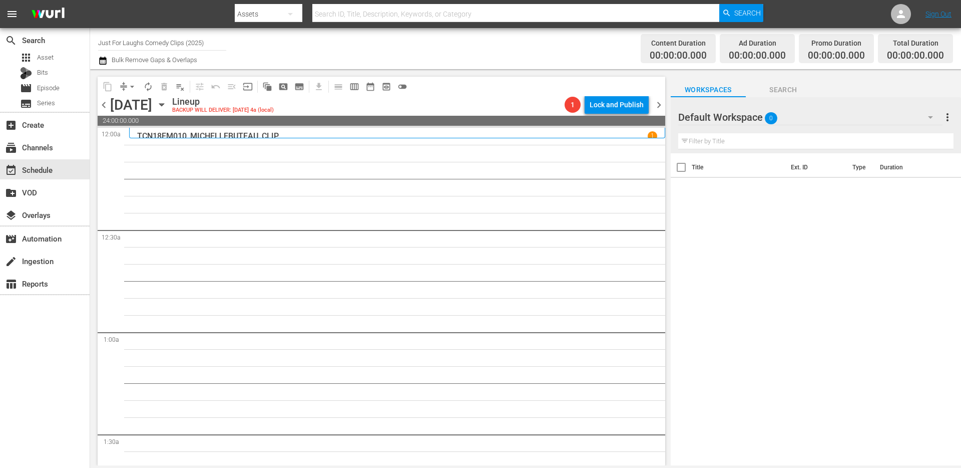
click at [104, 108] on span "chevron_left" at bounding box center [104, 105] width 13 height 13
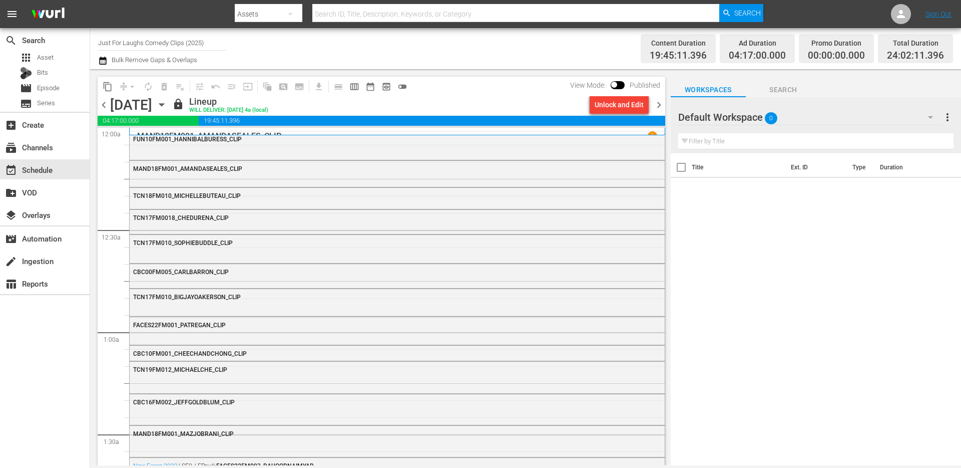
click at [658, 107] on span "chevron_right" at bounding box center [659, 105] width 13 height 13
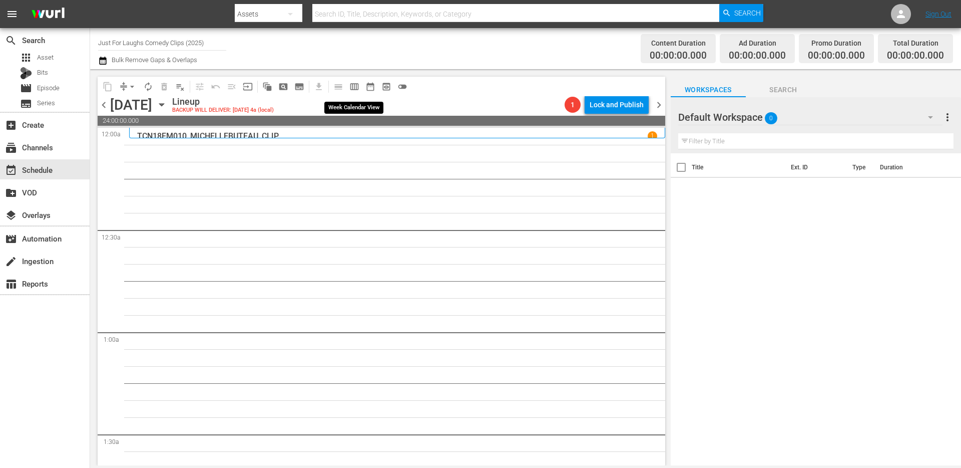
click at [356, 89] on span "calendar_view_week_outlined" at bounding box center [354, 87] width 10 height 10
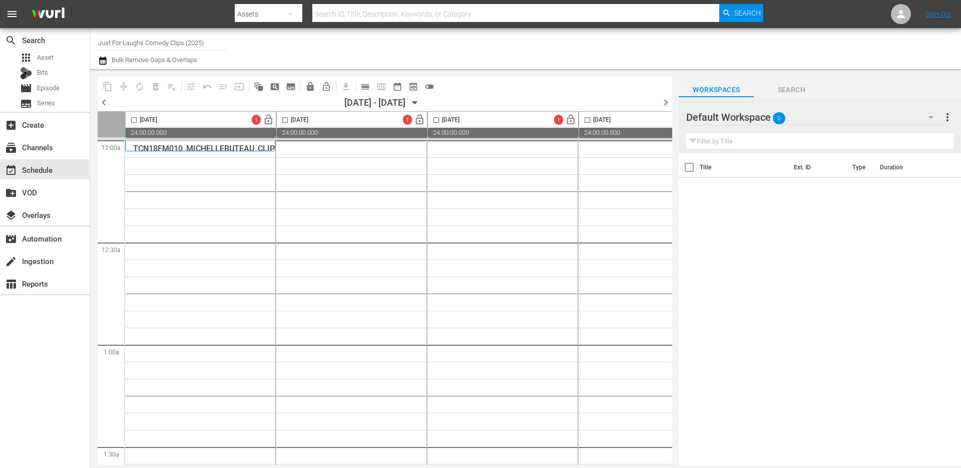
click at [104, 102] on span "chevron_left" at bounding box center [104, 102] width 13 height 13
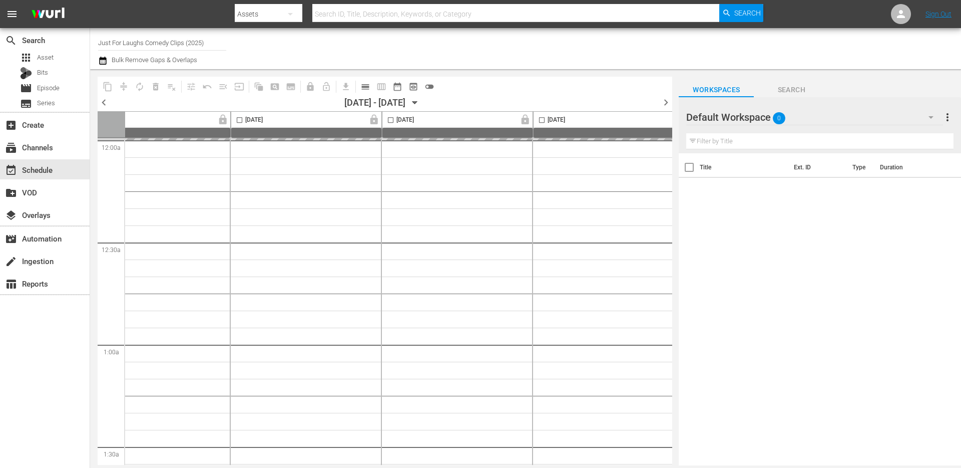
scroll to position [0, 515]
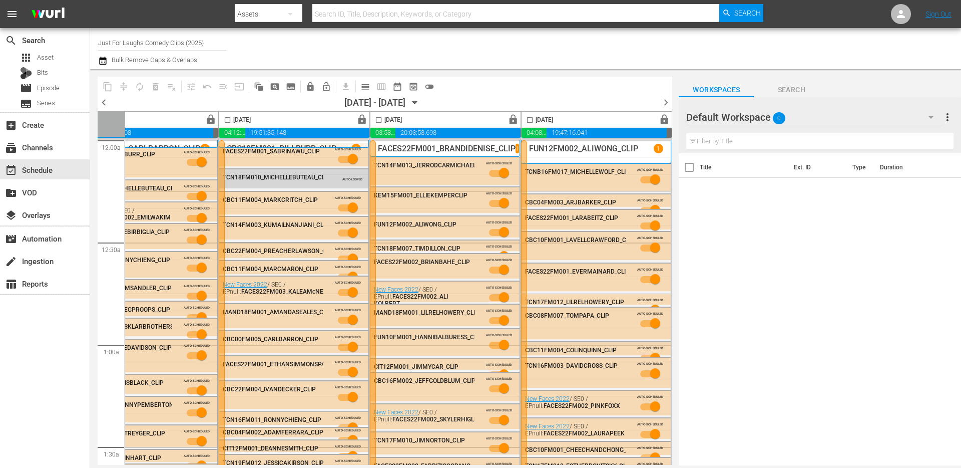
click at [100, 119] on div "Wednesday, September 3rd" at bounding box center [84, 120] width 32 height 12
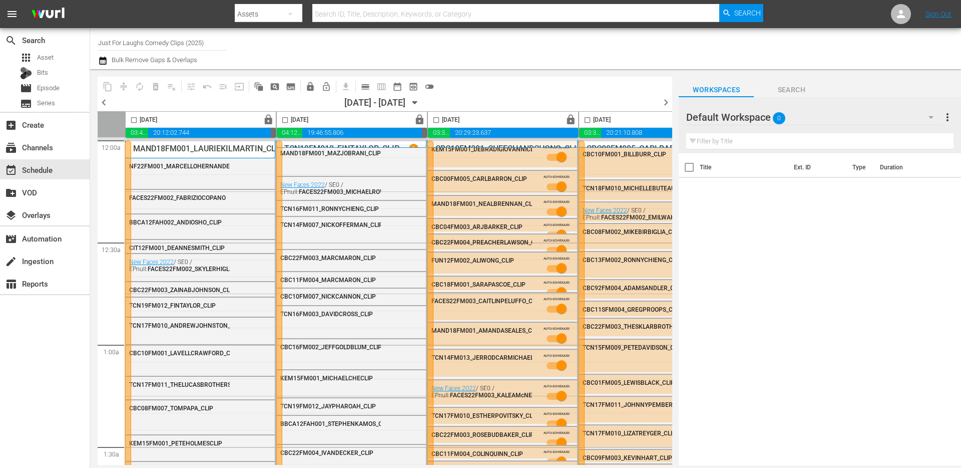
click at [134, 120] on input "checkbox" at bounding box center [134, 122] width 12 height 12
checkbox input "true"
click at [283, 119] on input "checkbox" at bounding box center [285, 122] width 12 height 12
checkbox input "true"
click at [437, 120] on input "checkbox" at bounding box center [437, 122] width 12 height 12
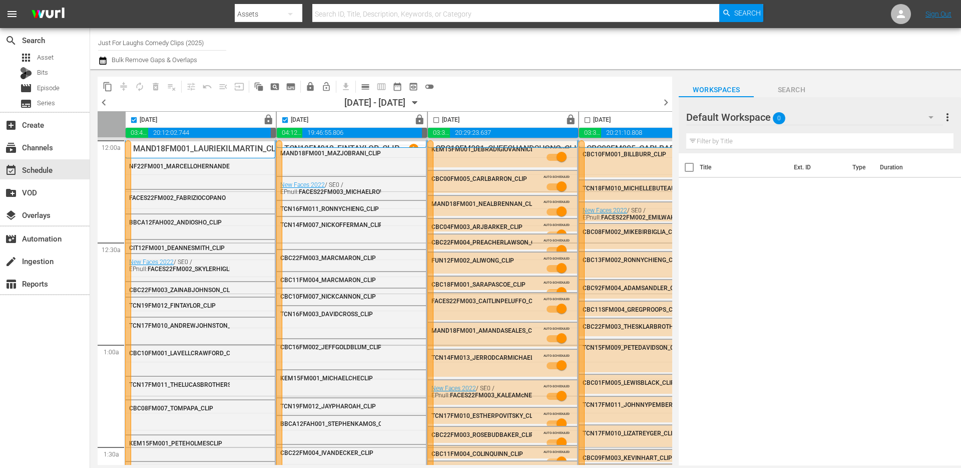
checkbox input "true"
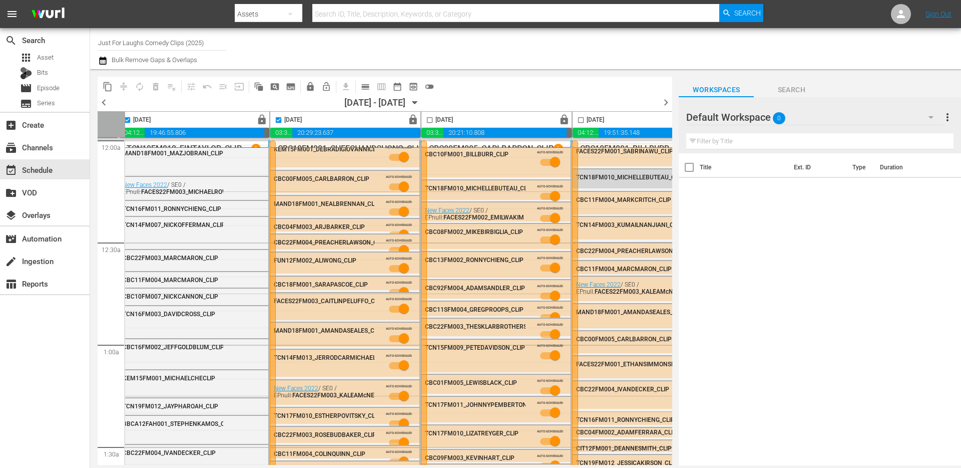
click at [428, 119] on input "checkbox" at bounding box center [430, 122] width 12 height 12
checkbox input "true"
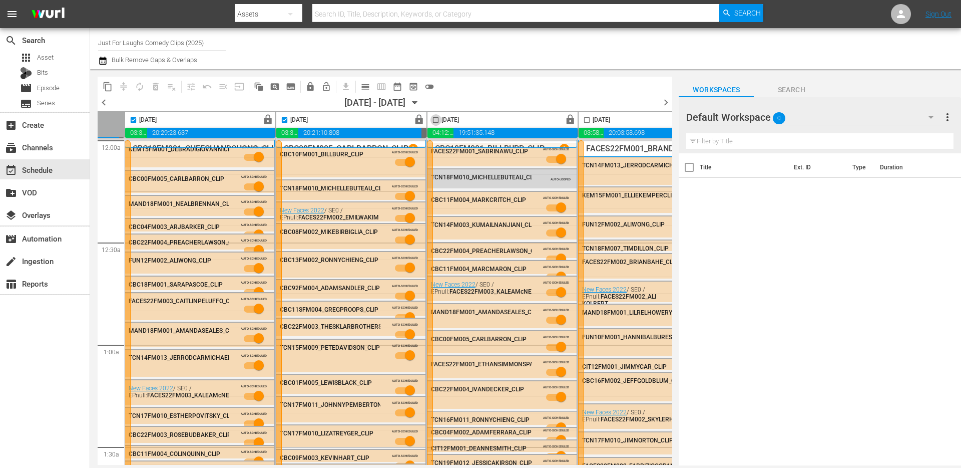
click at [437, 122] on input "checkbox" at bounding box center [436, 122] width 12 height 12
checkbox input "true"
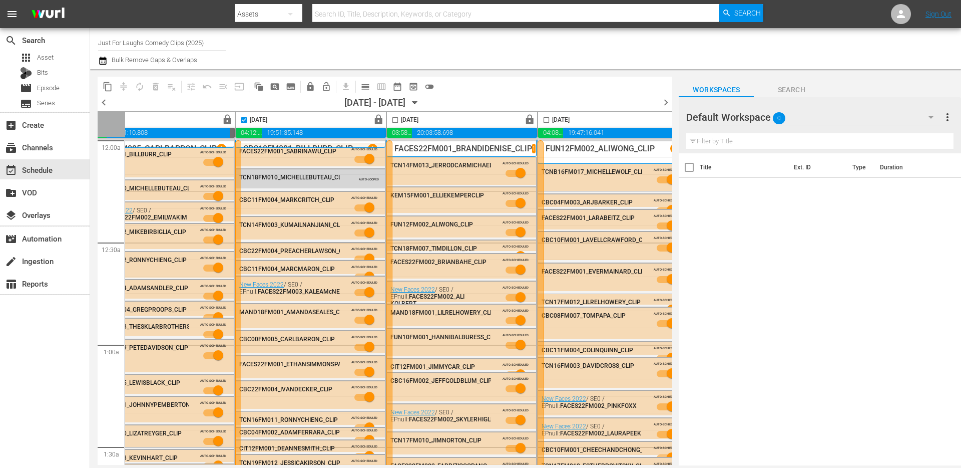
click at [398, 121] on input "checkbox" at bounding box center [396, 122] width 12 height 12
checkbox input "true"
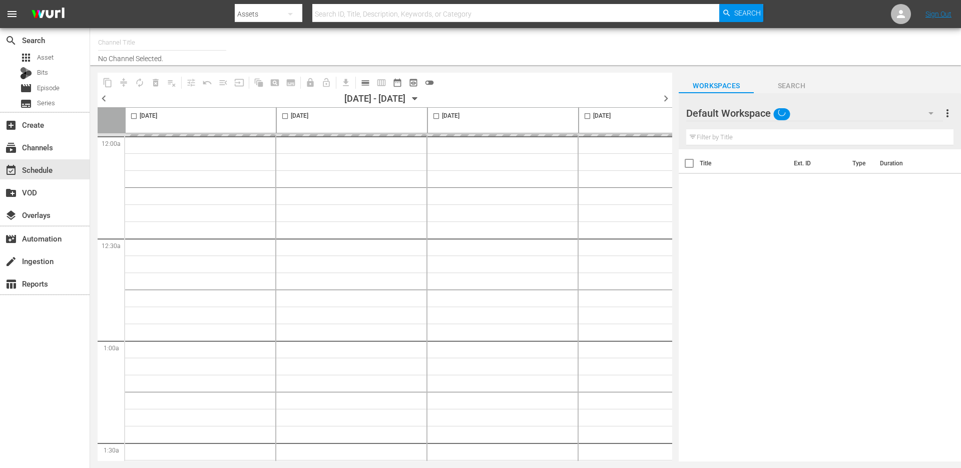
type input "Just For Laughs Comedy Clips (2025)"
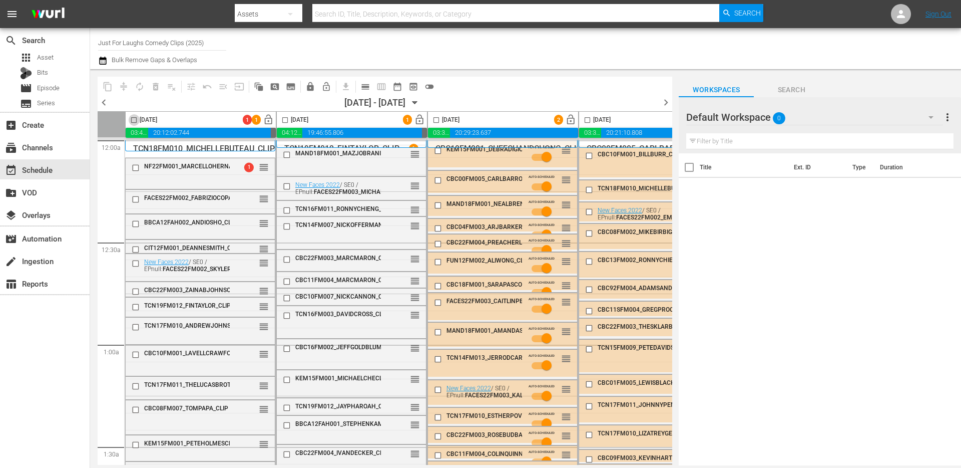
click at [131, 121] on input "checkbox" at bounding box center [134, 122] width 12 height 12
checkbox input "true"
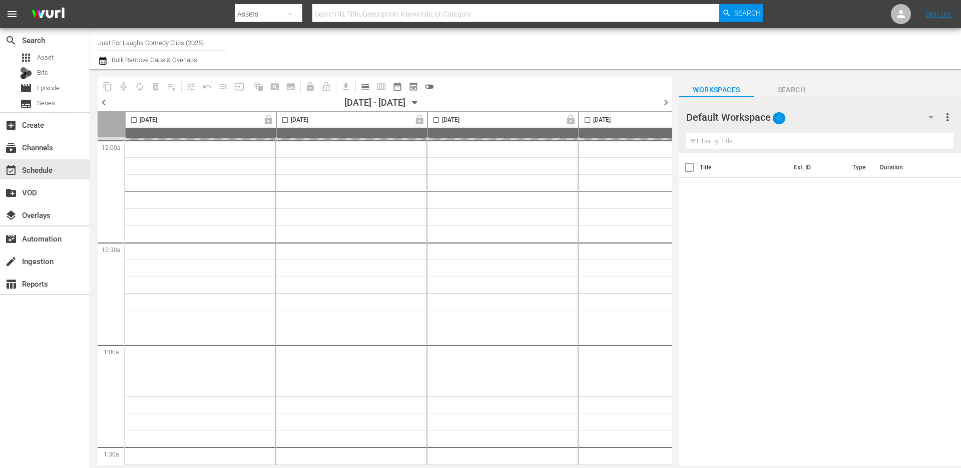
click at [421, 104] on icon "button" at bounding box center [415, 102] width 11 height 11
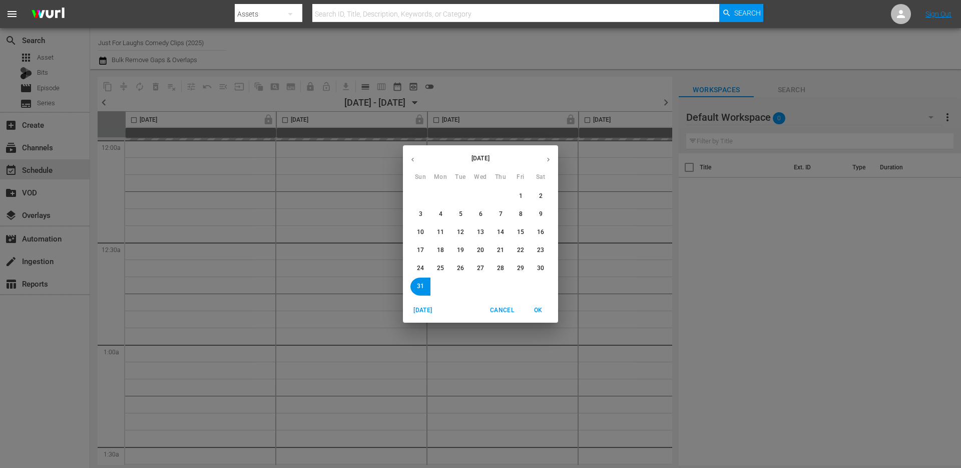
click at [545, 160] on icon "button" at bounding box center [549, 160] width 8 height 8
click at [423, 229] on span "14" at bounding box center [420, 232] width 7 height 9
click at [540, 308] on span "OK" at bounding box center [538, 310] width 24 height 11
click at [542, 312] on span "OK" at bounding box center [538, 310] width 24 height 11
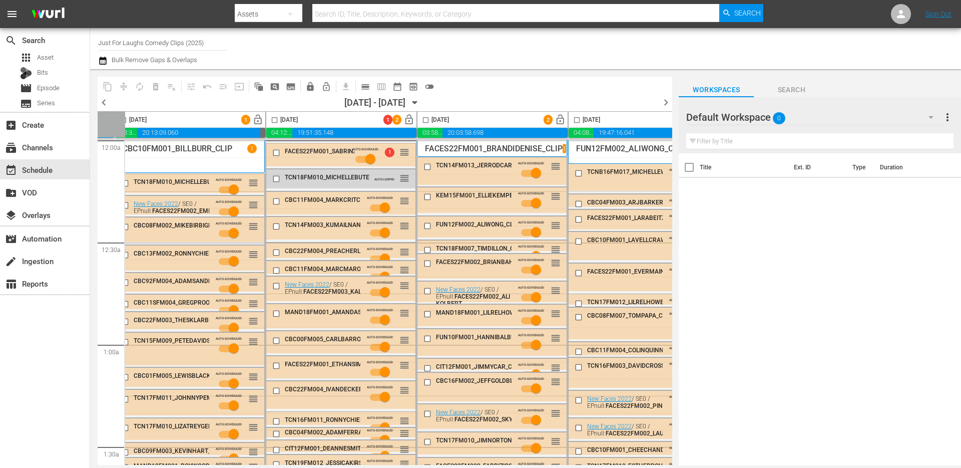
scroll to position [0, 515]
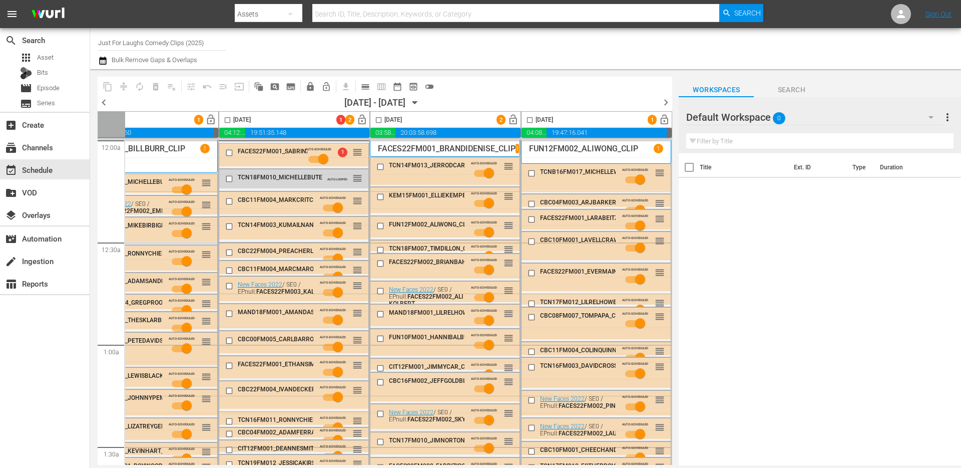
click at [396, 248] on span "TCN18FM007_TIMDILLON_CLIP" at bounding box center [432, 248] width 87 height 7
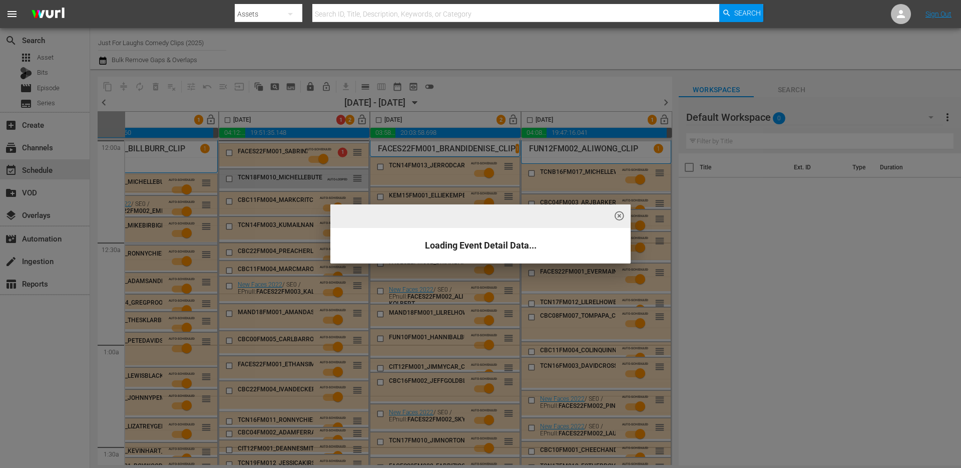
scroll to position [2082, 515]
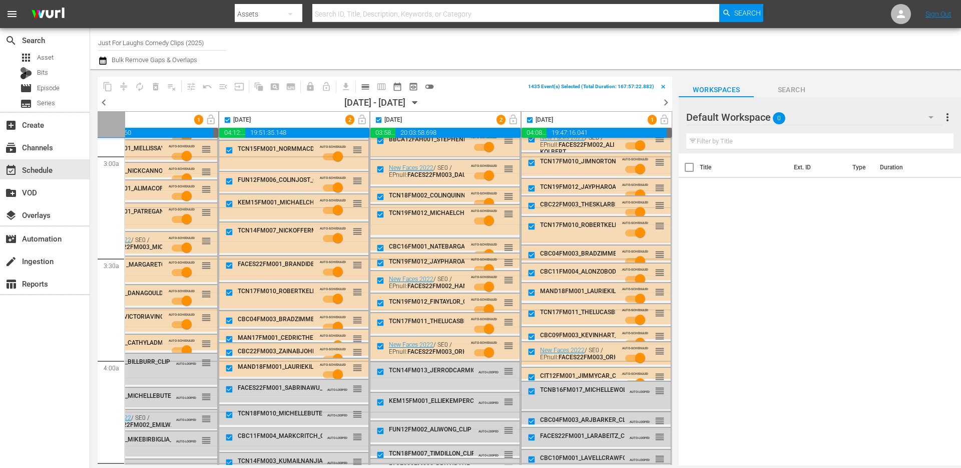
scroll to position [0, 515]
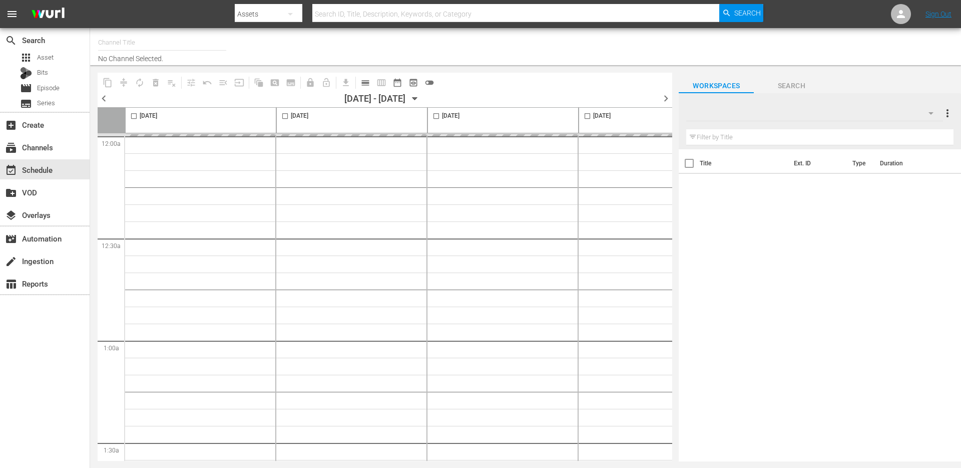
type input "Just For Laughs Comedy Clips (2025)"
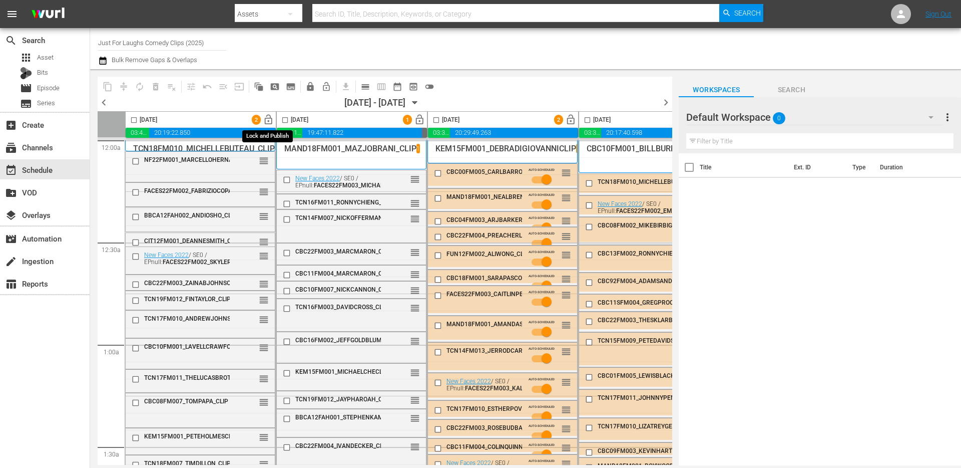
click at [266, 121] on span "lock_open" at bounding box center [269, 120] width 12 height 12
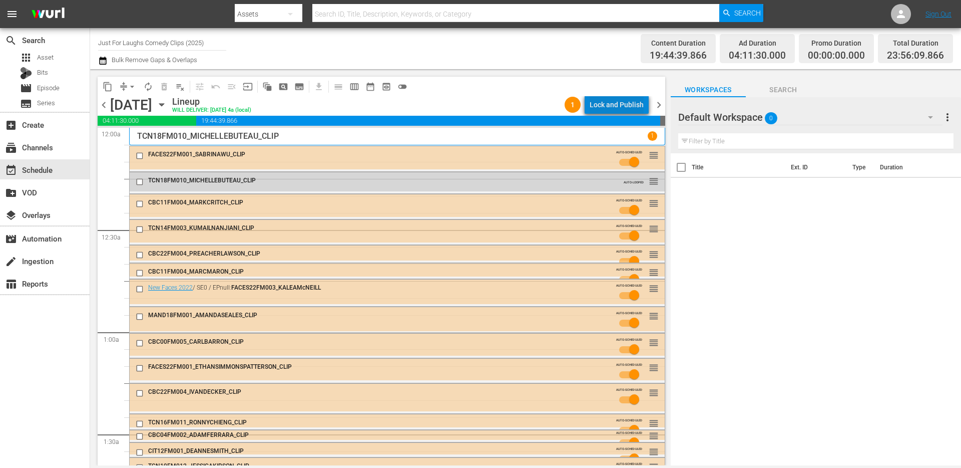
click at [623, 108] on div "Lock and Publish" at bounding box center [617, 105] width 54 height 18
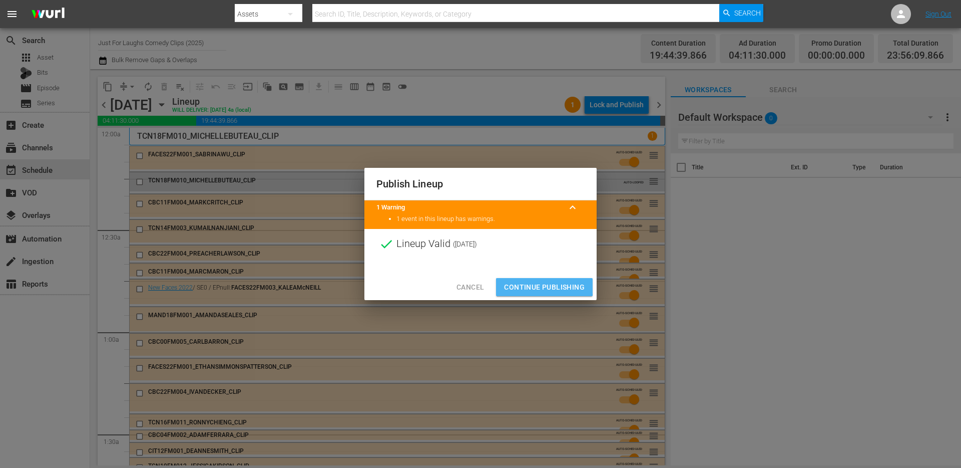
click at [531, 285] on span "Continue Publishing" at bounding box center [544, 287] width 81 height 13
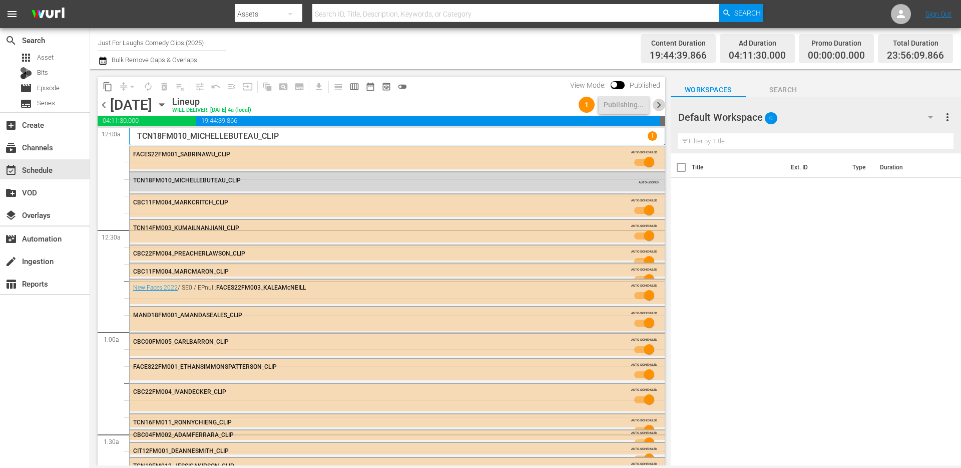
click at [662, 106] on span "chevron_right" at bounding box center [659, 105] width 13 height 13
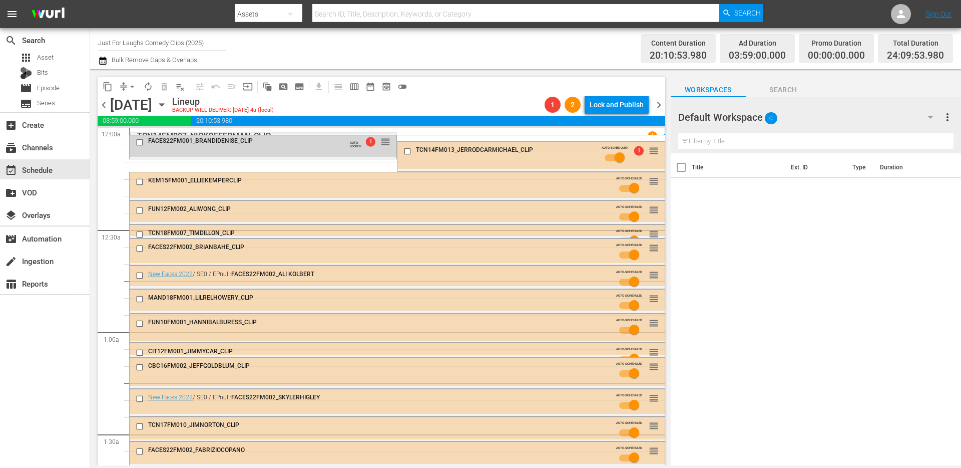
click at [127, 85] on span "arrow_drop_down" at bounding box center [132, 87] width 10 height 10
click at [131, 139] on li "Align to End of Previous Day" at bounding box center [132, 140] width 105 height 17
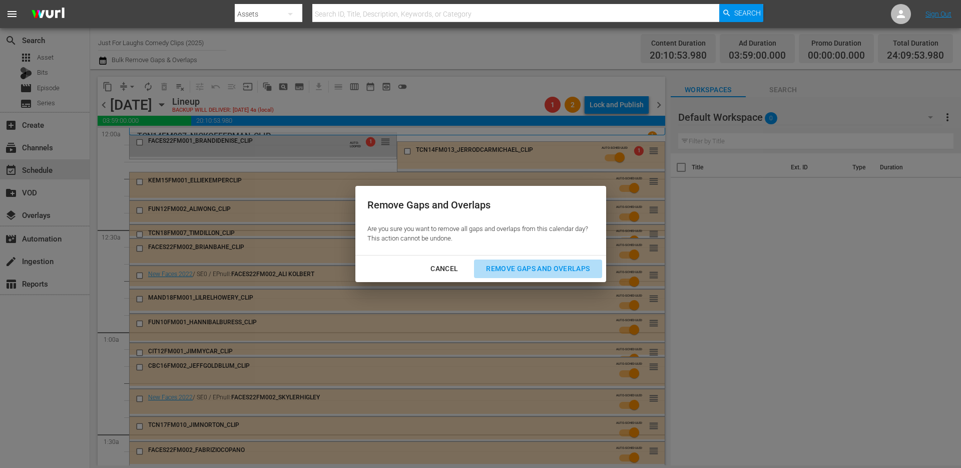
click at [527, 272] on div "Remove Gaps and Overlaps" at bounding box center [538, 268] width 120 height 13
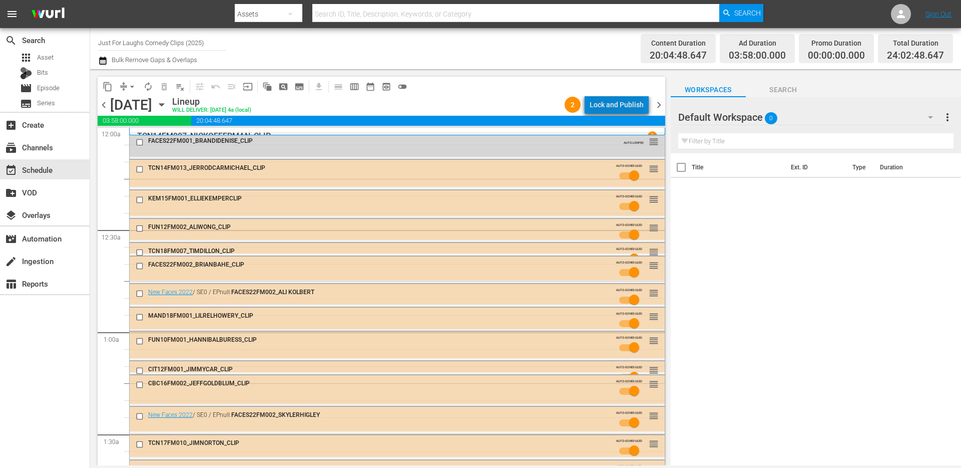
click at [625, 103] on div "Lock and Publish" at bounding box center [617, 105] width 54 height 18
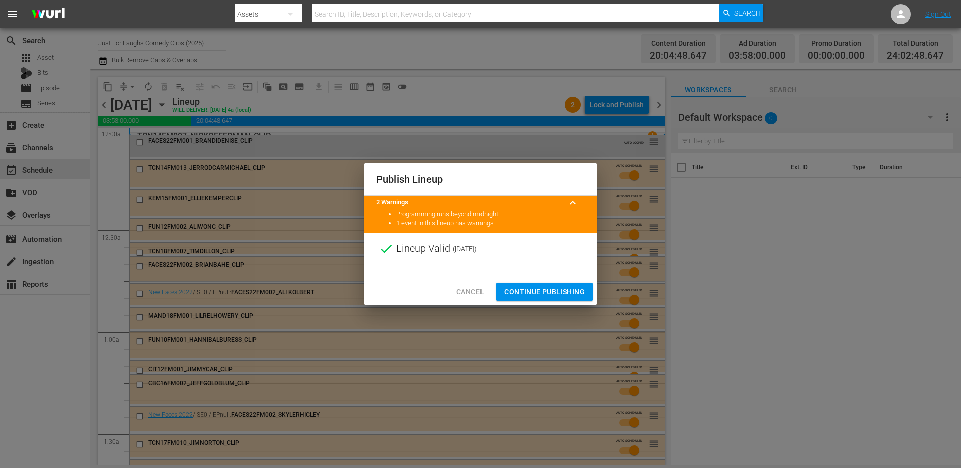
click at [533, 297] on span "Continue Publishing" at bounding box center [544, 291] width 81 height 13
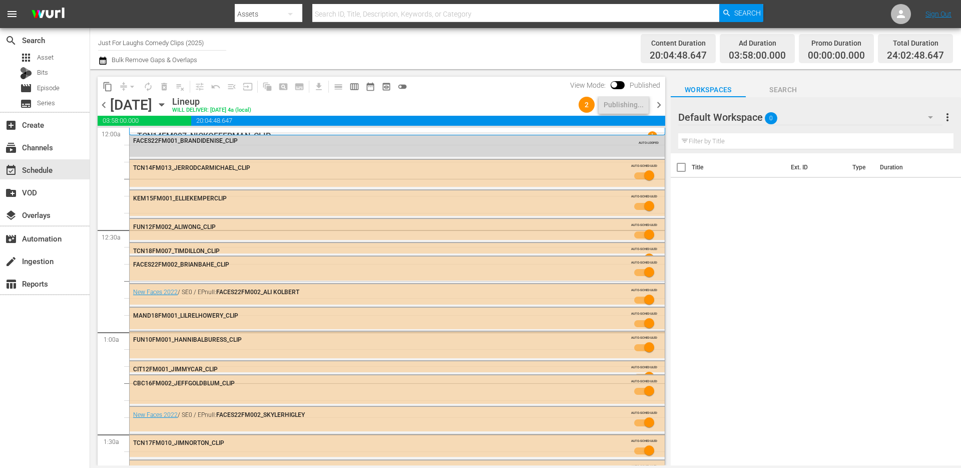
click at [661, 99] on span "chevron_right" at bounding box center [659, 105] width 13 height 13
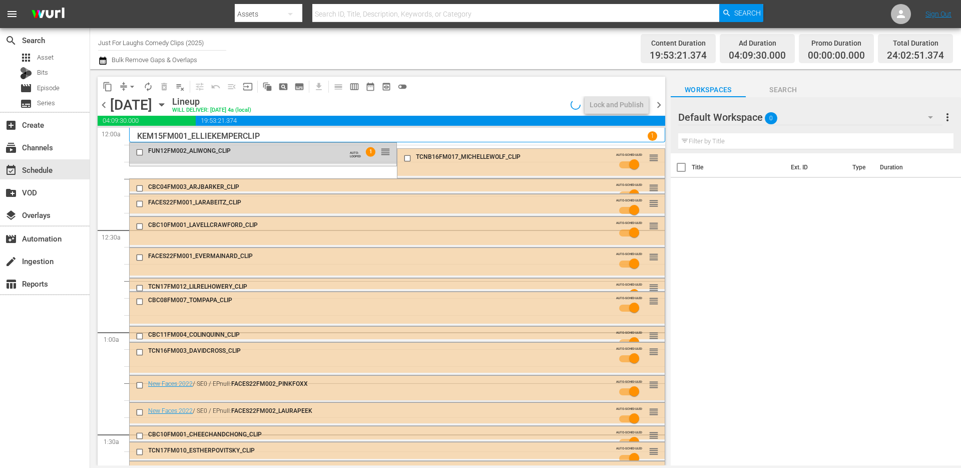
click at [129, 93] on button "arrow_drop_down" at bounding box center [132, 87] width 16 height 16
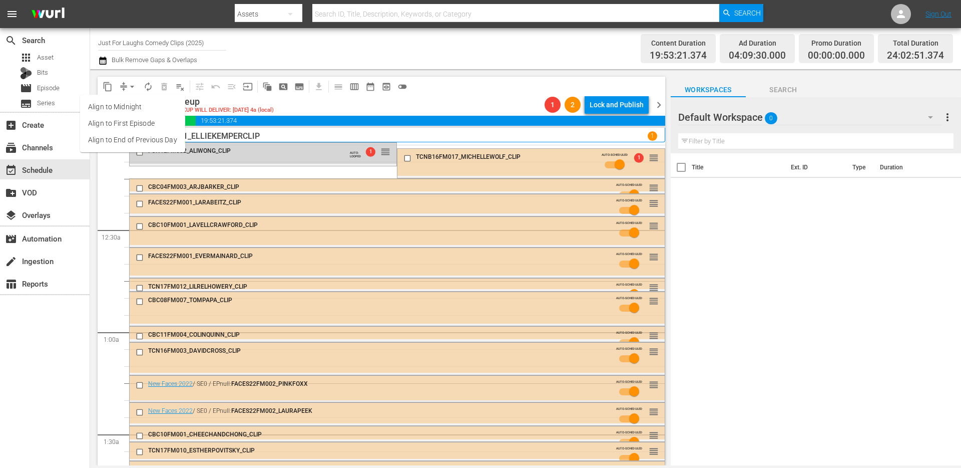
click at [126, 137] on li "Align to End of Previous Day" at bounding box center [132, 140] width 105 height 17
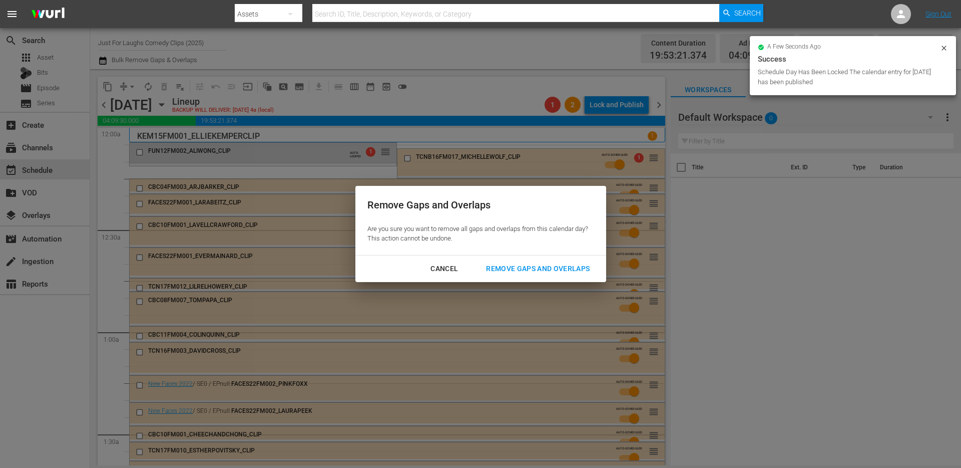
click at [563, 270] on div "Remove Gaps and Overlaps" at bounding box center [538, 268] width 120 height 13
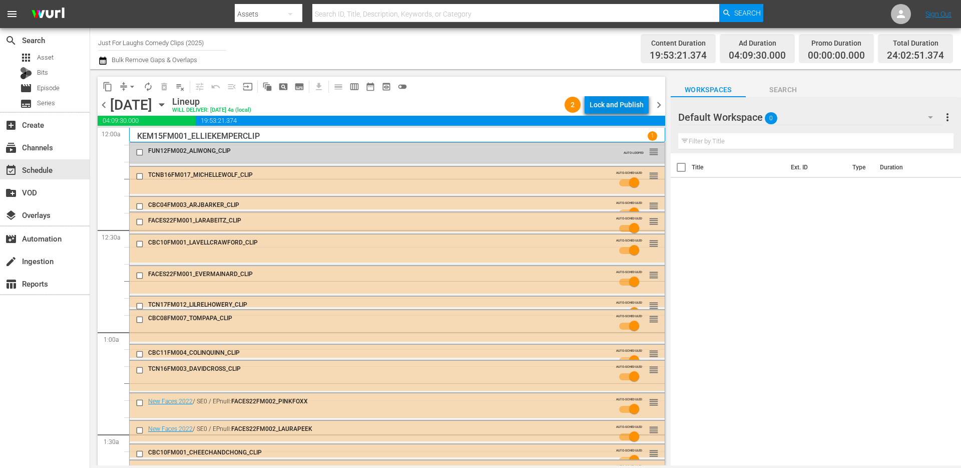
click at [625, 97] on div "Lock and Publish" at bounding box center [617, 105] width 54 height 18
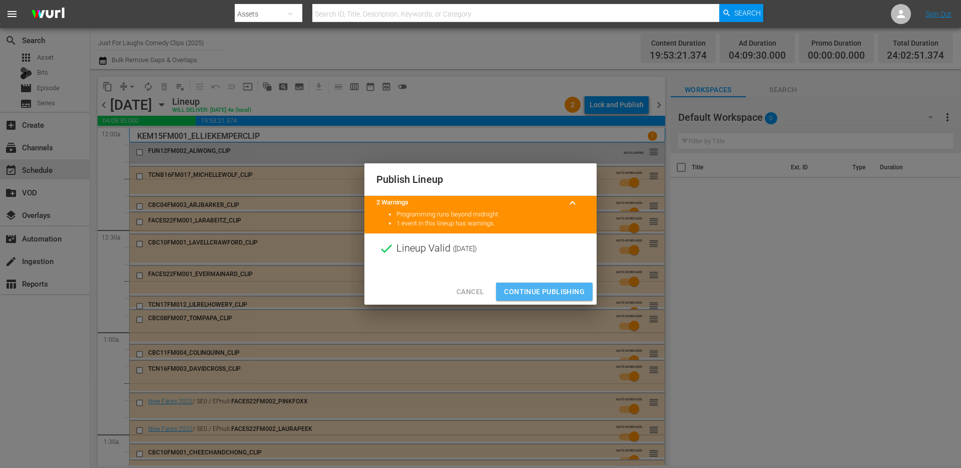
click at [537, 286] on span "Continue Publishing" at bounding box center [544, 291] width 81 height 13
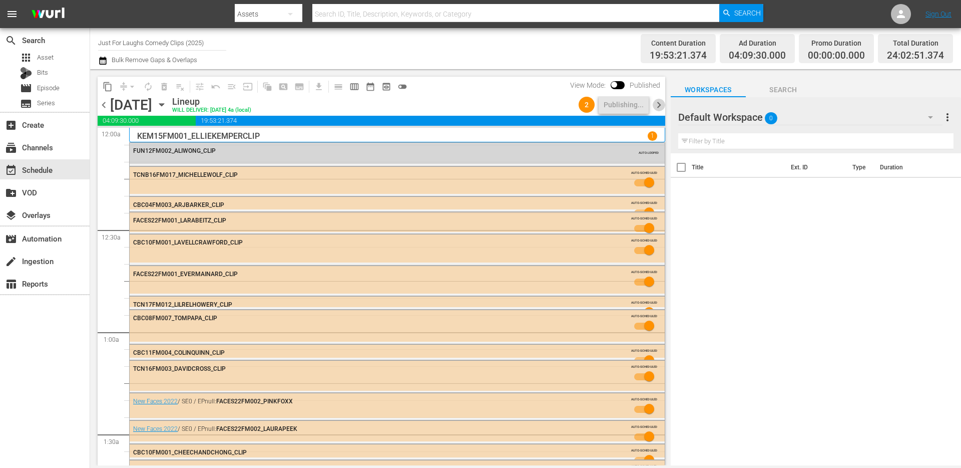
click at [658, 104] on span "chevron_right" at bounding box center [659, 105] width 13 height 13
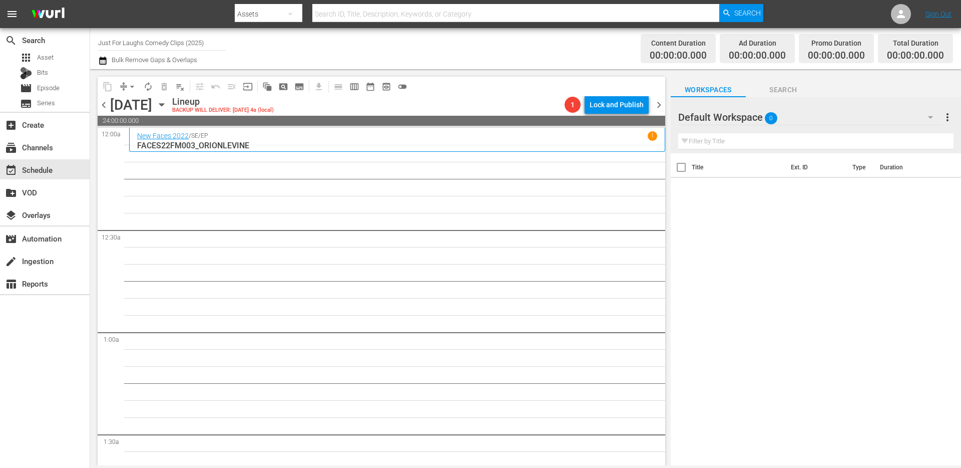
click at [105, 104] on span "chevron_left" at bounding box center [104, 105] width 13 height 13
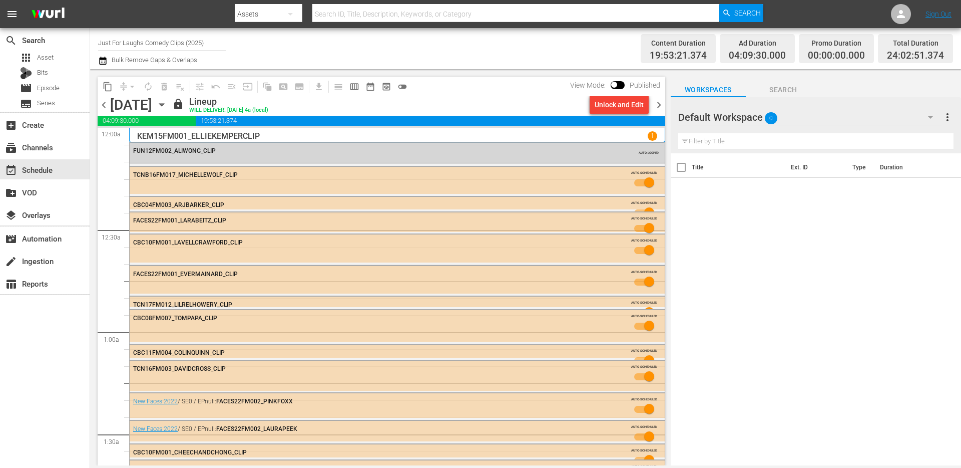
click at [656, 106] on span "chevron_right" at bounding box center [659, 105] width 13 height 13
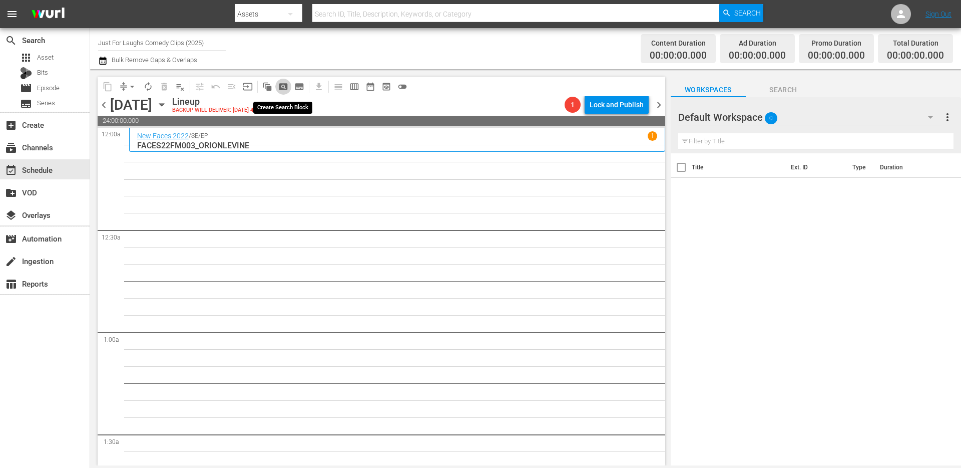
click at [281, 87] on span "pageview_outlined" at bounding box center [283, 87] width 10 height 10
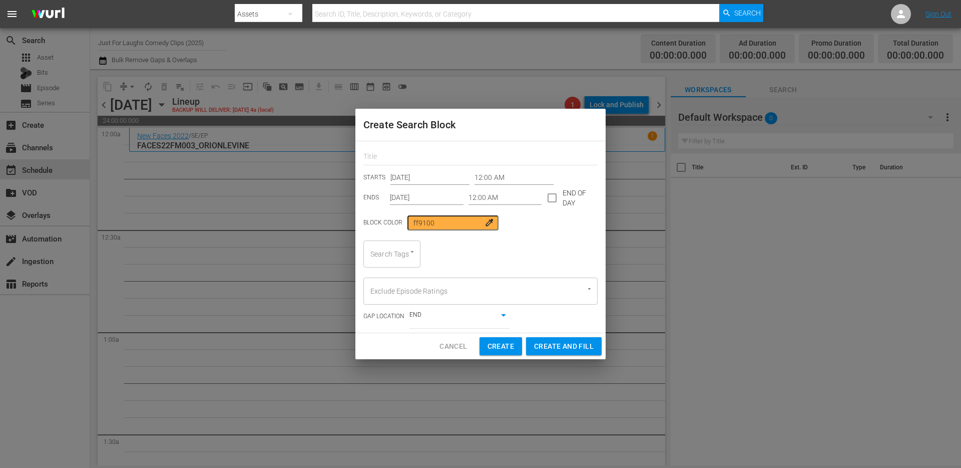
click at [499, 195] on input "12:00 AM" at bounding box center [506, 197] width 74 height 15
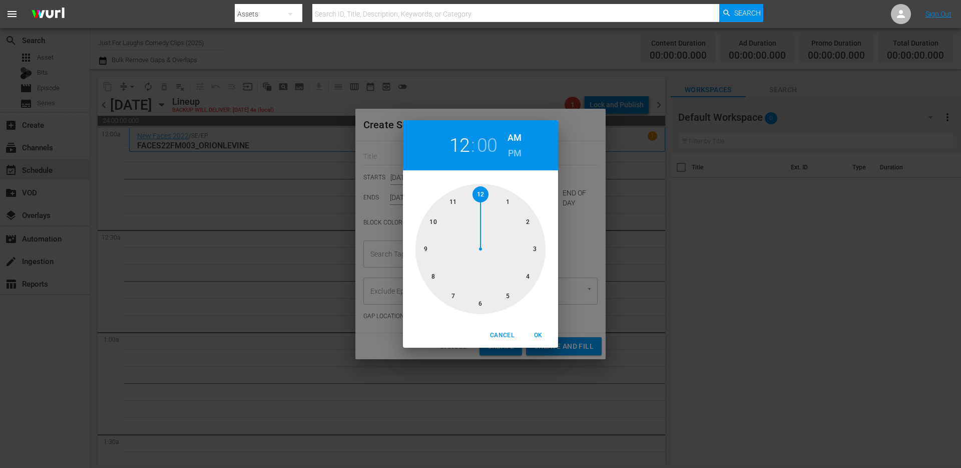
click at [527, 276] on div at bounding box center [481, 249] width 130 height 130
click at [535, 330] on span "OK" at bounding box center [538, 335] width 24 height 11
type input "04:00 AM"
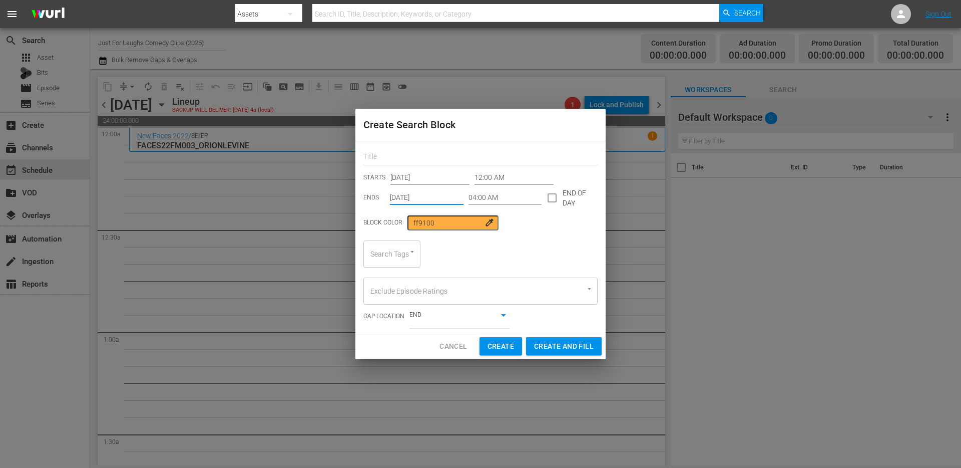
click at [451, 197] on input "[DATE]" at bounding box center [427, 197] width 74 height 15
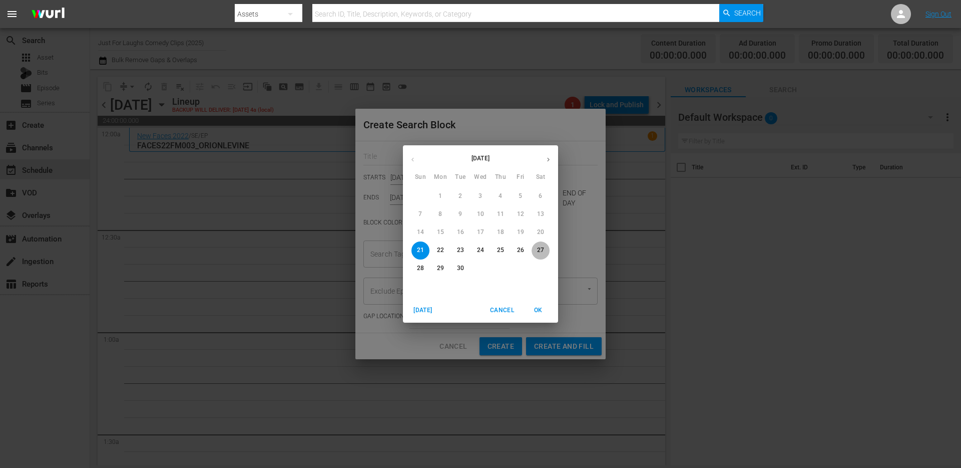
click at [543, 246] on p "27" at bounding box center [540, 250] width 7 height 9
type input "[DATE]"
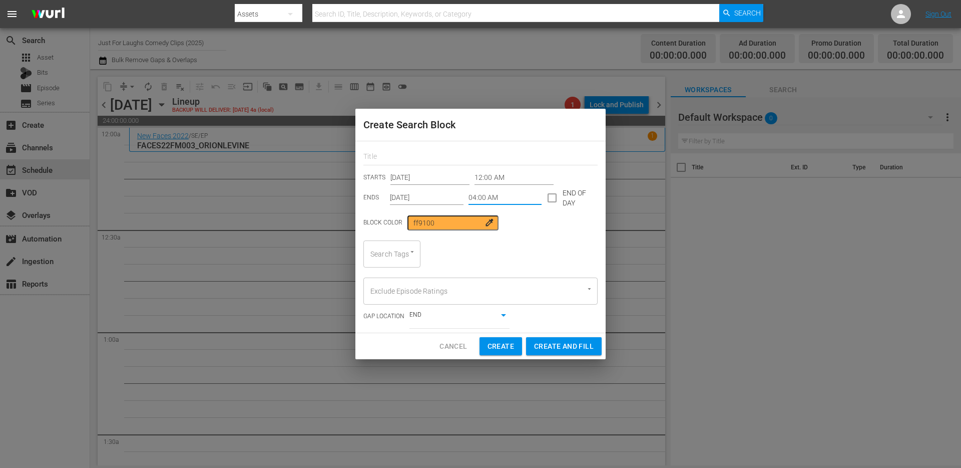
click at [507, 198] on input "04:00 AM" at bounding box center [506, 197] width 74 height 15
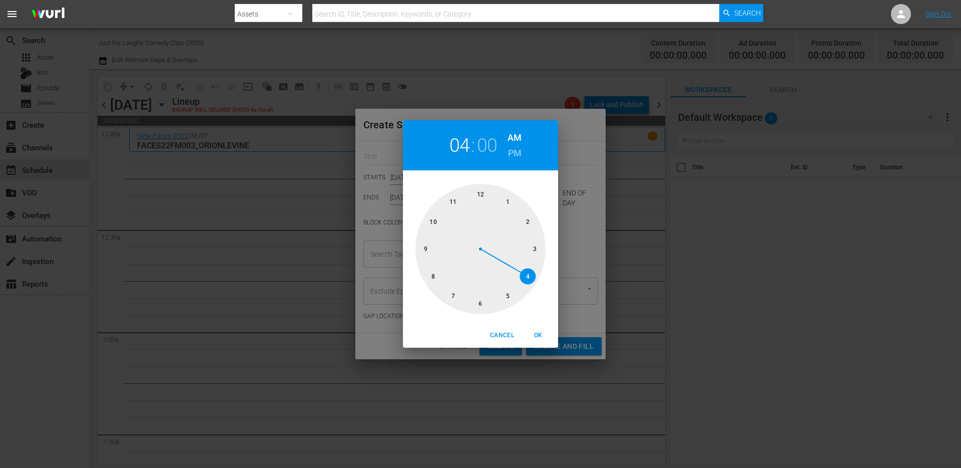
click at [482, 194] on div at bounding box center [481, 249] width 130 height 130
click at [539, 331] on span "OK" at bounding box center [538, 335] width 24 height 11
type input "12:00 AM"
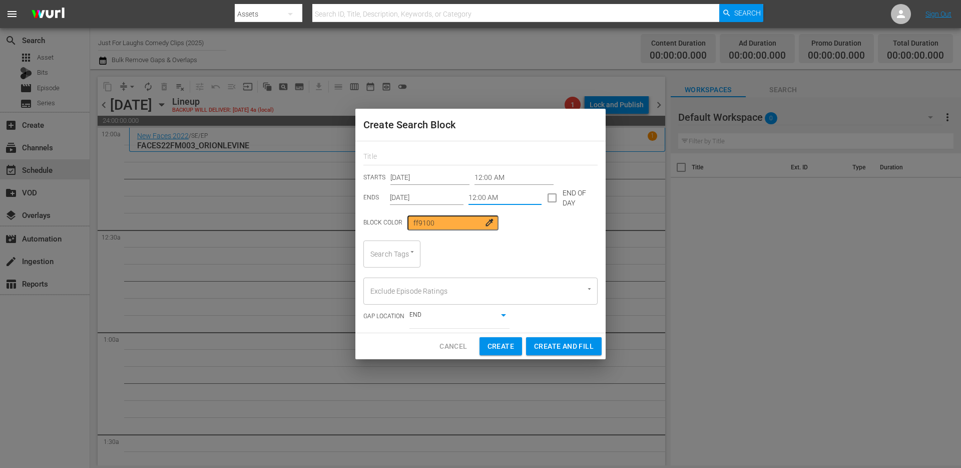
click at [389, 251] on div "Search Tags" at bounding box center [392, 253] width 57 height 27
type input "clip"
click at [377, 277] on span "standupclip" at bounding box center [390, 281] width 37 height 11
click at [571, 347] on span "Create and Fill" at bounding box center [564, 346] width 60 height 13
type input "[DATE]"
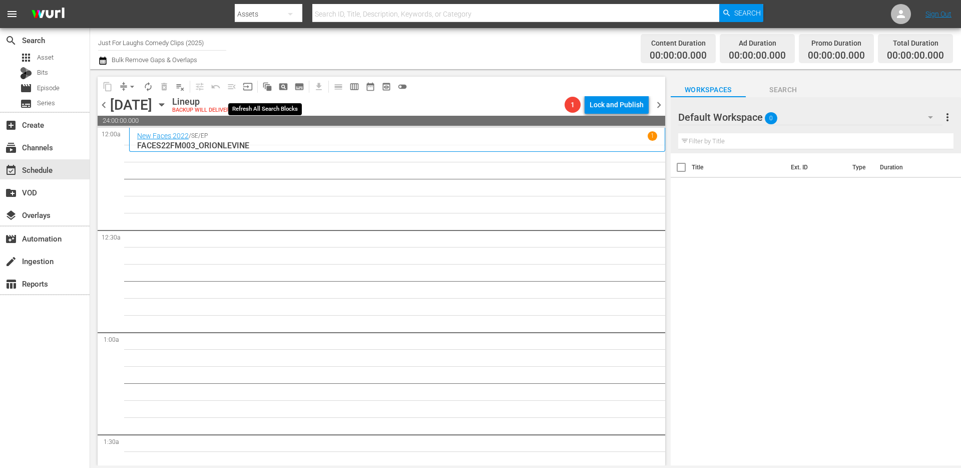
click at [266, 88] on span "auto_awesome_motion_outlined" at bounding box center [267, 87] width 10 height 10
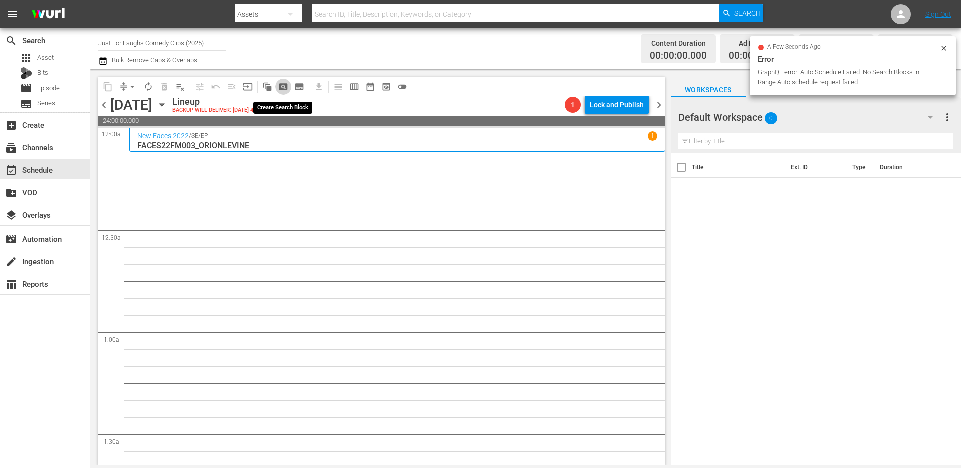
click at [282, 83] on span "pageview_outlined" at bounding box center [283, 87] width 10 height 10
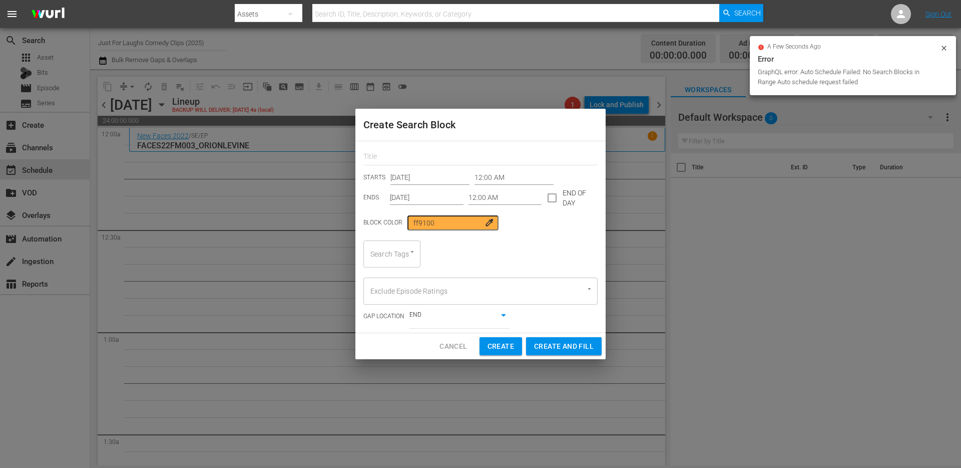
click at [439, 200] on input "[DATE]" at bounding box center [427, 197] width 74 height 15
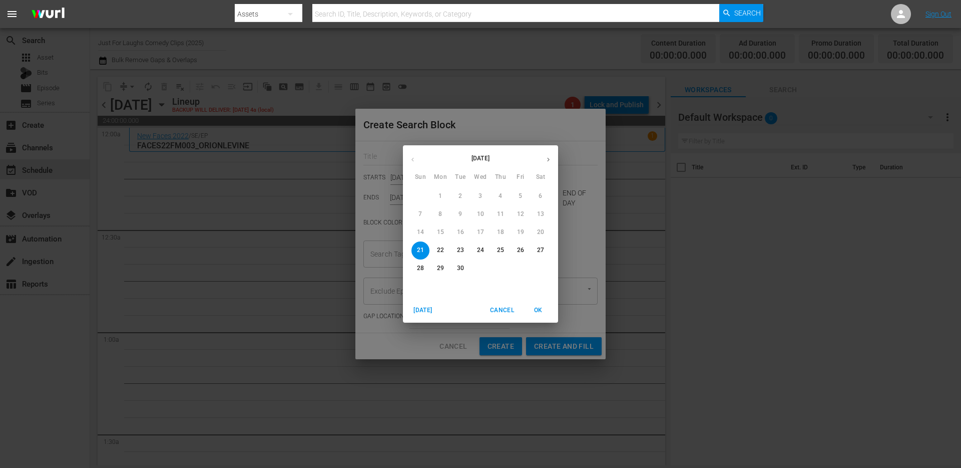
click at [466, 267] on span "30" at bounding box center [461, 268] width 18 height 9
type input "[DATE]"
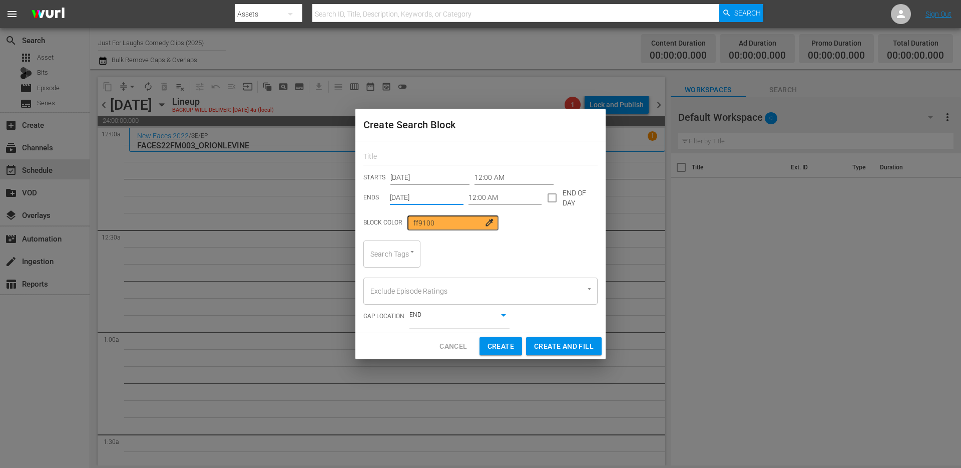
click at [511, 199] on input "12:00 AM" at bounding box center [506, 197] width 74 height 15
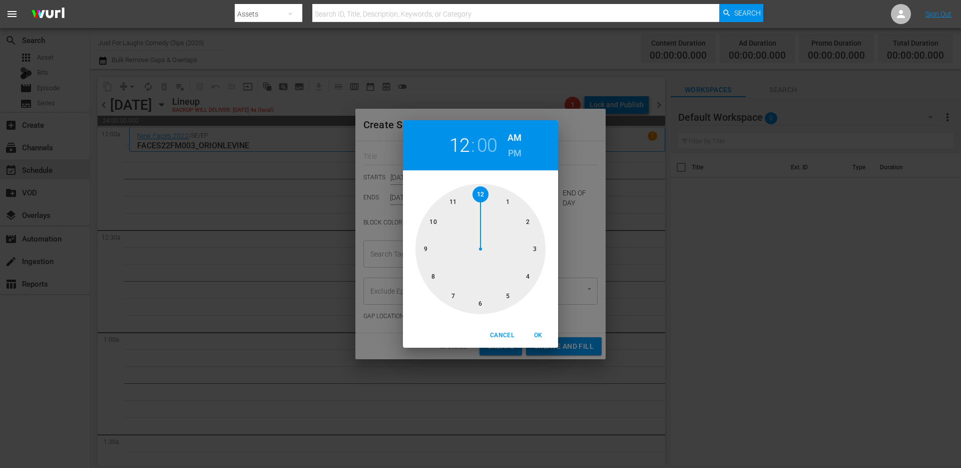
click at [505, 200] on div at bounding box center [481, 249] width 130 height 130
click at [540, 335] on span "OK" at bounding box center [538, 335] width 24 height 11
type input "01:00 AM"
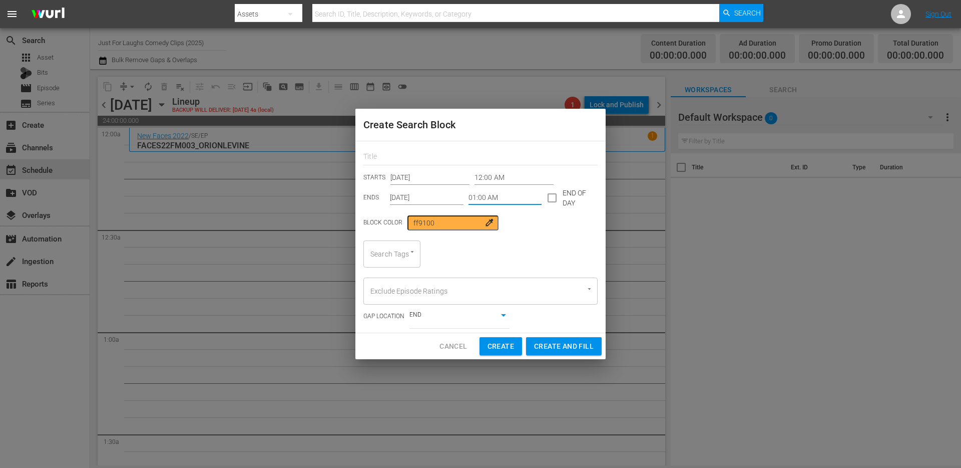
click at [551, 197] on input "checkbox" at bounding box center [552, 199] width 21 height 21
checkbox input "true"
click at [400, 257] on div "Search Tags" at bounding box center [392, 253] width 57 height 27
type input "clip"
click at [386, 288] on li "standupclip" at bounding box center [392, 281] width 57 height 17
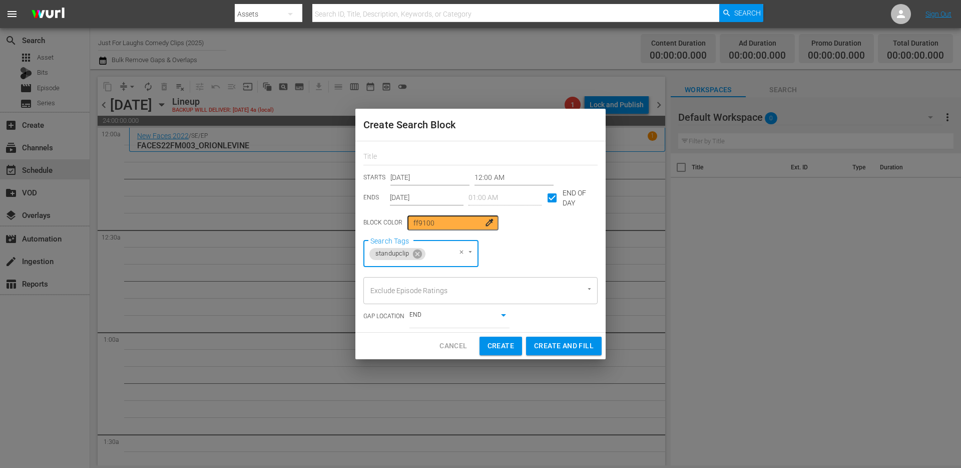
click at [557, 348] on span "Create and Fill" at bounding box center [564, 345] width 60 height 13
type input "[DATE]"
type input "12:00 AM"
checkbox input "false"
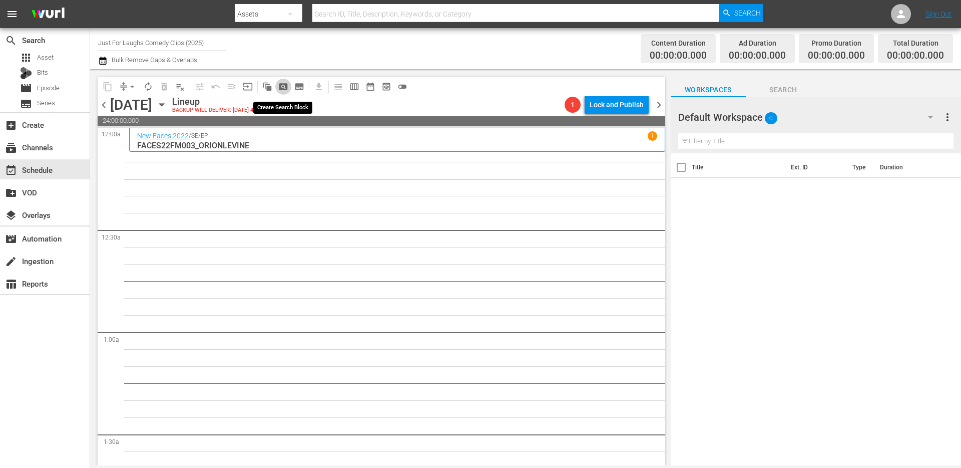
click at [282, 87] on span "pageview_outlined" at bounding box center [283, 87] width 10 height 10
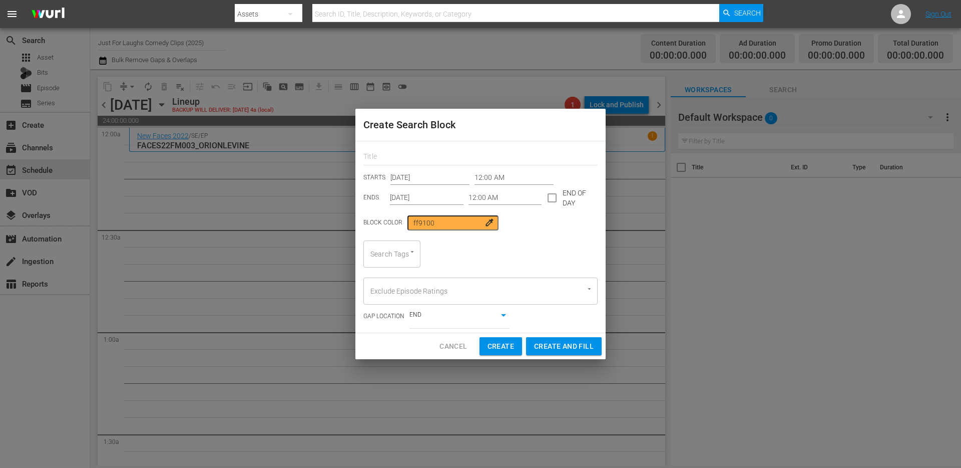
click at [450, 195] on input "[DATE]" at bounding box center [427, 197] width 74 height 15
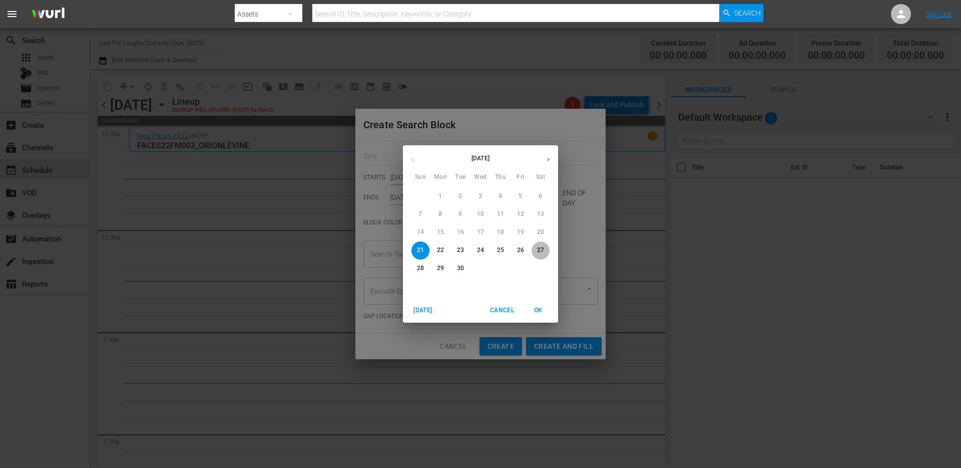
click at [541, 250] on p "27" at bounding box center [540, 250] width 7 height 9
type input "[DATE]"
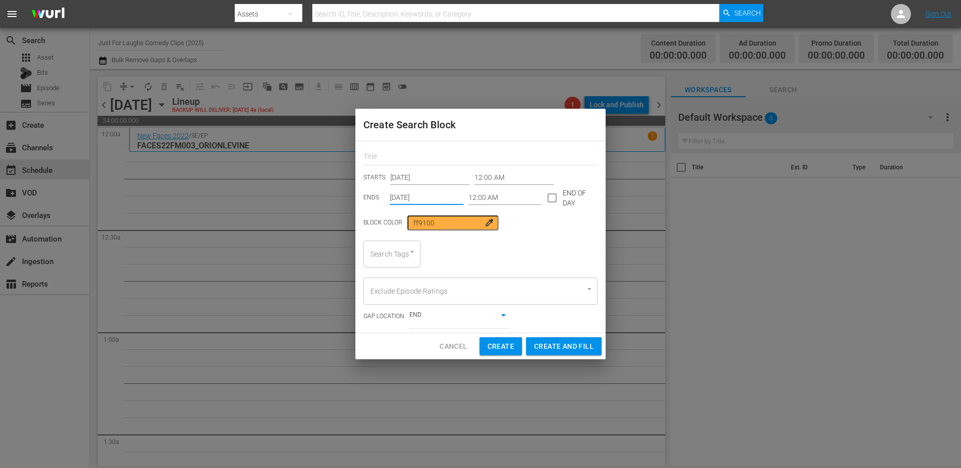
click at [400, 265] on div "Search Tags" at bounding box center [392, 253] width 57 height 27
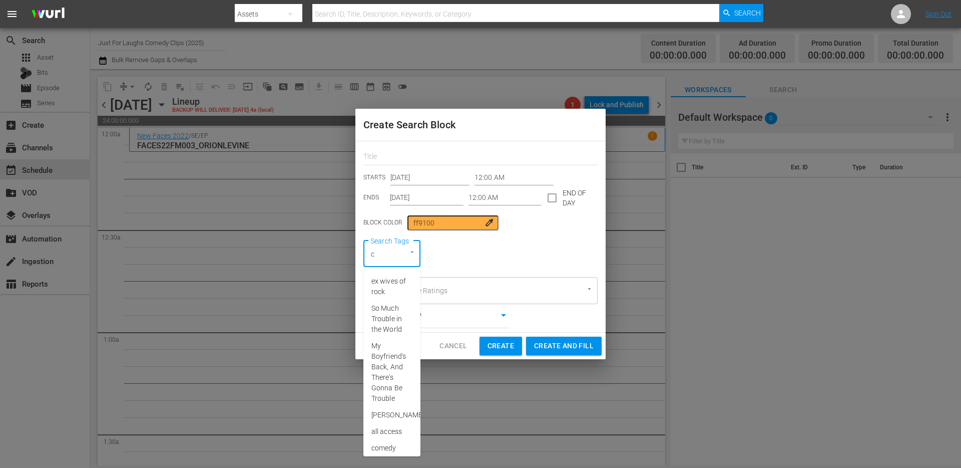
type input "cl"
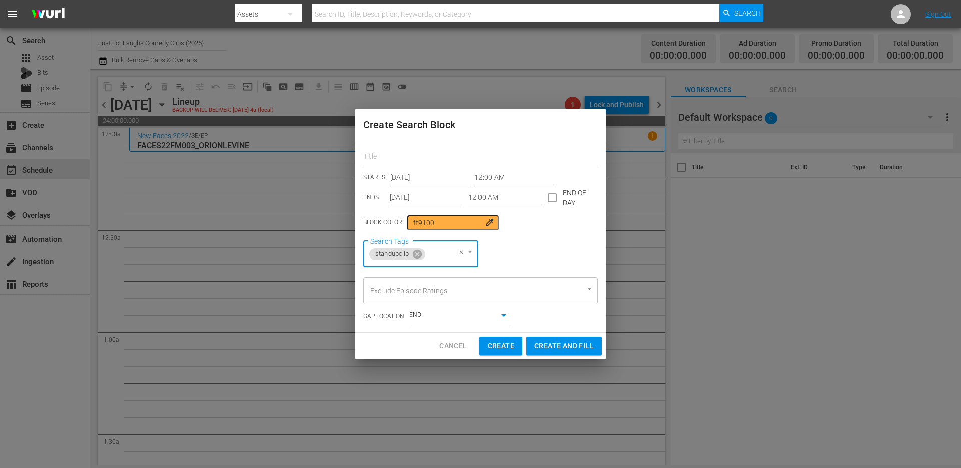
click at [551, 197] on input "checkbox" at bounding box center [552, 199] width 21 height 21
checkbox input "true"
click at [573, 347] on span "Create and Fill" at bounding box center [564, 346] width 60 height 13
type input "[DATE]"
checkbox input "false"
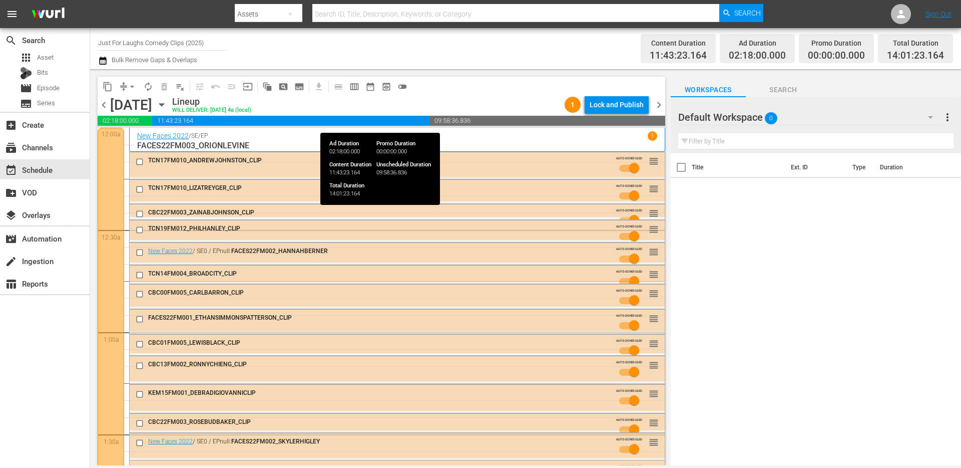
click at [629, 106] on div "Lock and Publish" at bounding box center [617, 105] width 54 height 18
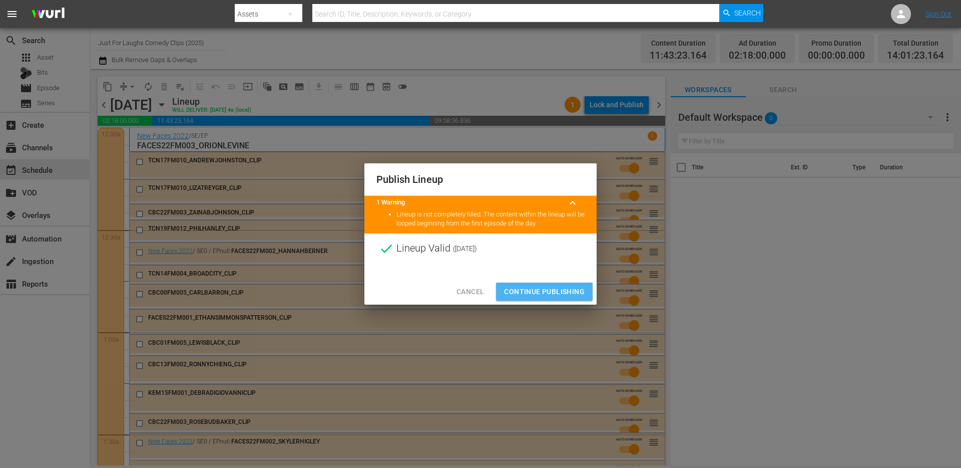
click at [534, 298] on button "Continue Publishing" at bounding box center [544, 291] width 97 height 19
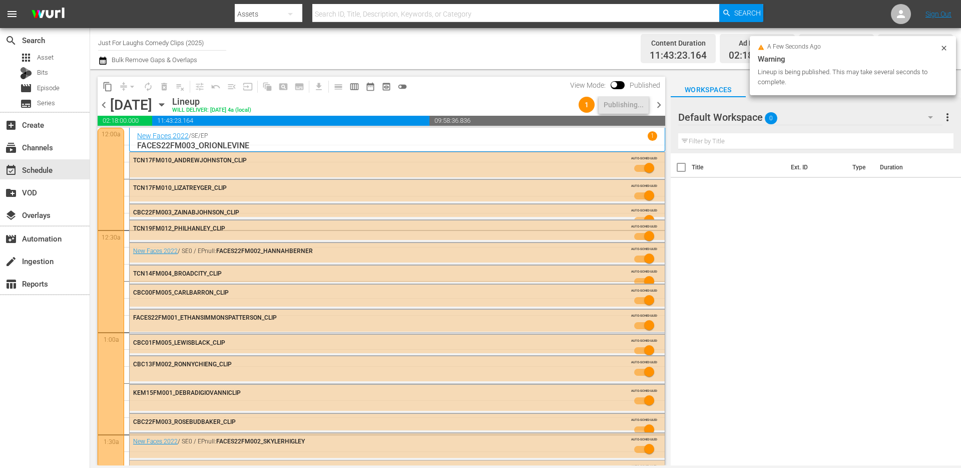
click at [657, 104] on span "chevron_right" at bounding box center [659, 105] width 13 height 13
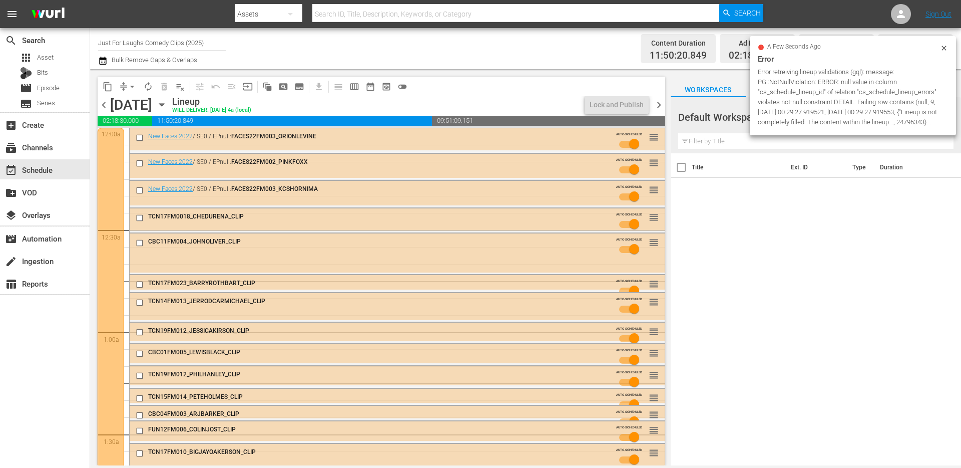
click at [104, 107] on span "chevron_left" at bounding box center [104, 105] width 13 height 13
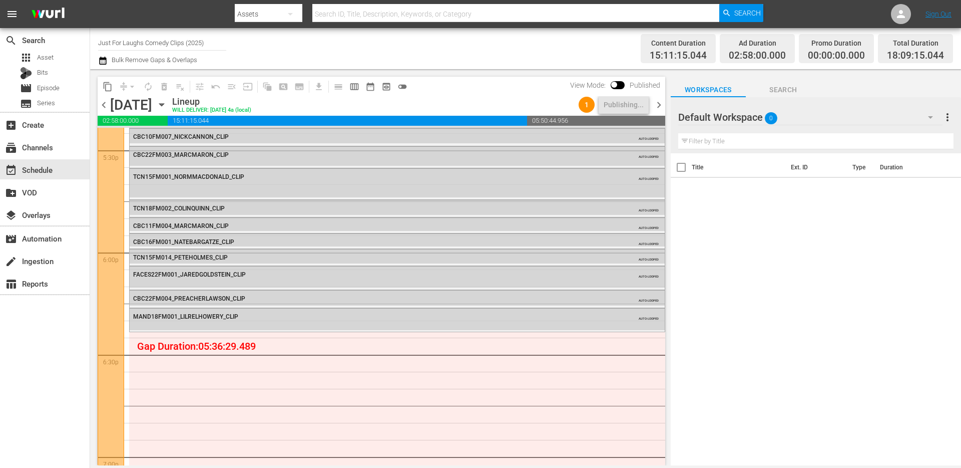
scroll to position [3660, 0]
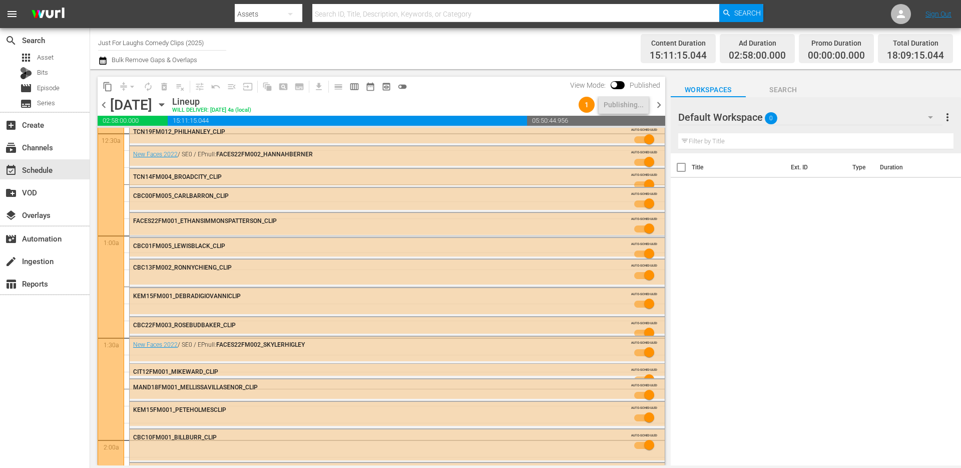
scroll to position [0, 0]
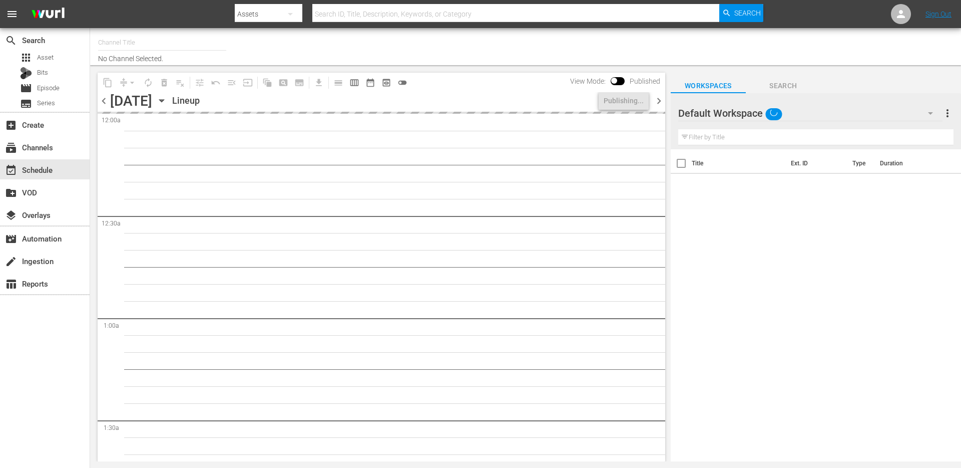
type input "Just For Laughs Comedy Clips (2025)"
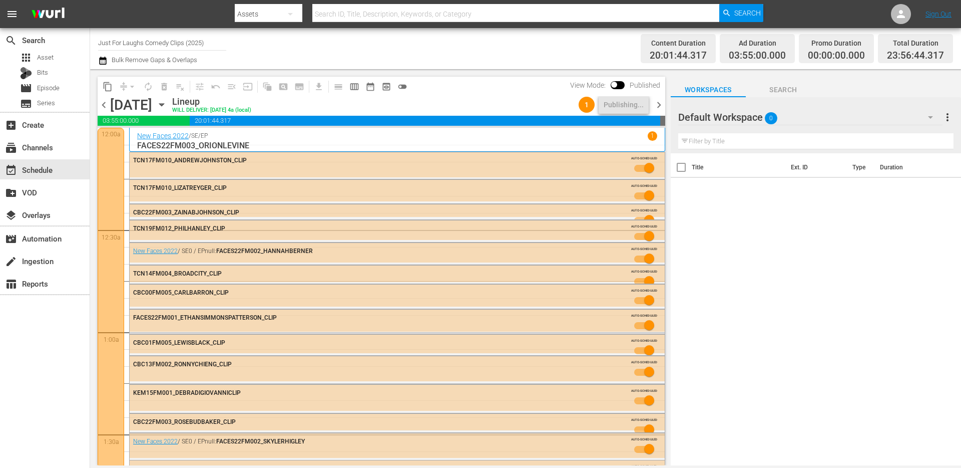
click at [660, 111] on span "chevron_right" at bounding box center [659, 105] width 13 height 13
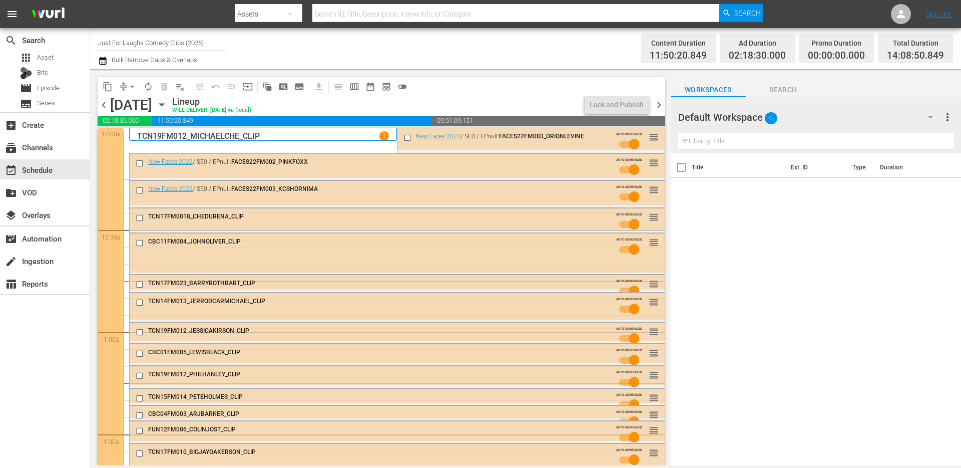
click at [122, 97] on div "[DATE]" at bounding box center [131, 105] width 42 height 17
click at [127, 82] on span "arrow_drop_down" at bounding box center [132, 87] width 10 height 10
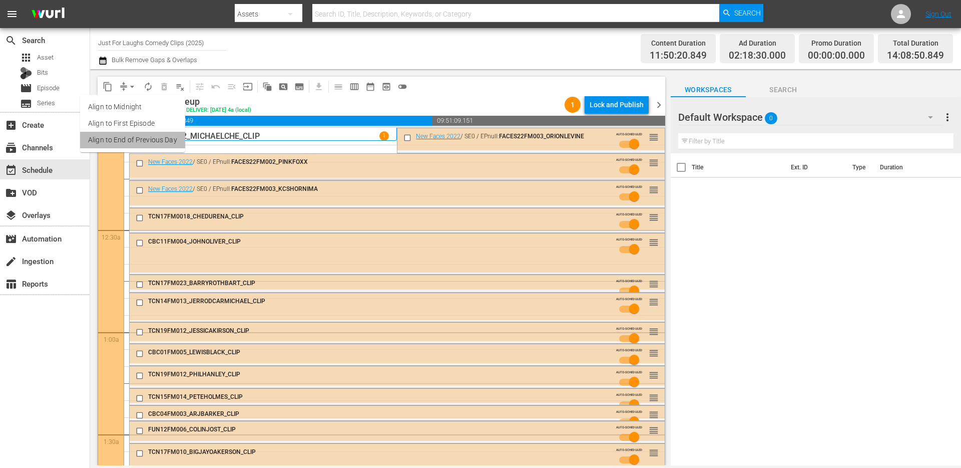
click at [140, 143] on li "Align to End of Previous Day" at bounding box center [132, 140] width 105 height 17
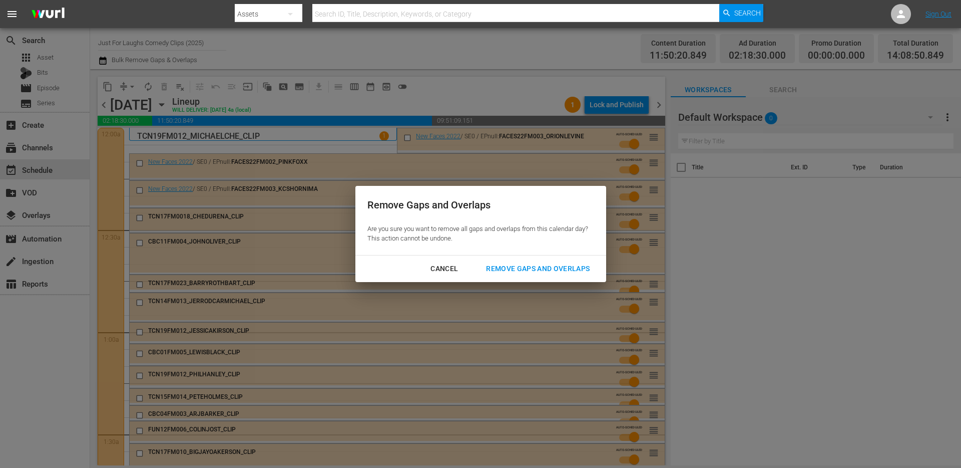
click at [563, 268] on div "Remove Gaps and Overlaps" at bounding box center [538, 268] width 120 height 13
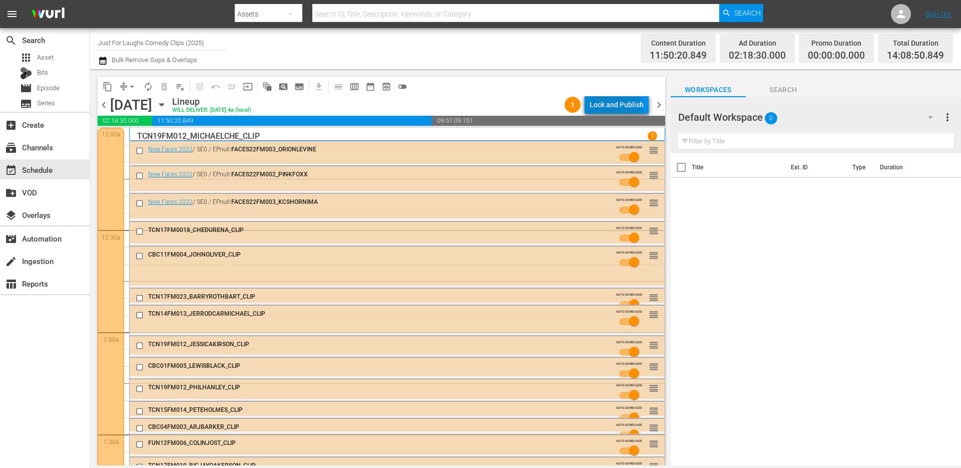
click at [606, 109] on div "Lock and Publish" at bounding box center [617, 105] width 54 height 18
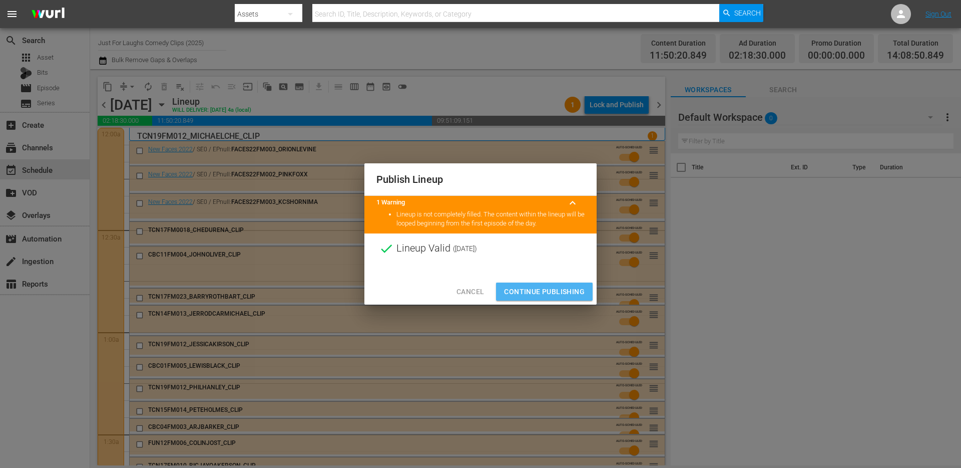
click at [560, 289] on span "Continue Publishing" at bounding box center [544, 291] width 81 height 13
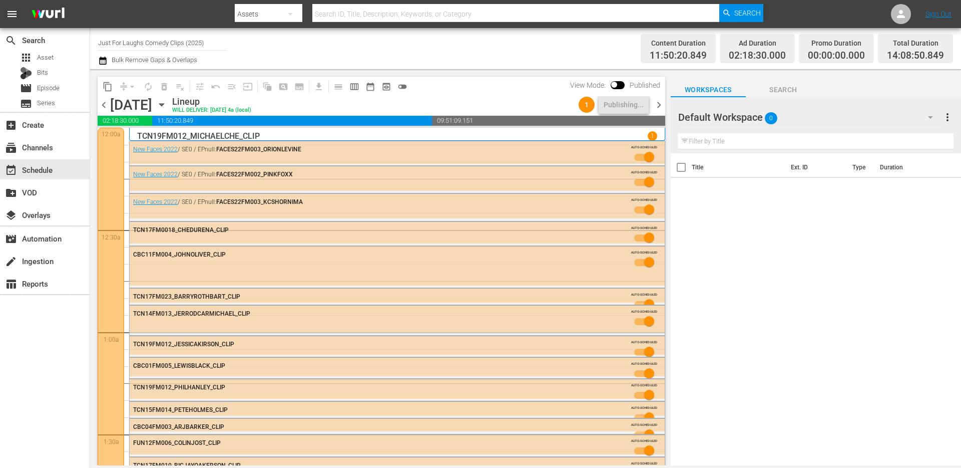
click at [660, 107] on span "chevron_right" at bounding box center [659, 105] width 13 height 13
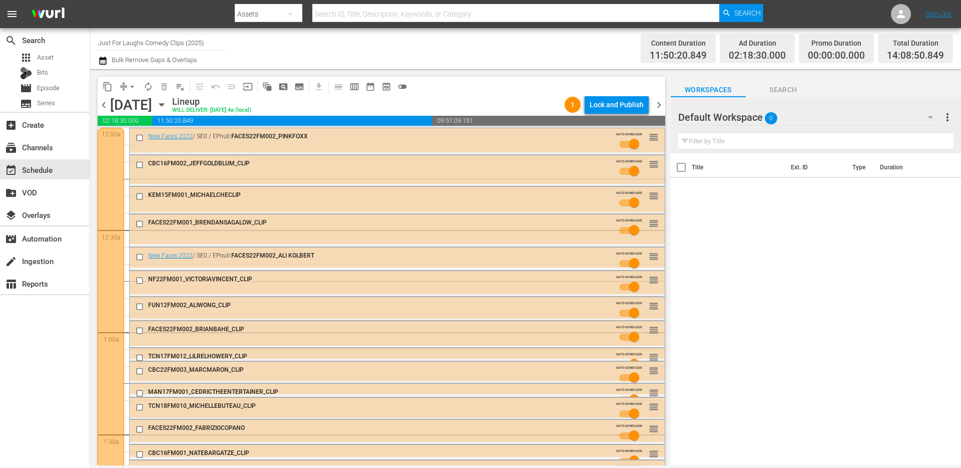
click at [104, 103] on span "chevron_left" at bounding box center [104, 105] width 13 height 13
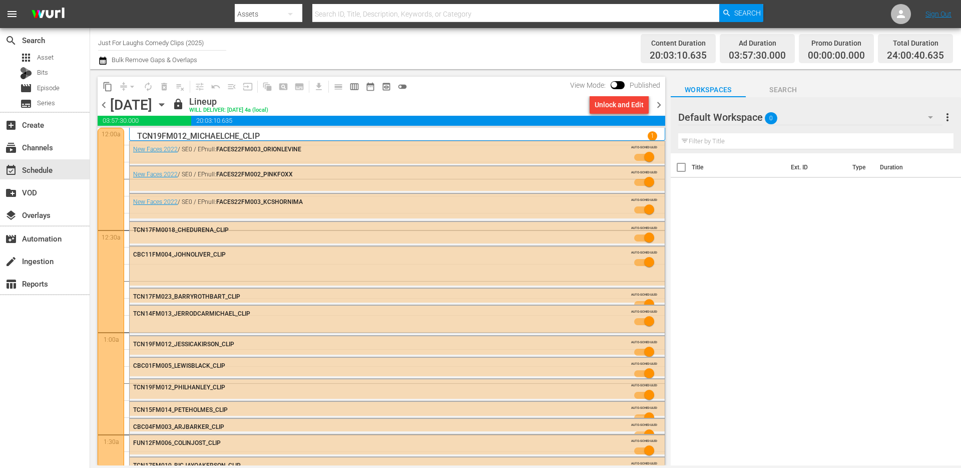
click at [658, 106] on span "chevron_right" at bounding box center [659, 105] width 13 height 13
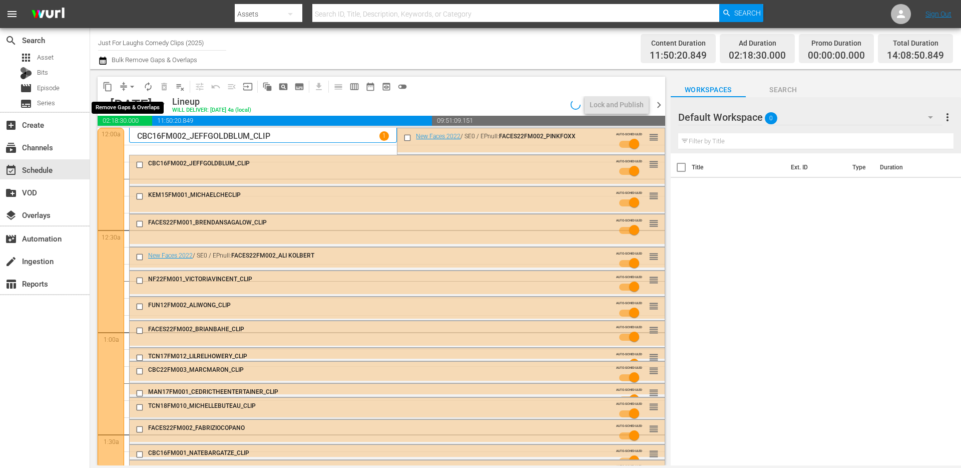
click at [127, 87] on span "arrow_drop_down" at bounding box center [132, 87] width 10 height 10
click at [139, 141] on li "Align to End of Previous Day" at bounding box center [132, 140] width 105 height 17
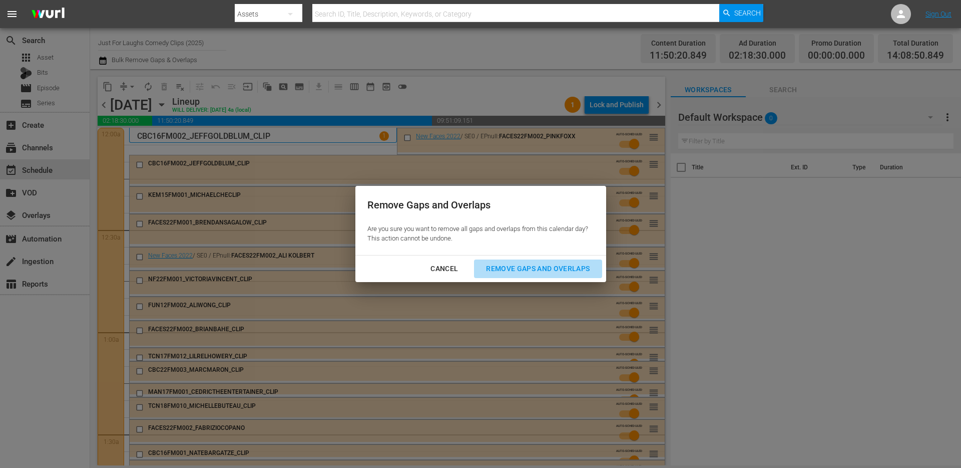
click at [570, 272] on div "Remove Gaps and Overlaps" at bounding box center [538, 268] width 120 height 13
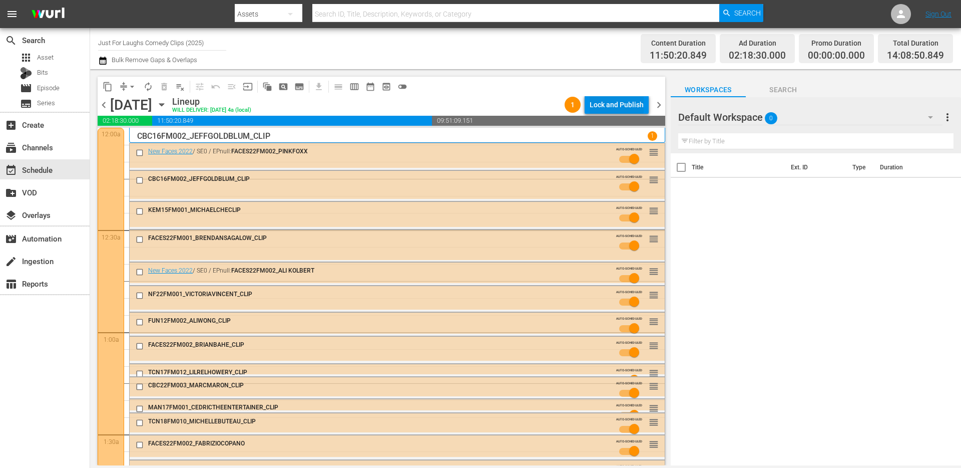
click at [619, 100] on div "Lock and Publish" at bounding box center [617, 105] width 54 height 18
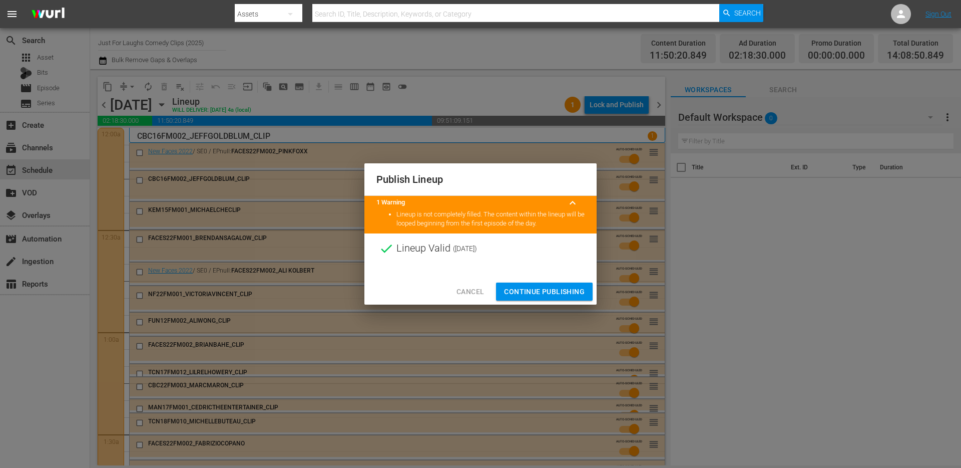
click at [532, 287] on span "Continue Publishing" at bounding box center [544, 291] width 81 height 13
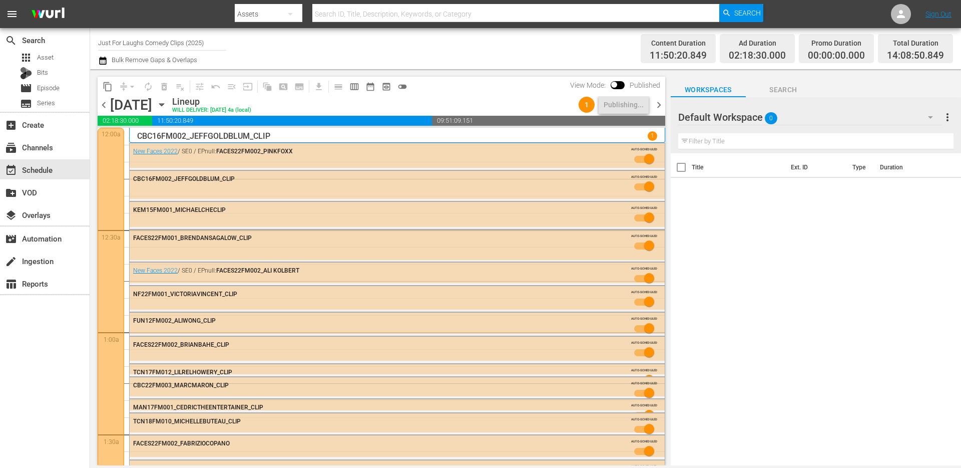
click at [659, 102] on span "chevron_right" at bounding box center [659, 105] width 13 height 13
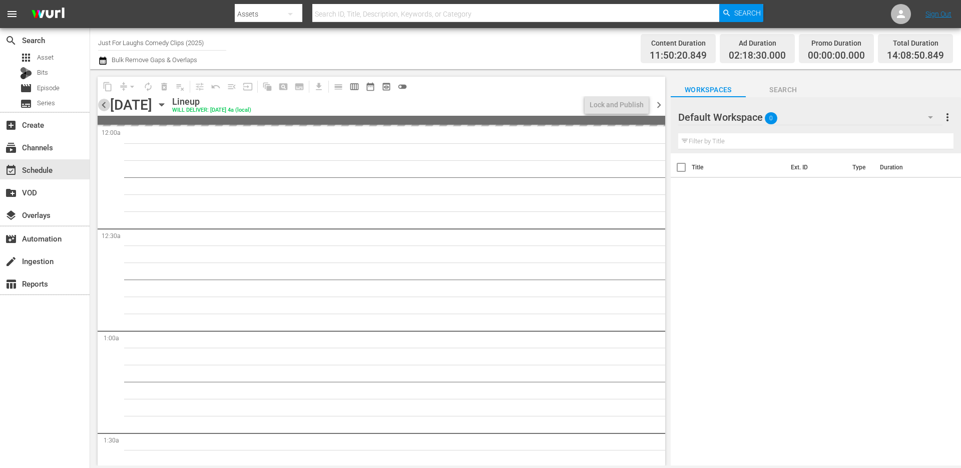
click at [105, 105] on span "chevron_left" at bounding box center [104, 105] width 13 height 13
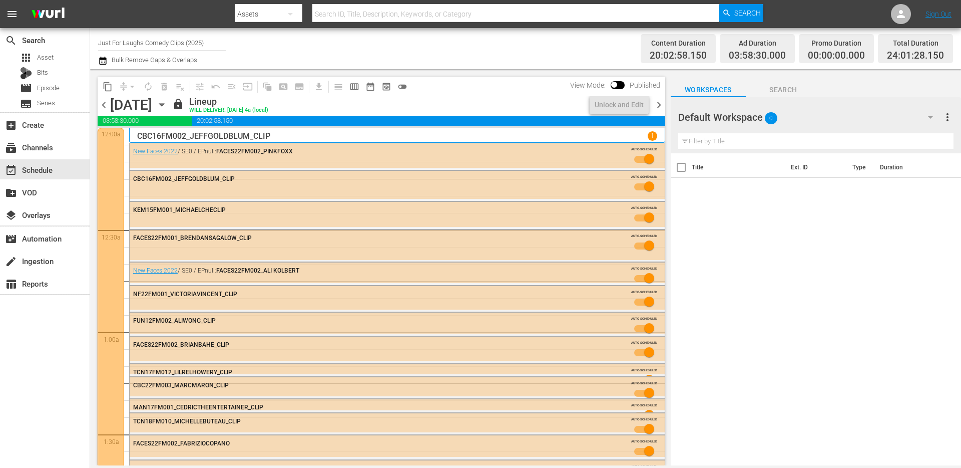
click at [658, 102] on span "chevron_right" at bounding box center [659, 105] width 13 height 13
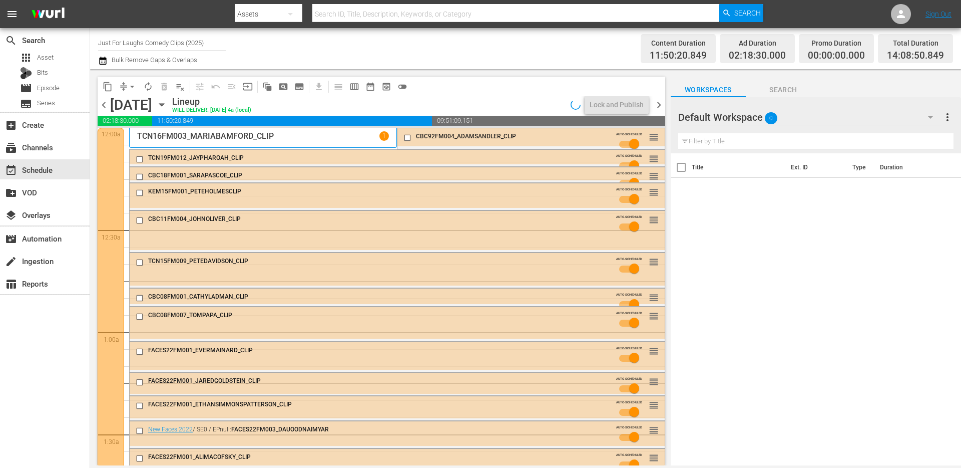
click at [125, 85] on button "arrow_drop_down" at bounding box center [132, 87] width 16 height 16
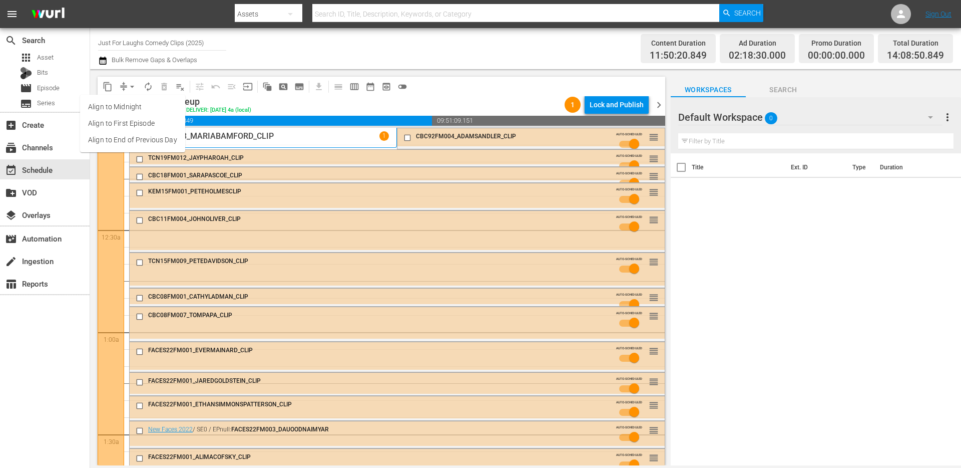
click at [137, 141] on li "Align to End of Previous Day" at bounding box center [132, 140] width 105 height 17
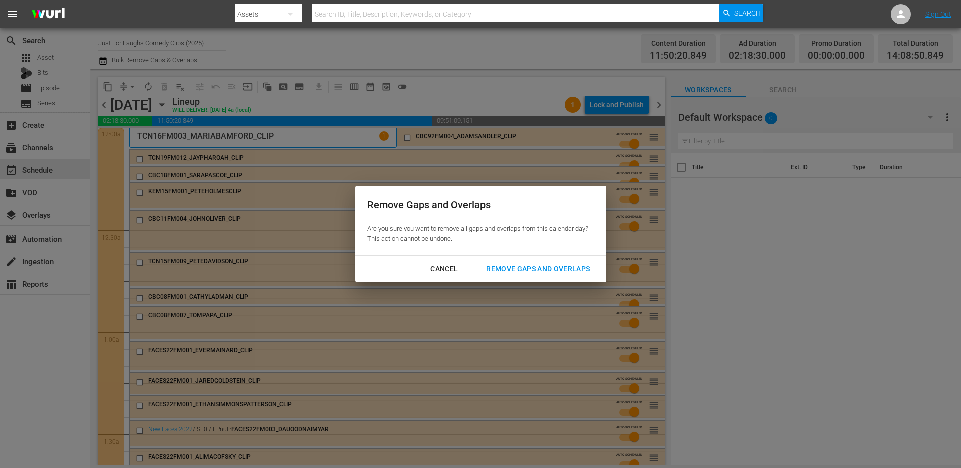
click at [518, 266] on div "Remove Gaps and Overlaps" at bounding box center [538, 268] width 120 height 13
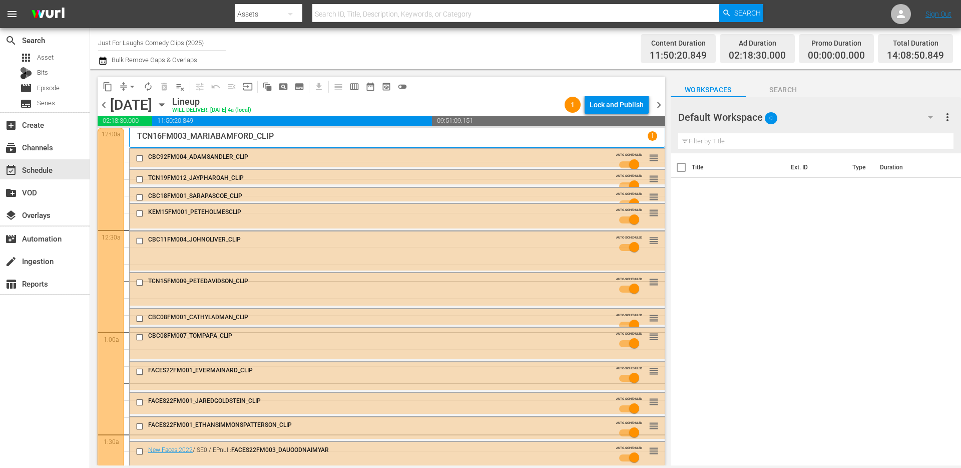
click at [618, 111] on div "Lock and Publish" at bounding box center [617, 105] width 54 height 18
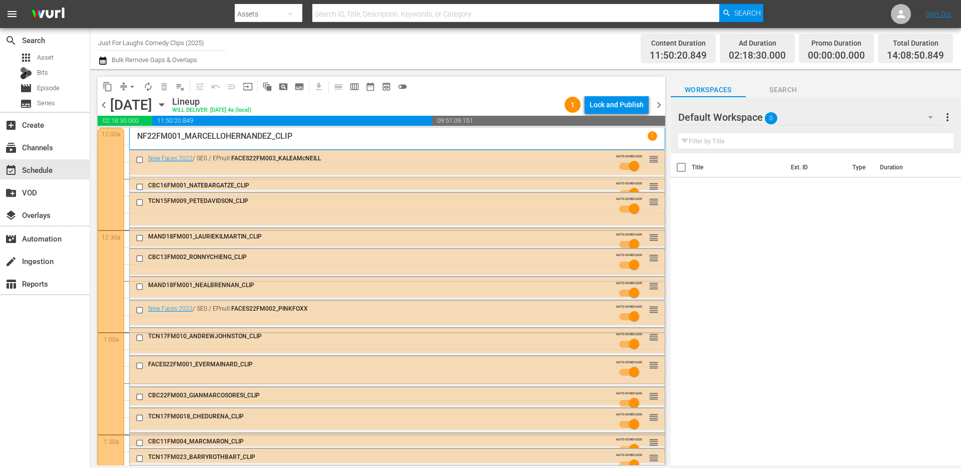
click at [630, 100] on div "Lock and Publish" at bounding box center [617, 105] width 54 height 18
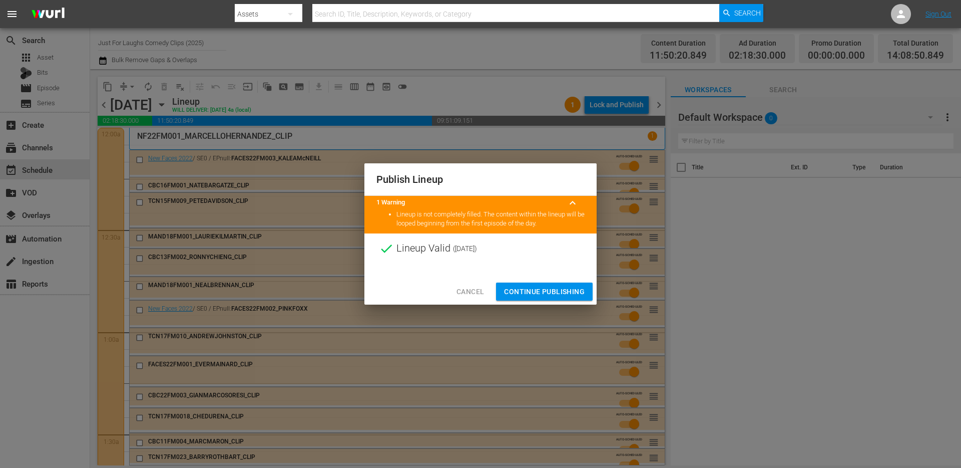
click at [550, 291] on span "Continue Publishing" at bounding box center [544, 291] width 81 height 13
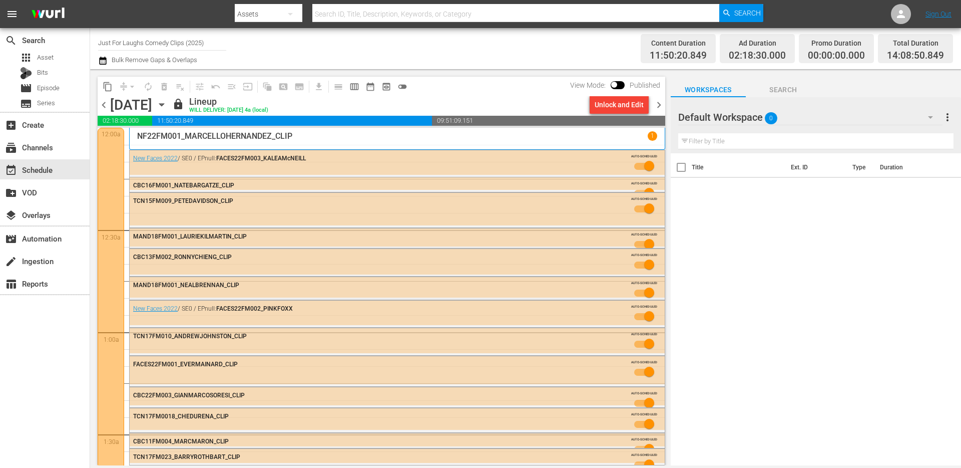
click at [661, 103] on span "chevron_right" at bounding box center [659, 105] width 13 height 13
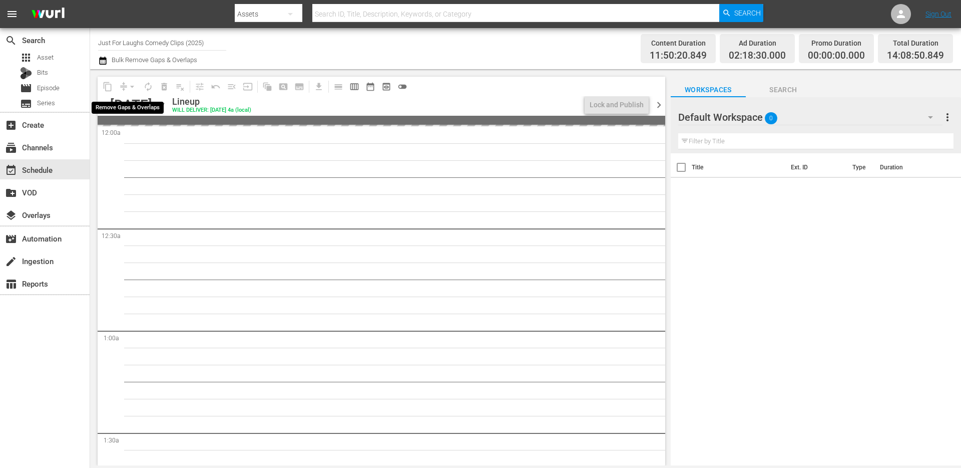
click at [130, 87] on div "arrow_drop_down" at bounding box center [132, 87] width 16 height 16
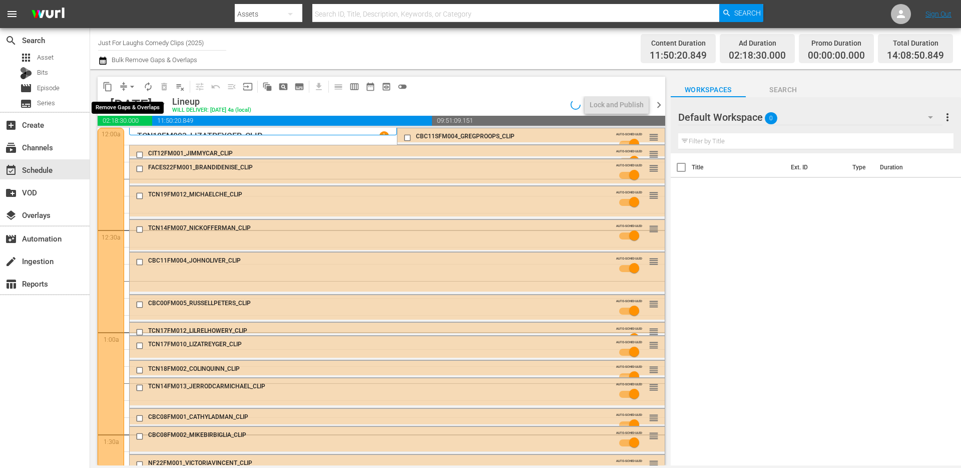
click at [131, 86] on span "arrow_drop_down" at bounding box center [132, 87] width 10 height 10
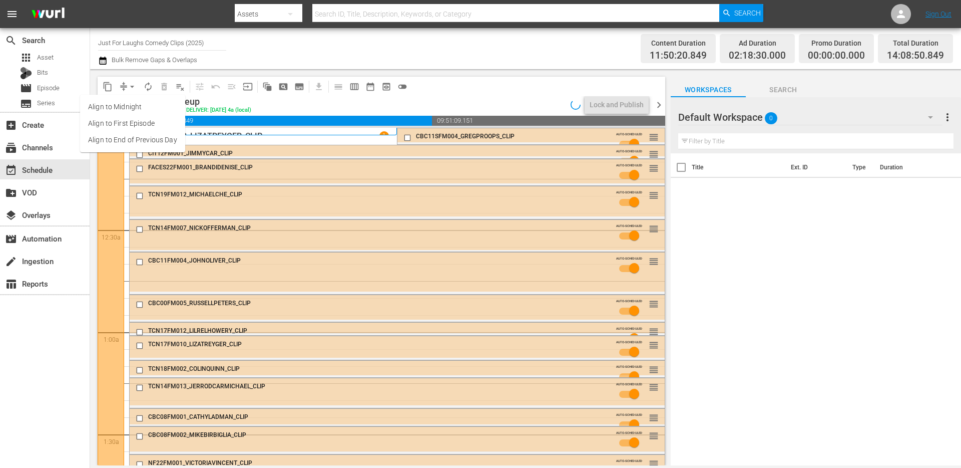
click at [137, 141] on li "Align to End of Previous Day" at bounding box center [132, 140] width 105 height 17
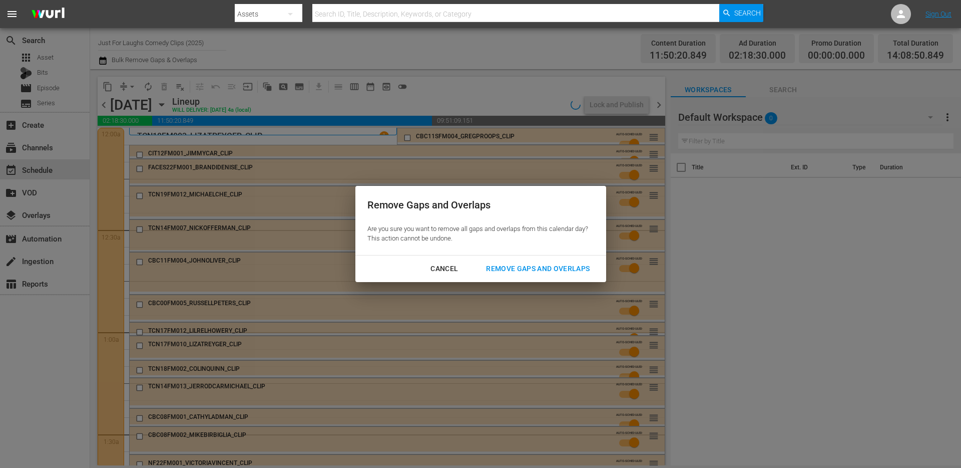
click at [509, 263] on div "Remove Gaps and Overlaps" at bounding box center [538, 268] width 120 height 13
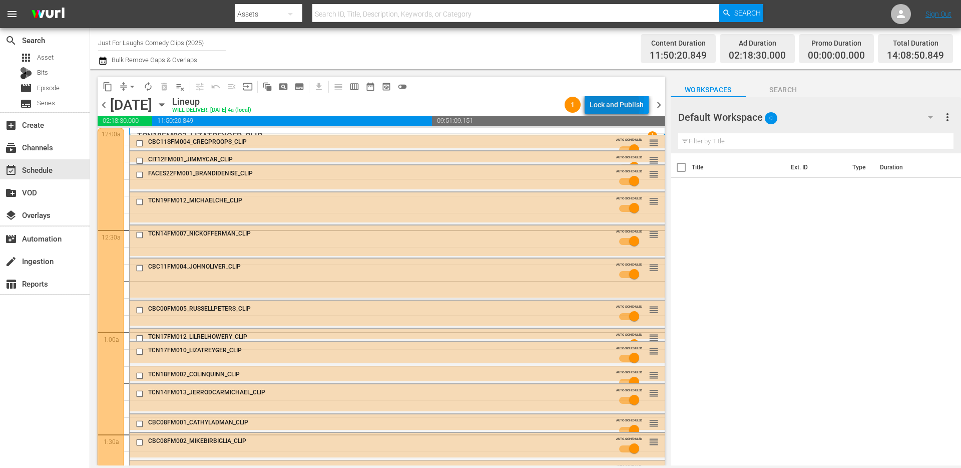
click at [604, 107] on div "Lock and Publish" at bounding box center [617, 105] width 54 height 18
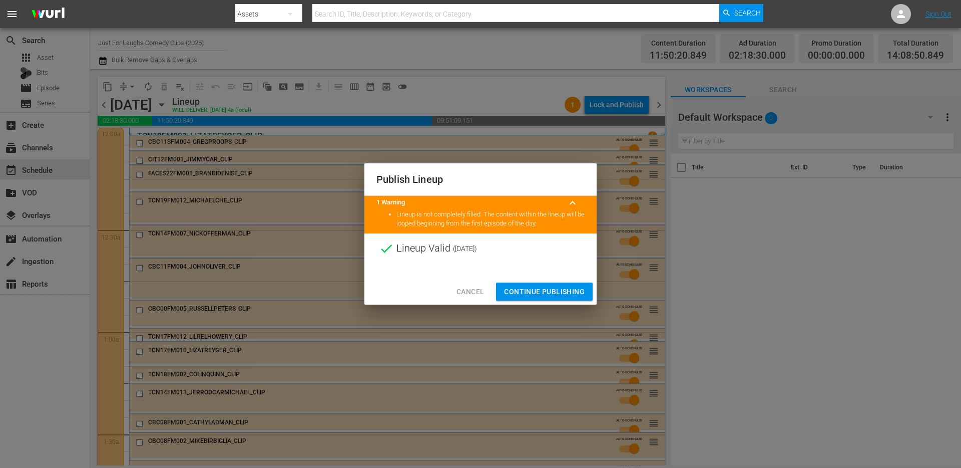
click at [546, 294] on span "Continue Publishing" at bounding box center [544, 291] width 81 height 13
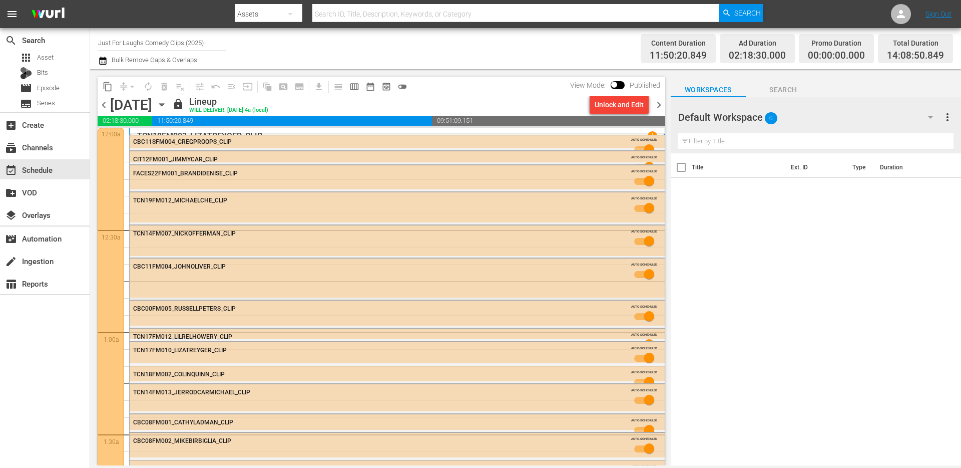
click at [661, 106] on span "chevron_right" at bounding box center [659, 105] width 13 height 13
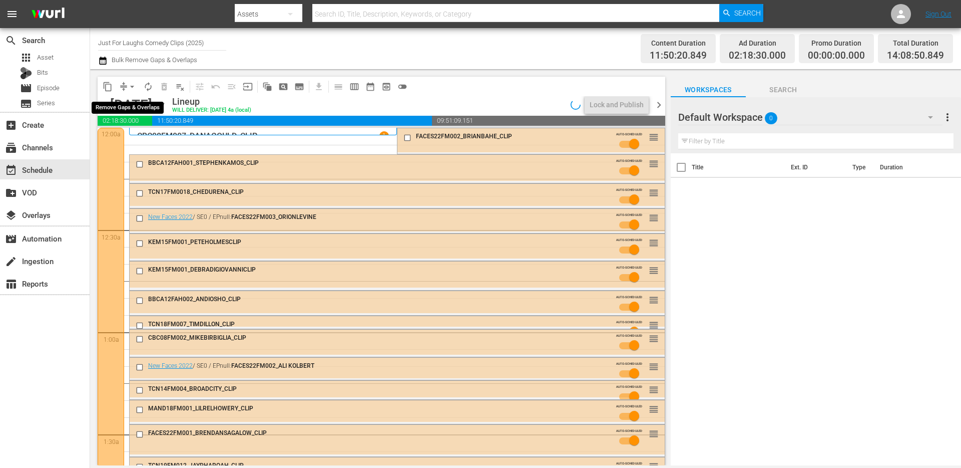
click at [128, 91] on span "arrow_drop_down" at bounding box center [132, 87] width 10 height 10
click at [125, 143] on li "Align to End of Previous Day" at bounding box center [132, 140] width 105 height 17
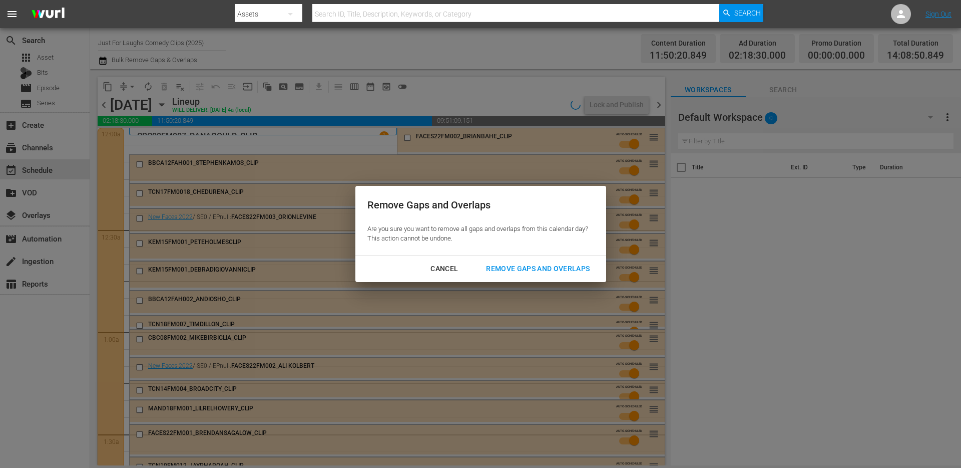
click at [520, 272] on div "Remove Gaps and Overlaps" at bounding box center [538, 268] width 120 height 13
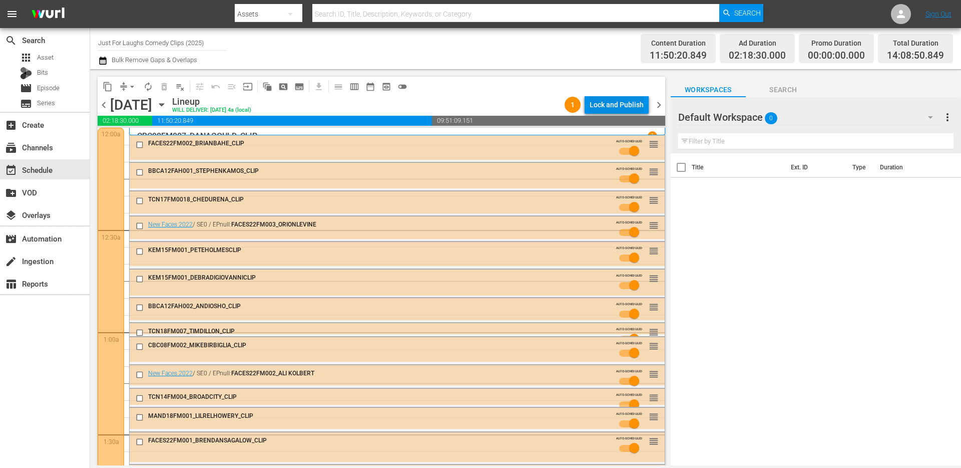
click at [618, 104] on div "Lock and Publish" at bounding box center [617, 105] width 54 height 18
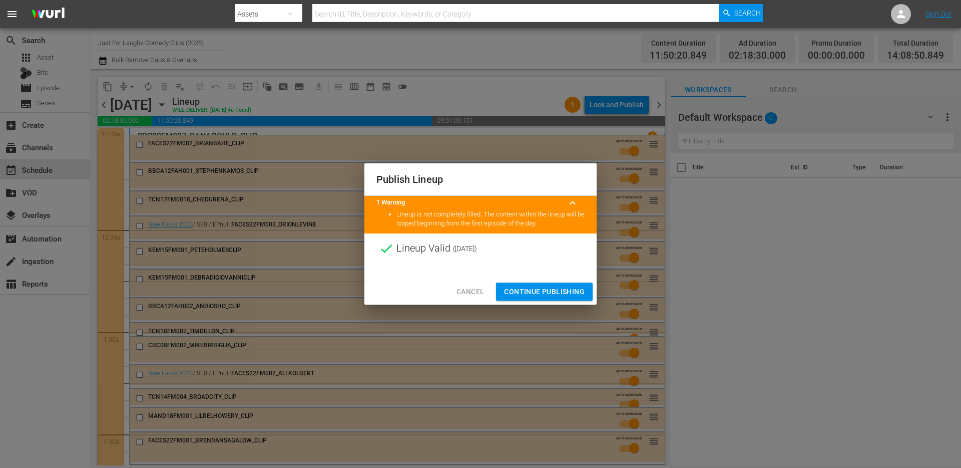
click at [556, 287] on span "Continue Publishing" at bounding box center [544, 291] width 81 height 13
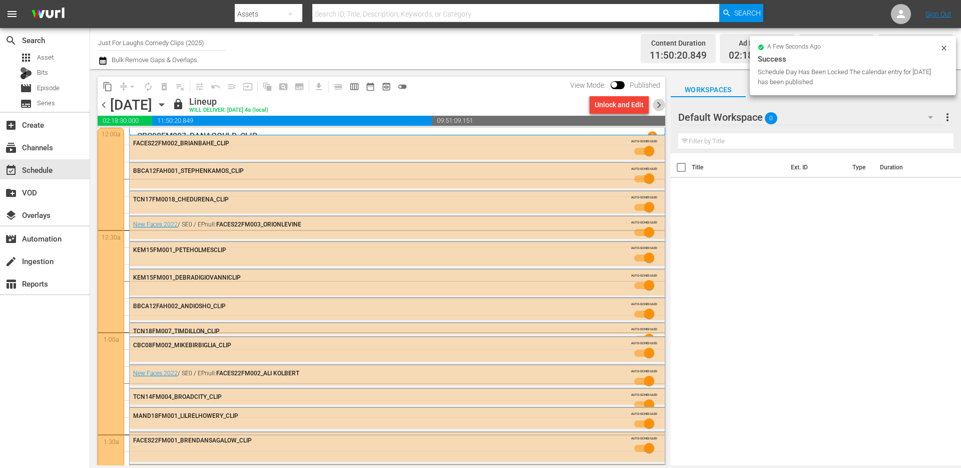
click at [661, 104] on span "chevron_right" at bounding box center [659, 105] width 13 height 13
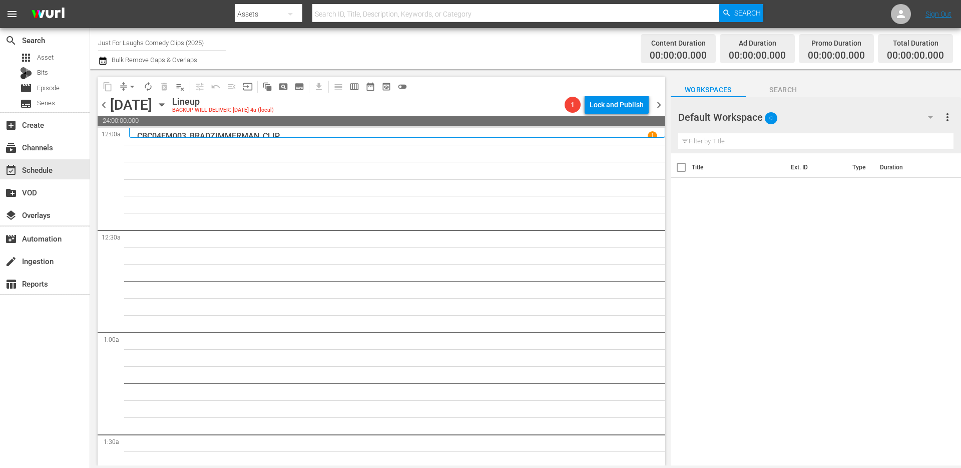
click at [103, 103] on span "chevron_left" at bounding box center [104, 105] width 13 height 13
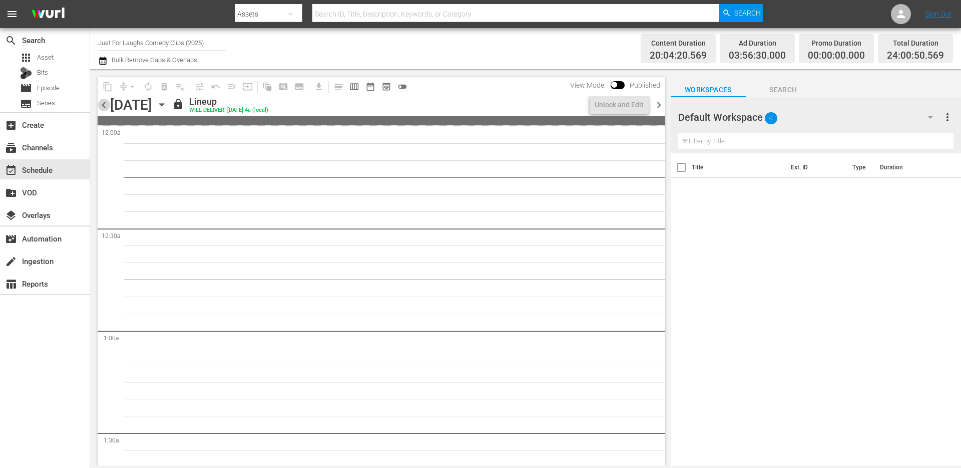
click at [103, 103] on span "chevron_left" at bounding box center [104, 105] width 13 height 13
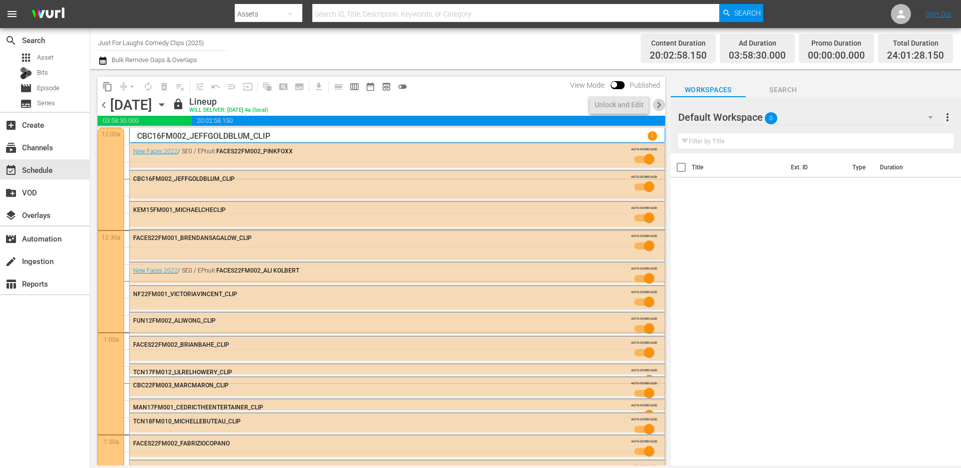
click at [656, 104] on span "chevron_right" at bounding box center [659, 105] width 13 height 13
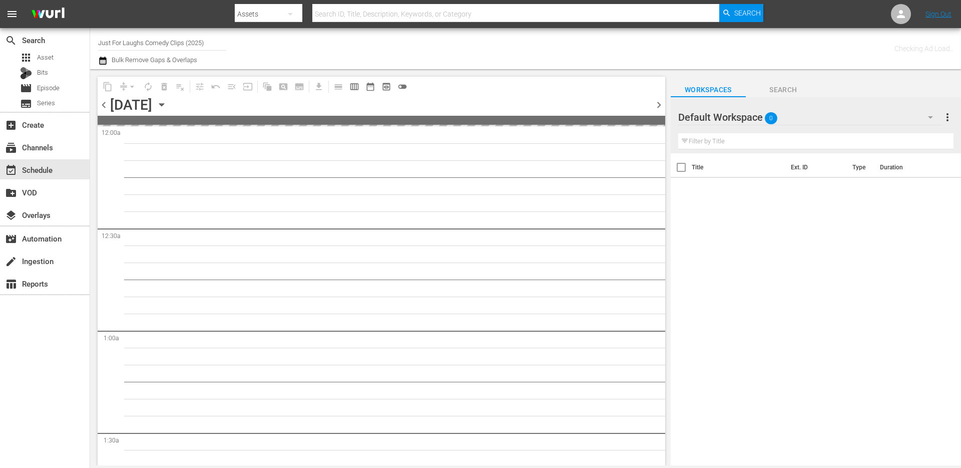
click at [656, 104] on span "chevron_right" at bounding box center [659, 105] width 13 height 13
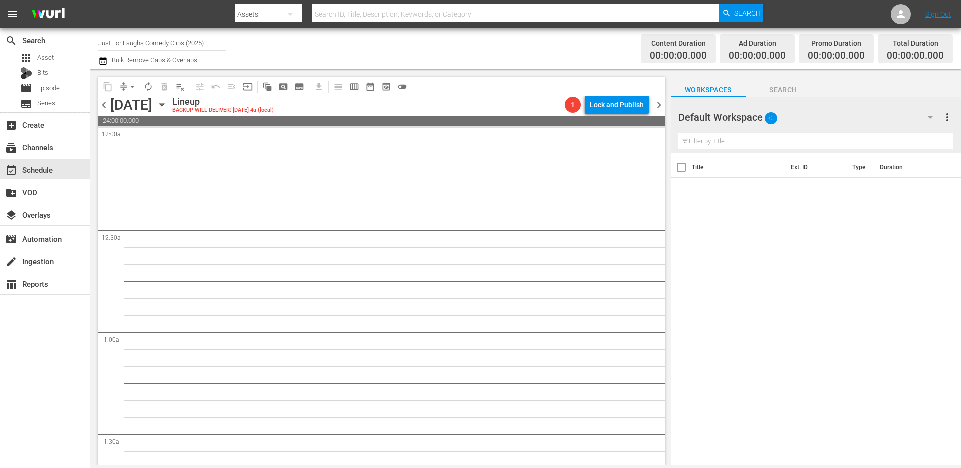
click at [103, 110] on span "chevron_left" at bounding box center [104, 105] width 13 height 13
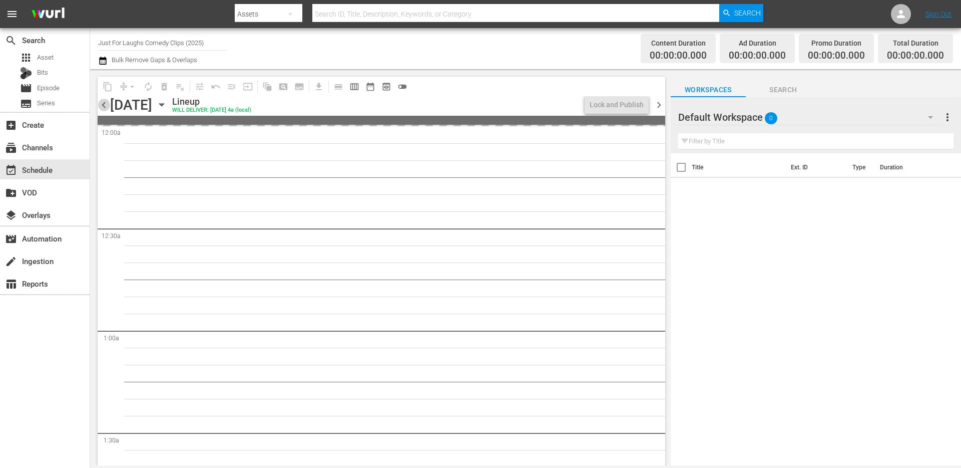
click at [102, 108] on span "chevron_left" at bounding box center [104, 105] width 13 height 13
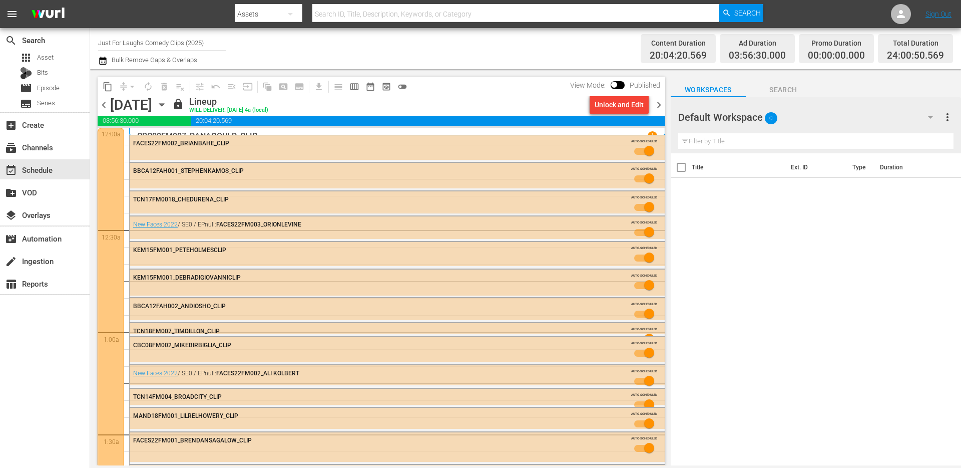
click at [660, 104] on span "chevron_right" at bounding box center [659, 105] width 13 height 13
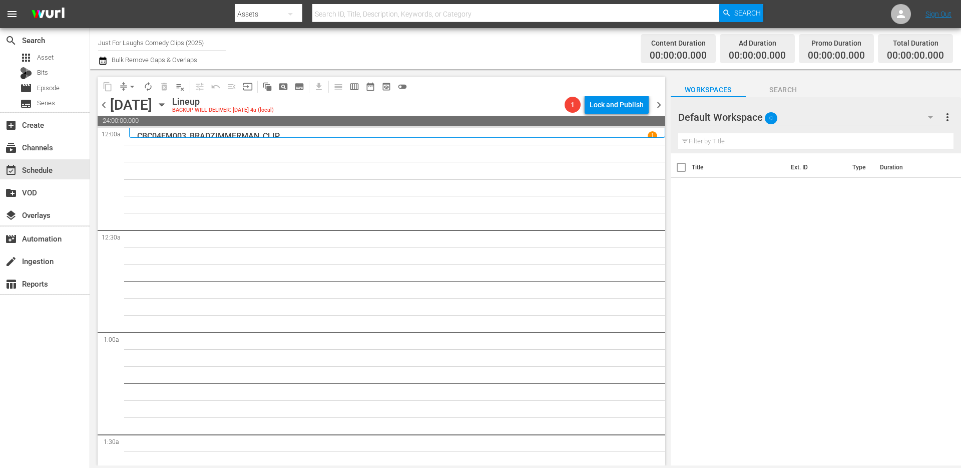
click at [660, 104] on span "chevron_right" at bounding box center [659, 105] width 13 height 13
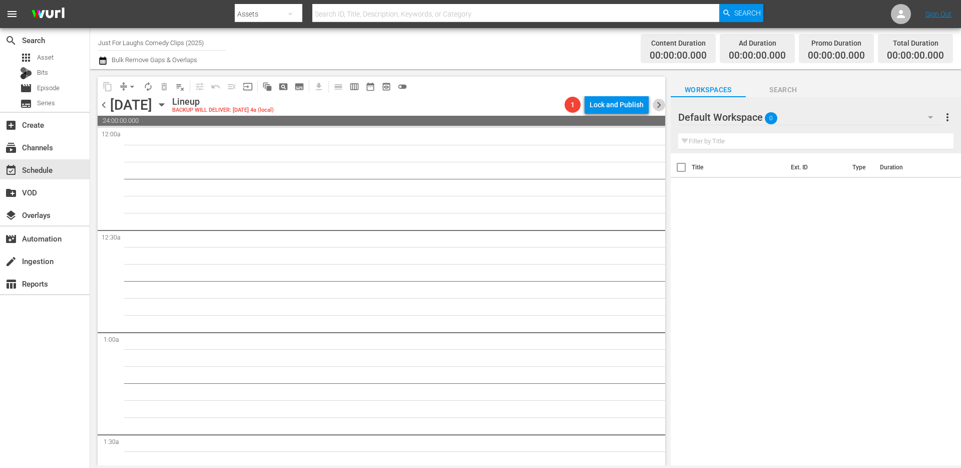
click at [660, 104] on span "chevron_right" at bounding box center [659, 105] width 13 height 13
click at [105, 105] on span "chevron_left" at bounding box center [104, 105] width 13 height 13
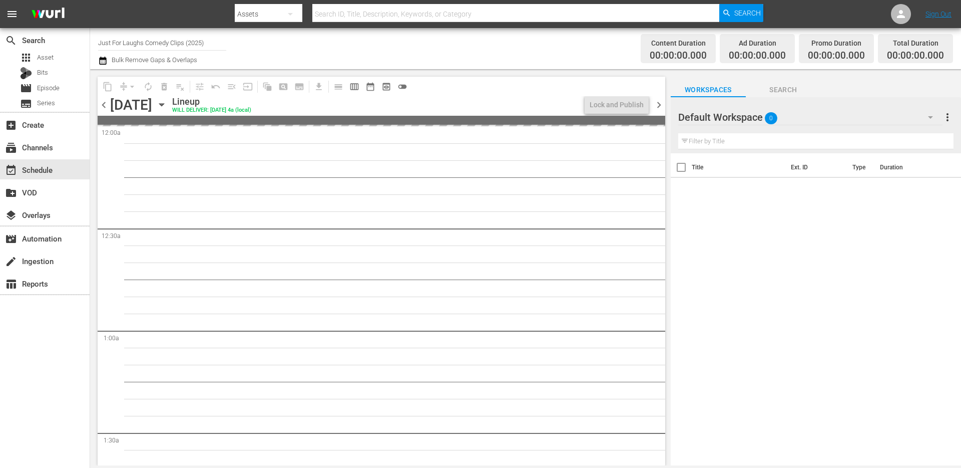
click at [105, 105] on span "chevron_left" at bounding box center [104, 105] width 13 height 13
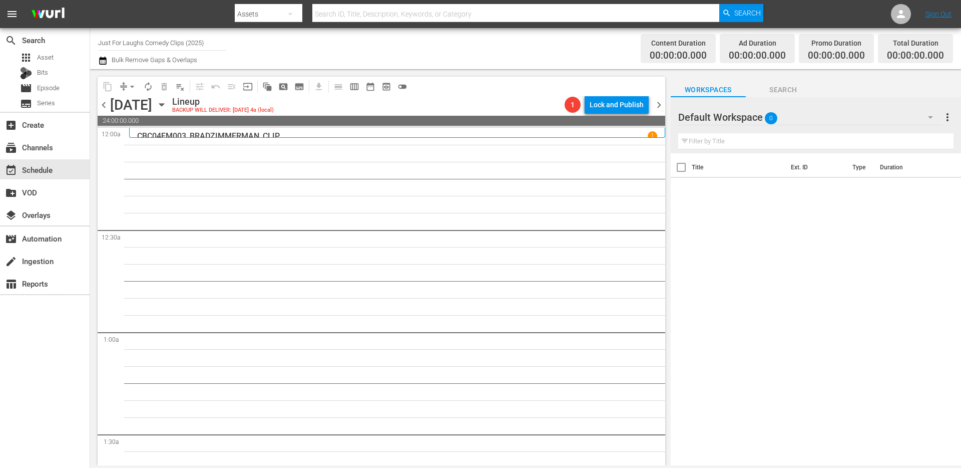
click at [105, 105] on span "chevron_left" at bounding box center [104, 105] width 13 height 13
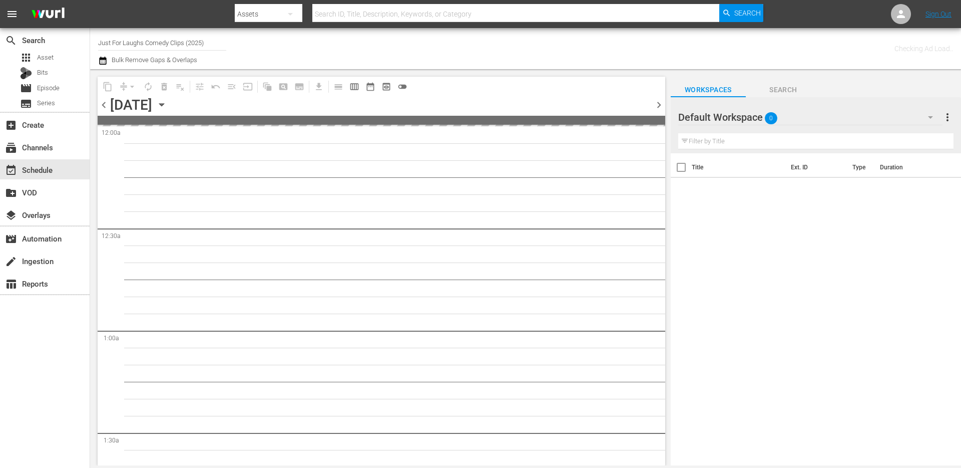
click at [105, 105] on span "chevron_left" at bounding box center [104, 105] width 13 height 13
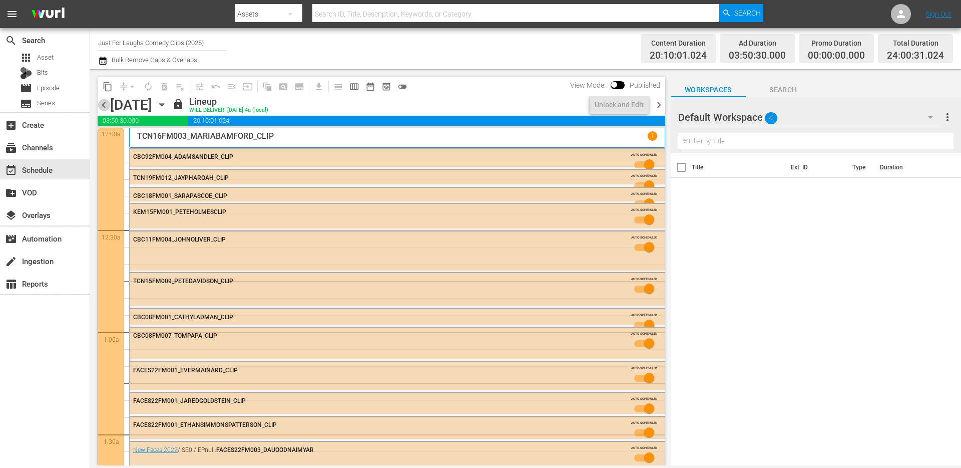
click at [105, 105] on span "chevron_left" at bounding box center [104, 105] width 13 height 13
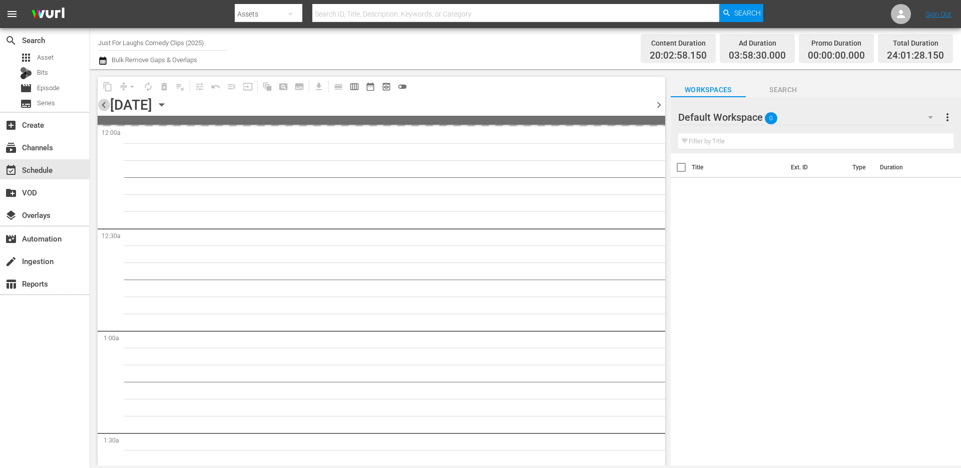
click at [105, 105] on span "chevron_left" at bounding box center [104, 105] width 13 height 13
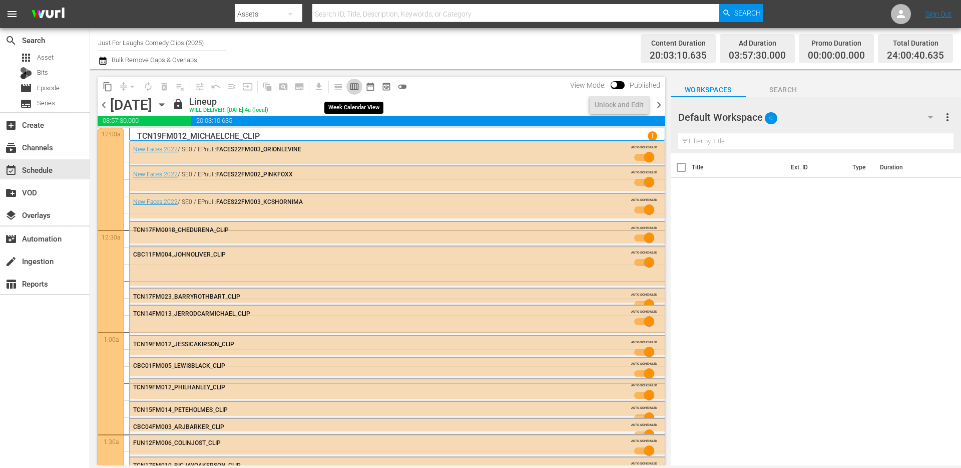
click at [353, 86] on span "calendar_view_week_outlined" at bounding box center [354, 87] width 10 height 10
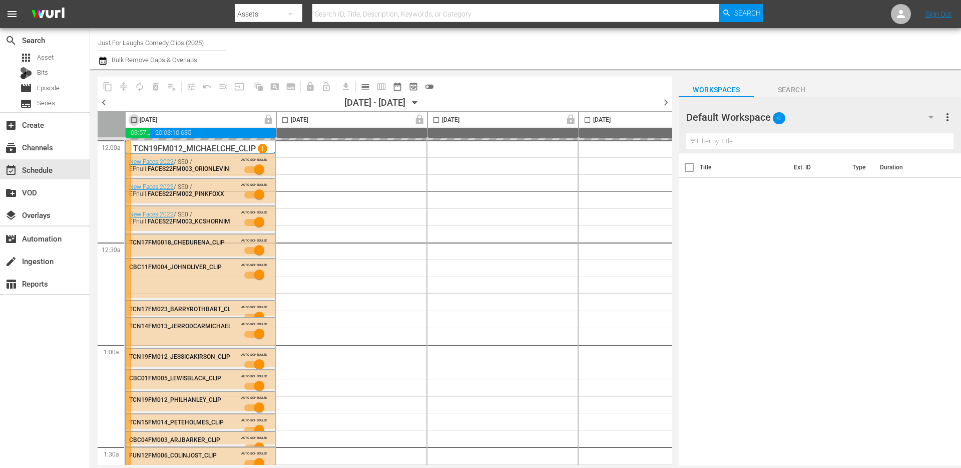
click at [133, 118] on input "checkbox" at bounding box center [134, 122] width 12 height 12
checkbox input "true"
click at [286, 120] on input "checkbox" at bounding box center [285, 122] width 12 height 12
checkbox input "true"
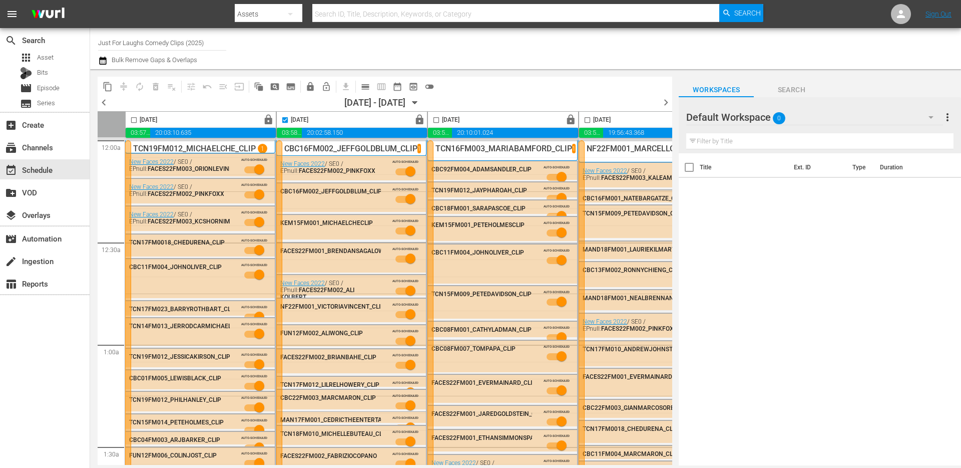
checkbox input "false"
click at [436, 121] on input "checkbox" at bounding box center [437, 122] width 12 height 12
checkbox input "true"
click at [106, 84] on span "content_copy" at bounding box center [108, 87] width 10 height 10
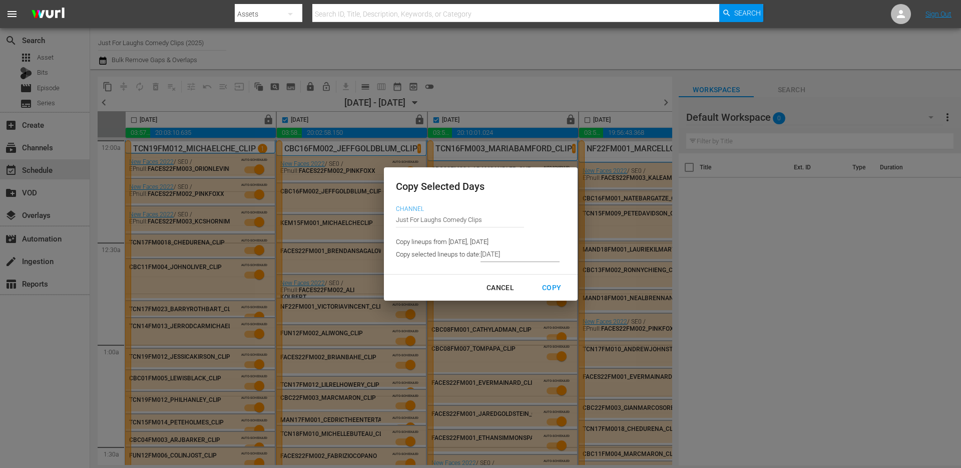
click at [522, 258] on input "8/17/2025" at bounding box center [520, 254] width 79 height 15
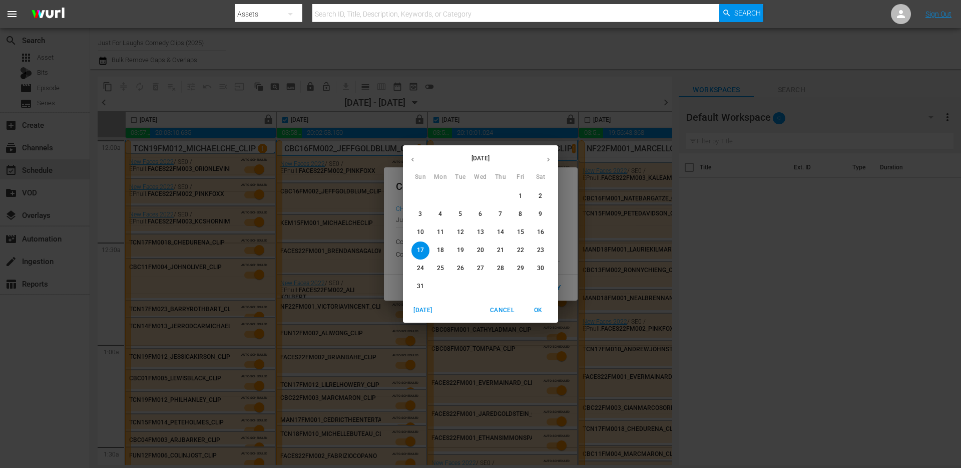
click at [545, 160] on icon "button" at bounding box center [549, 160] width 8 height 8
click at [422, 269] on p "28" at bounding box center [420, 268] width 7 height 9
type input "9/28/2025"
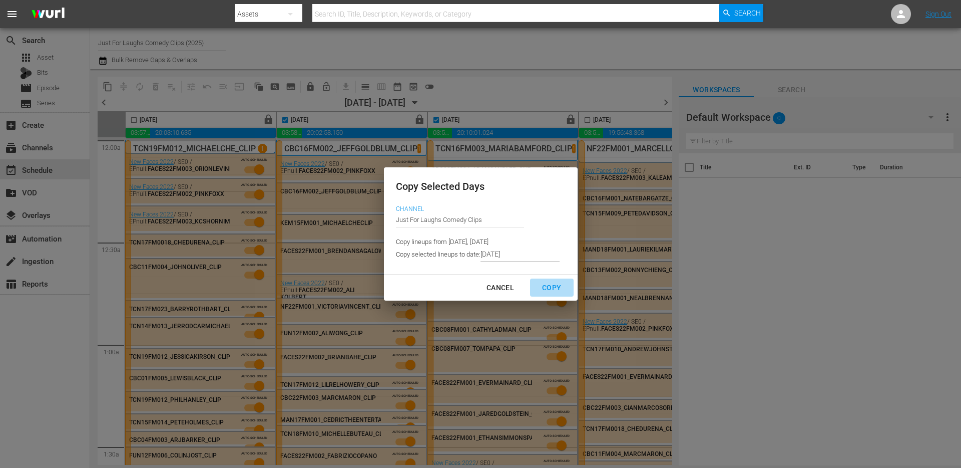
click at [544, 287] on div "Copy" at bounding box center [551, 287] width 35 height 13
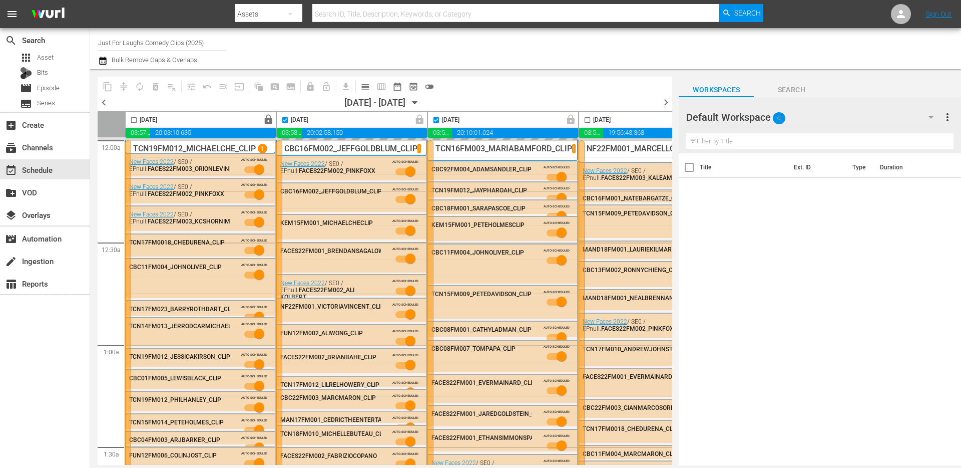
click at [421, 100] on icon "button" at bounding box center [415, 102] width 11 height 11
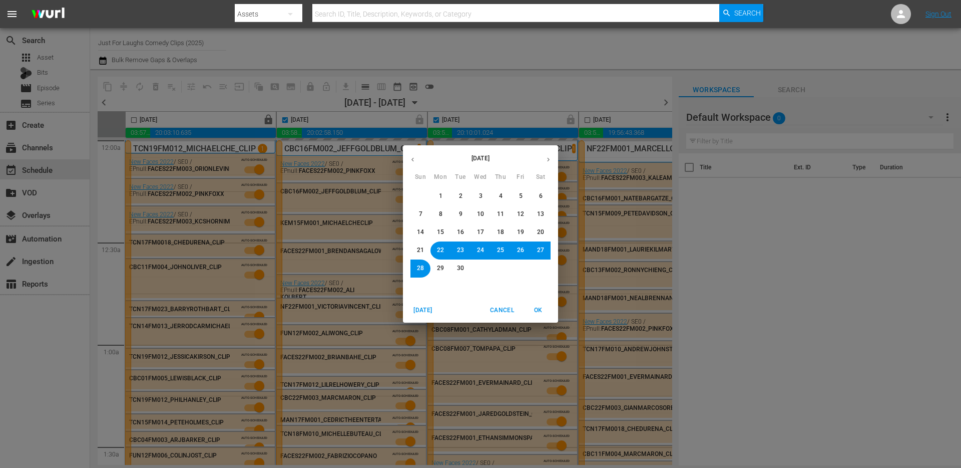
click at [417, 270] on span "28" at bounding box center [420, 268] width 7 height 9
click at [535, 314] on span "OK" at bounding box center [538, 310] width 24 height 11
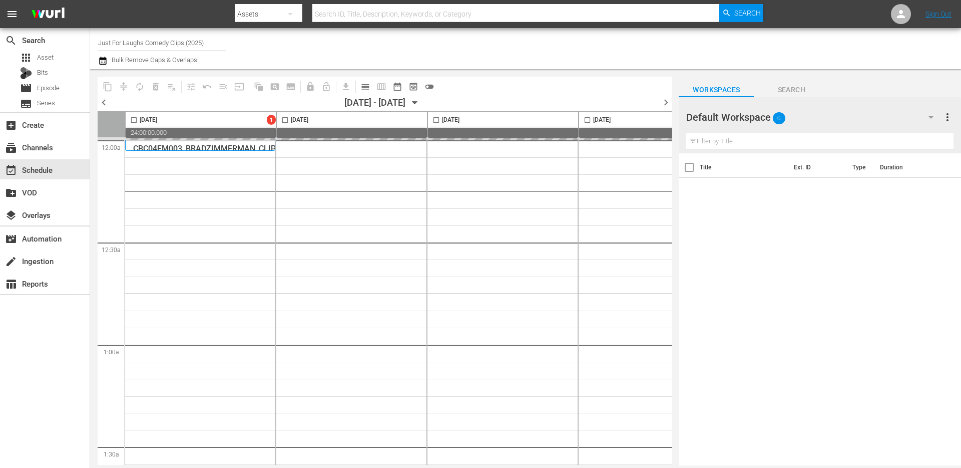
checkbox input "false"
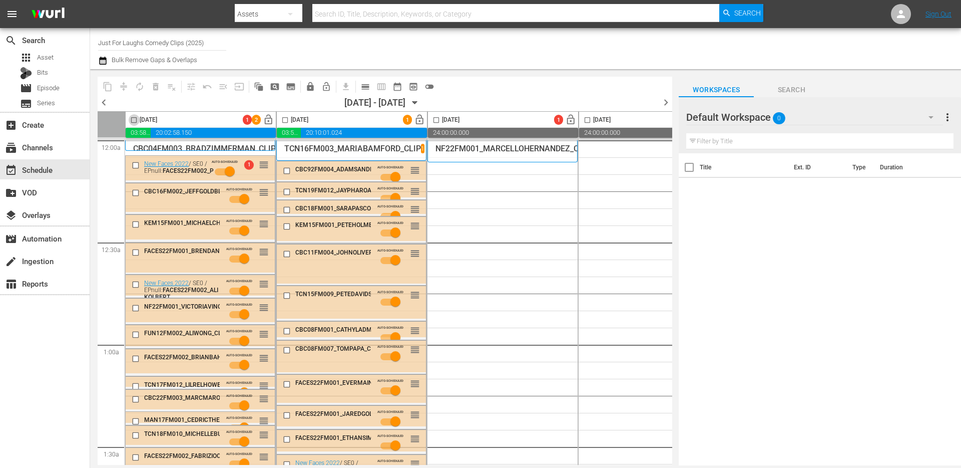
click at [134, 120] on input "checkbox" at bounding box center [134, 122] width 12 height 12
click at [103, 102] on span "chevron_left" at bounding box center [104, 102] width 13 height 13
checkbox input "false"
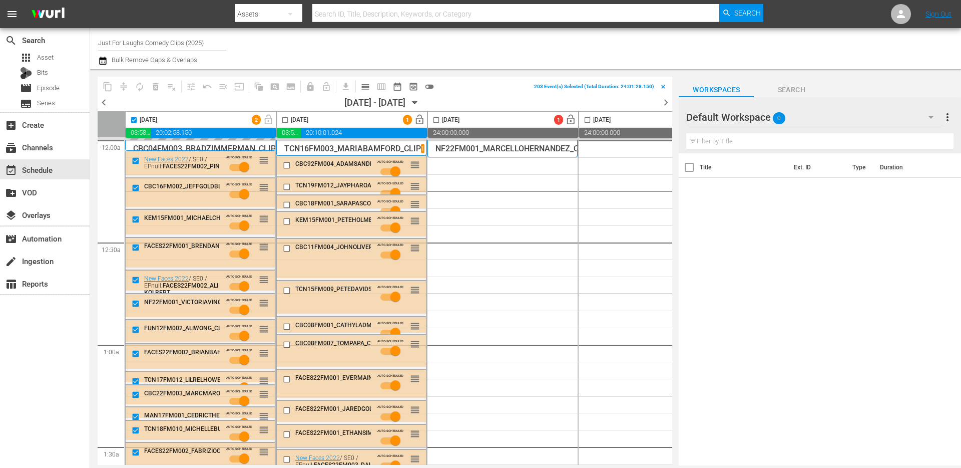
checkbox input "false"
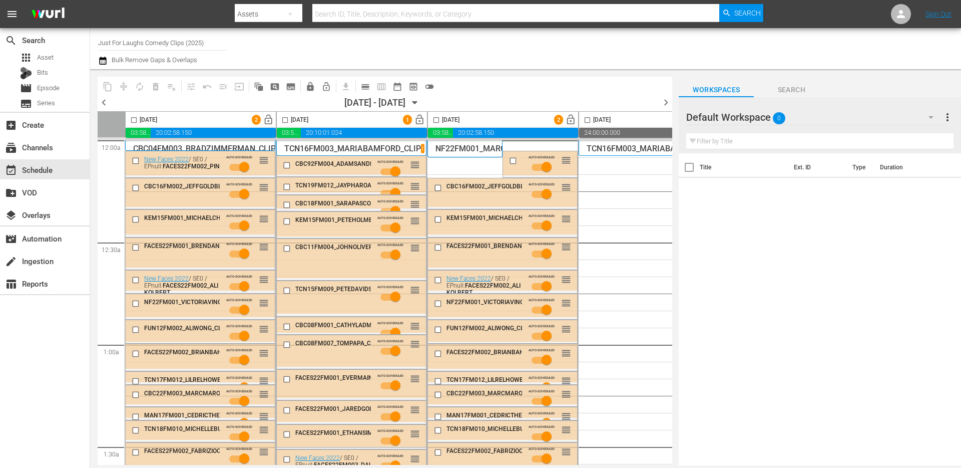
drag, startPoint x: 437, startPoint y: 119, endPoint x: 246, endPoint y: 88, distance: 193.9
click at [437, 119] on input "checkbox" at bounding box center [437, 122] width 12 height 12
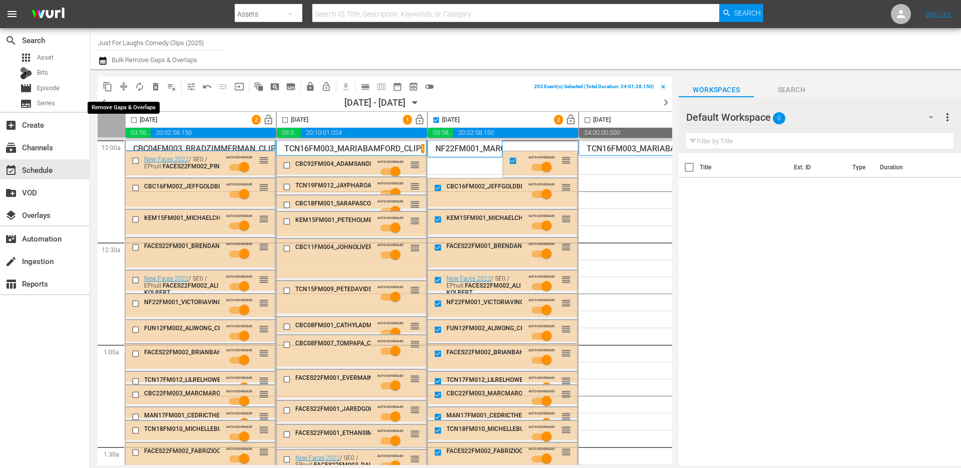
click at [120, 87] on span "compress" at bounding box center [124, 87] width 10 height 10
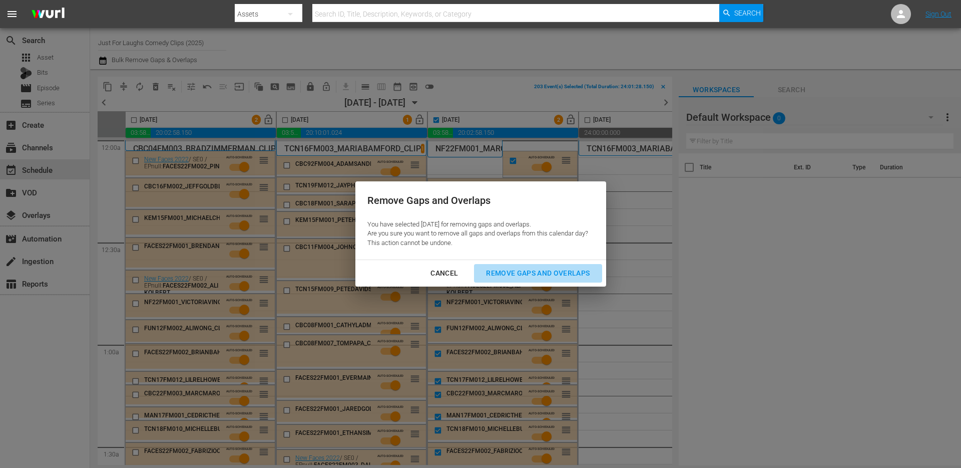
click at [506, 272] on div "Remove Gaps and Overlaps" at bounding box center [538, 273] width 120 height 13
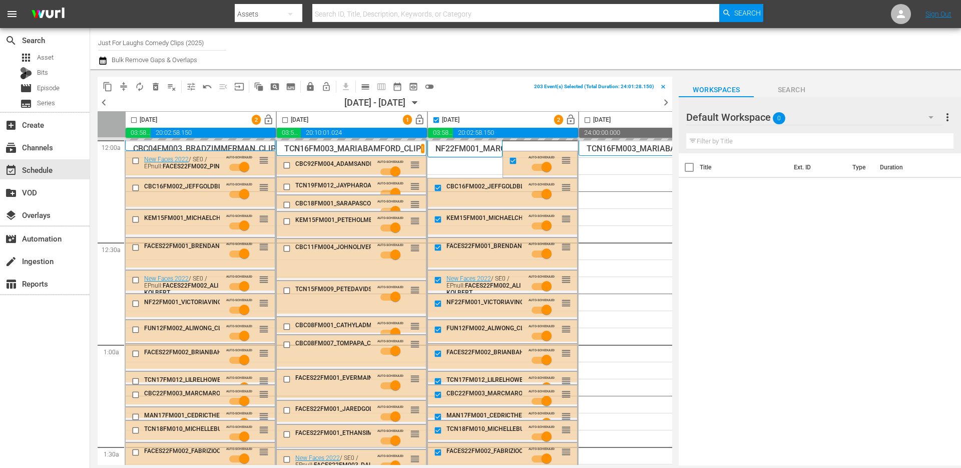
checkbox input "false"
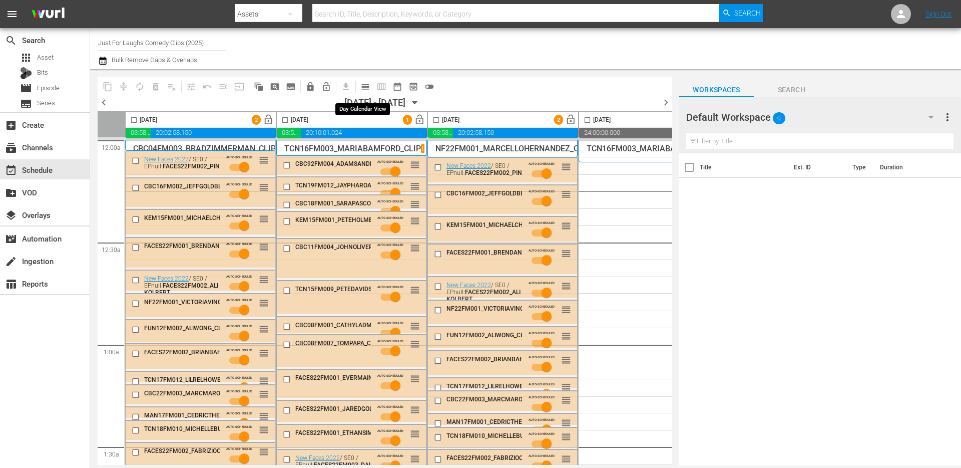
click at [365, 85] on span "calendar_view_day_outlined" at bounding box center [366, 87] width 10 height 10
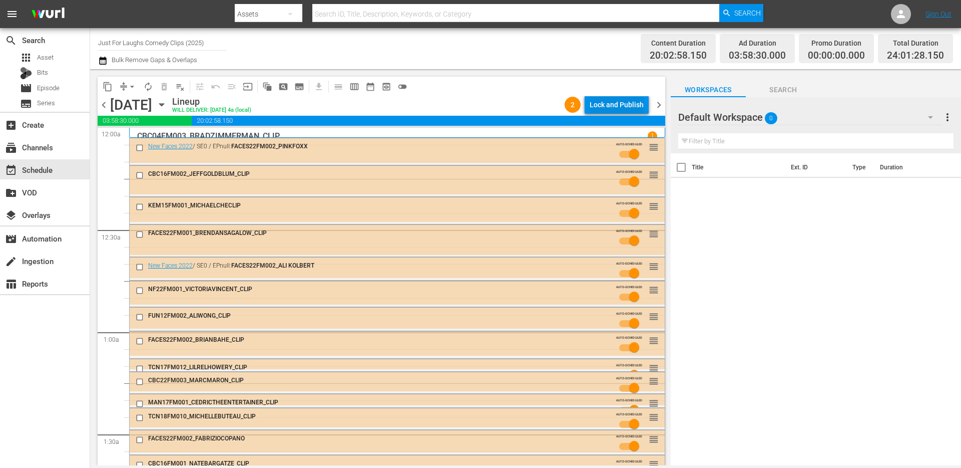
click at [621, 111] on div "Lock and Publish" at bounding box center [617, 105] width 54 height 18
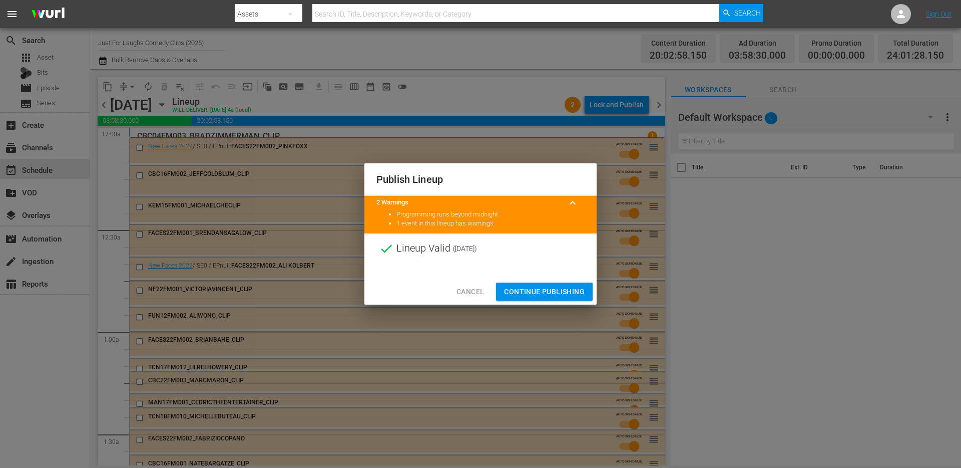
click at [531, 292] on span "Continue Publishing" at bounding box center [544, 291] width 81 height 13
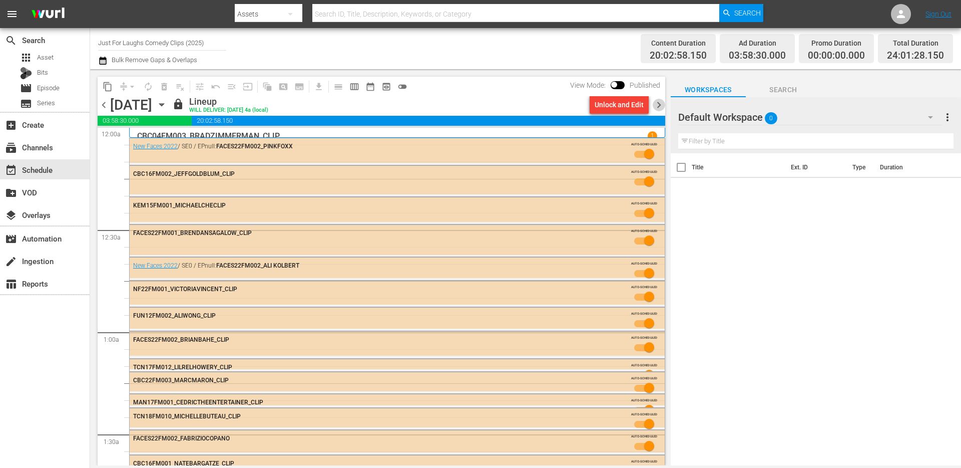
click at [658, 103] on span "chevron_right" at bounding box center [659, 105] width 13 height 13
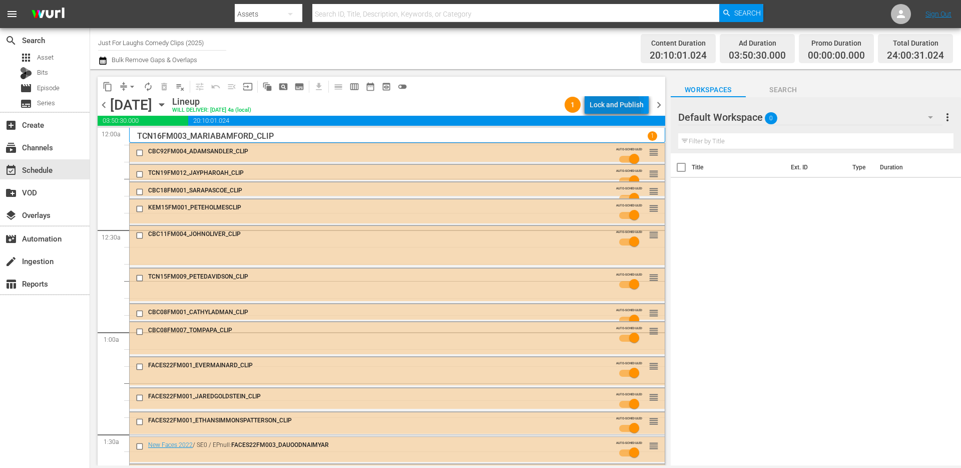
click at [603, 111] on div "Lock and Publish" at bounding box center [617, 105] width 54 height 18
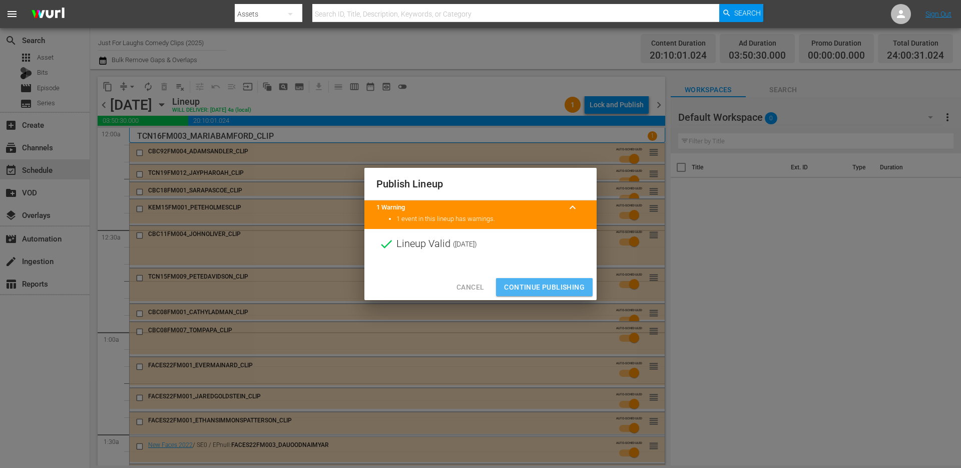
click at [523, 288] on span "Continue Publishing" at bounding box center [544, 287] width 81 height 13
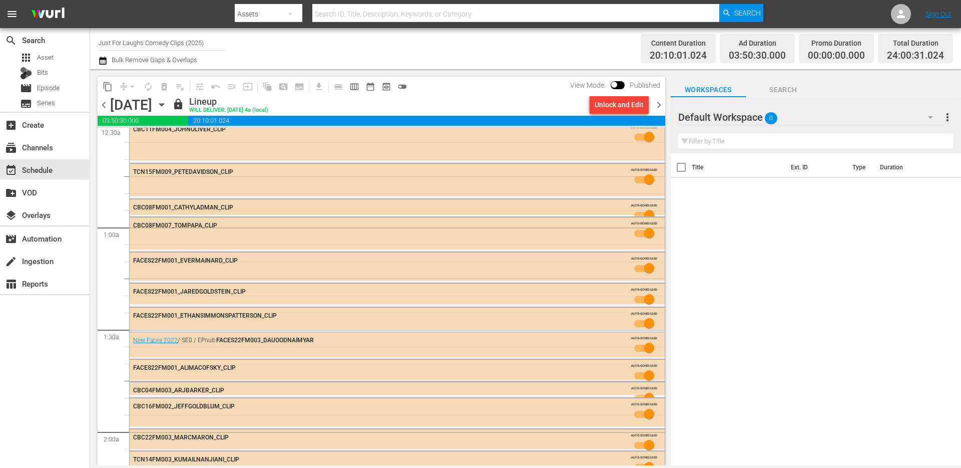
scroll to position [258, 0]
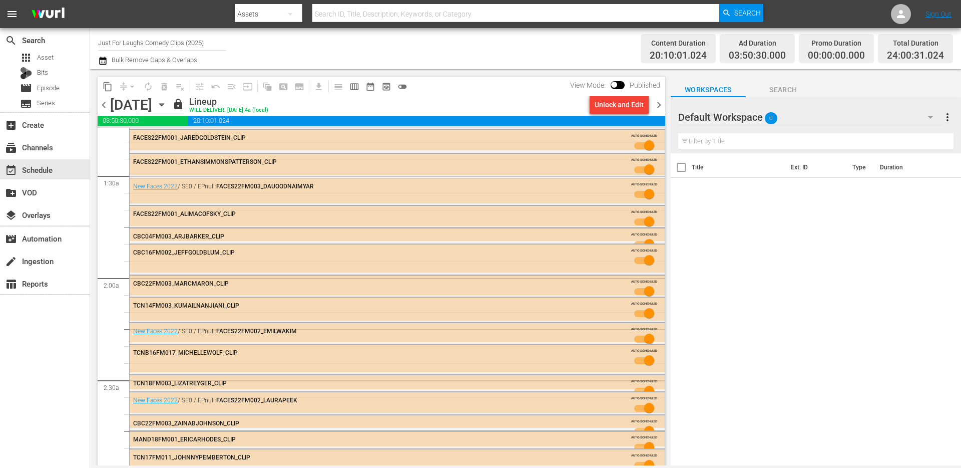
click at [660, 104] on span "chevron_right" at bounding box center [659, 105] width 13 height 13
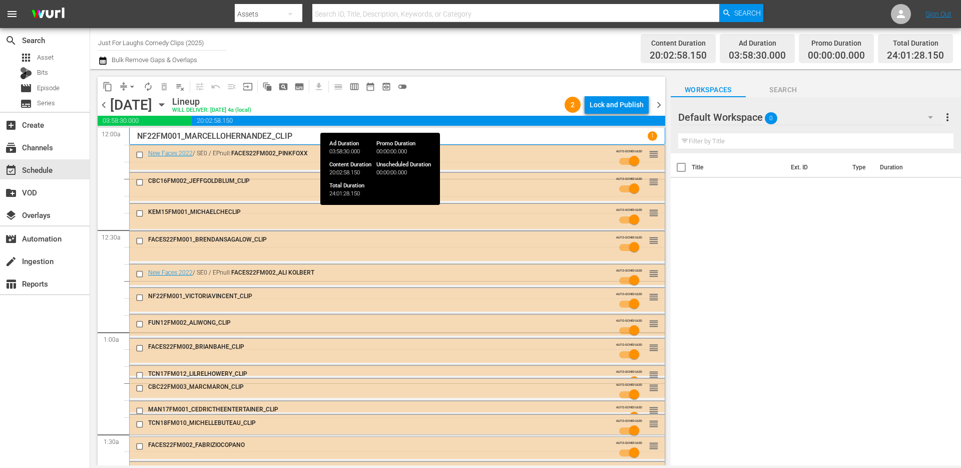
click at [608, 100] on div "Lock and Publish" at bounding box center [617, 105] width 54 height 18
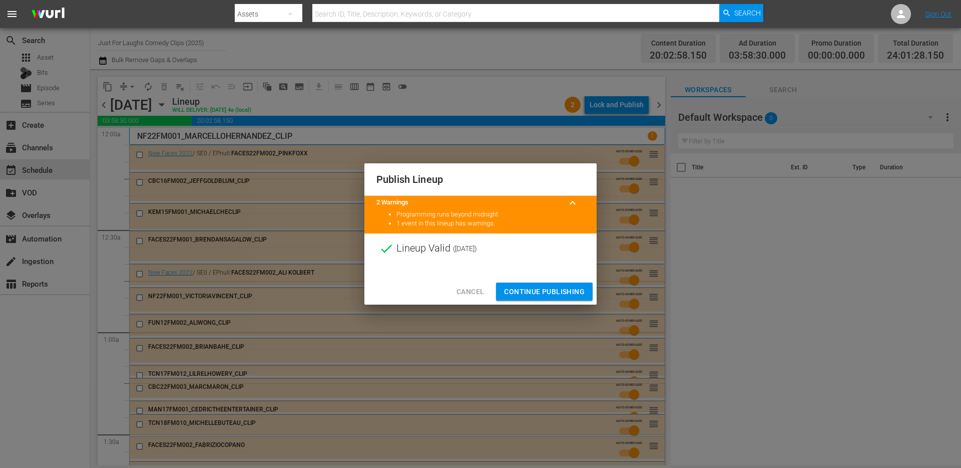
click at [553, 289] on span "Continue Publishing" at bounding box center [544, 291] width 81 height 13
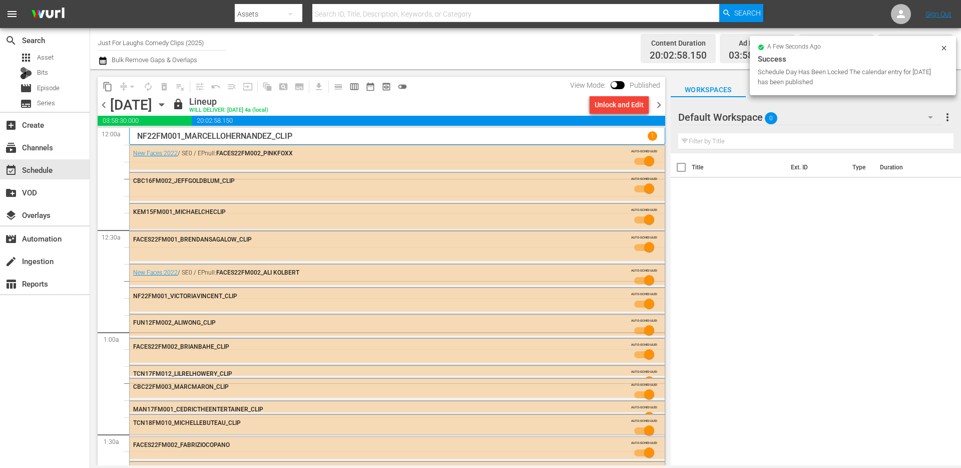
click at [658, 105] on span "chevron_right" at bounding box center [659, 105] width 13 height 13
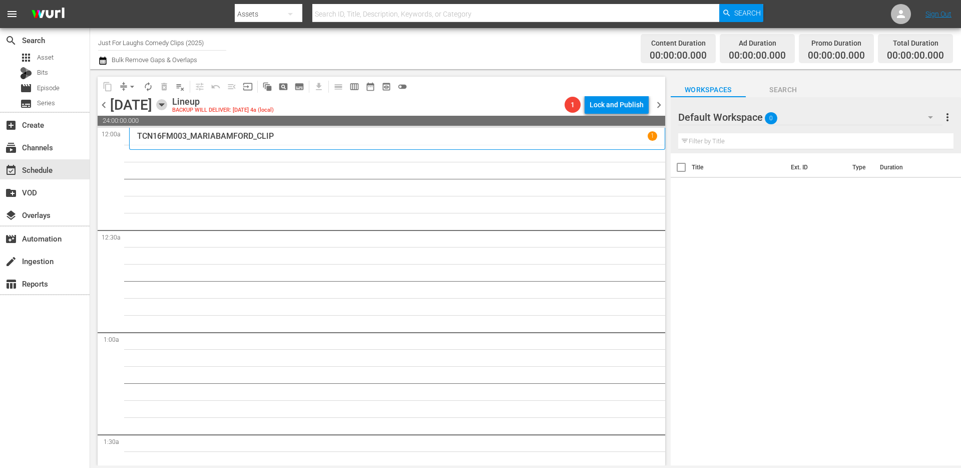
click at [167, 103] on icon "button" at bounding box center [161, 104] width 11 height 11
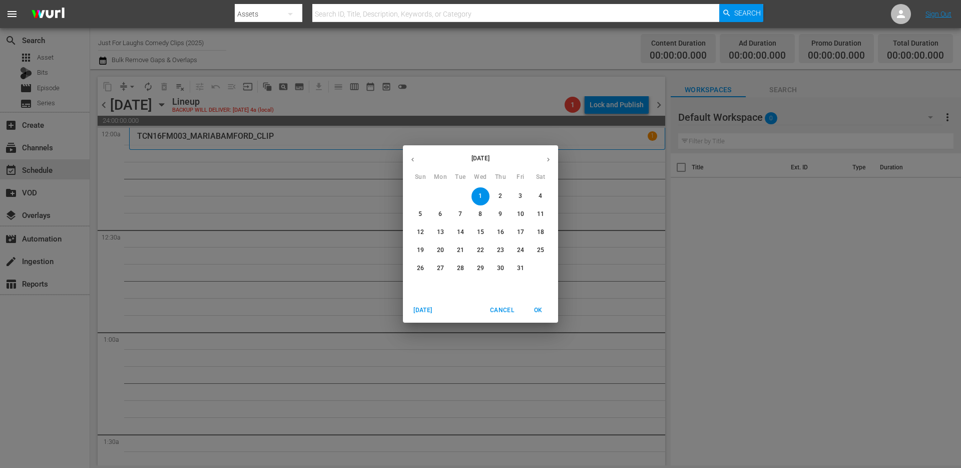
click at [415, 162] on icon "button" at bounding box center [413, 160] width 8 height 8
click at [414, 160] on icon "button" at bounding box center [413, 160] width 8 height 8
click at [441, 248] on p "18" at bounding box center [440, 250] width 7 height 9
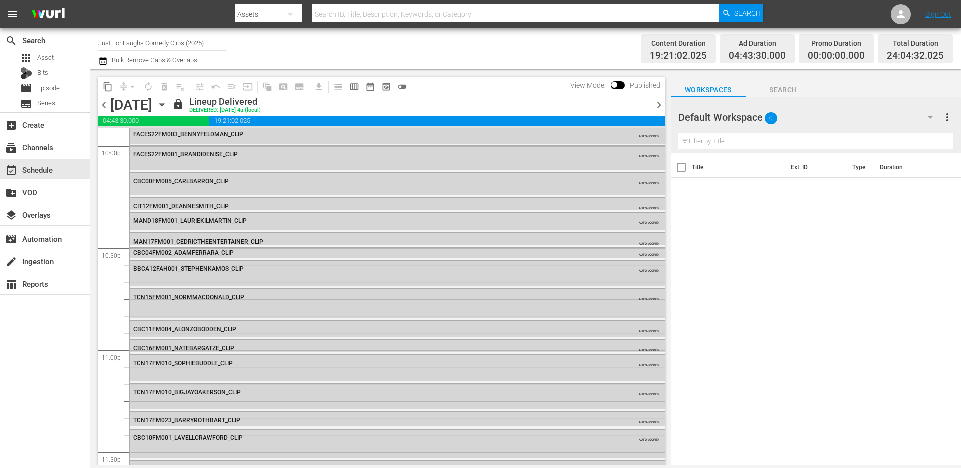
scroll to position [4580, 0]
